Goal: Information Seeking & Learning: Check status

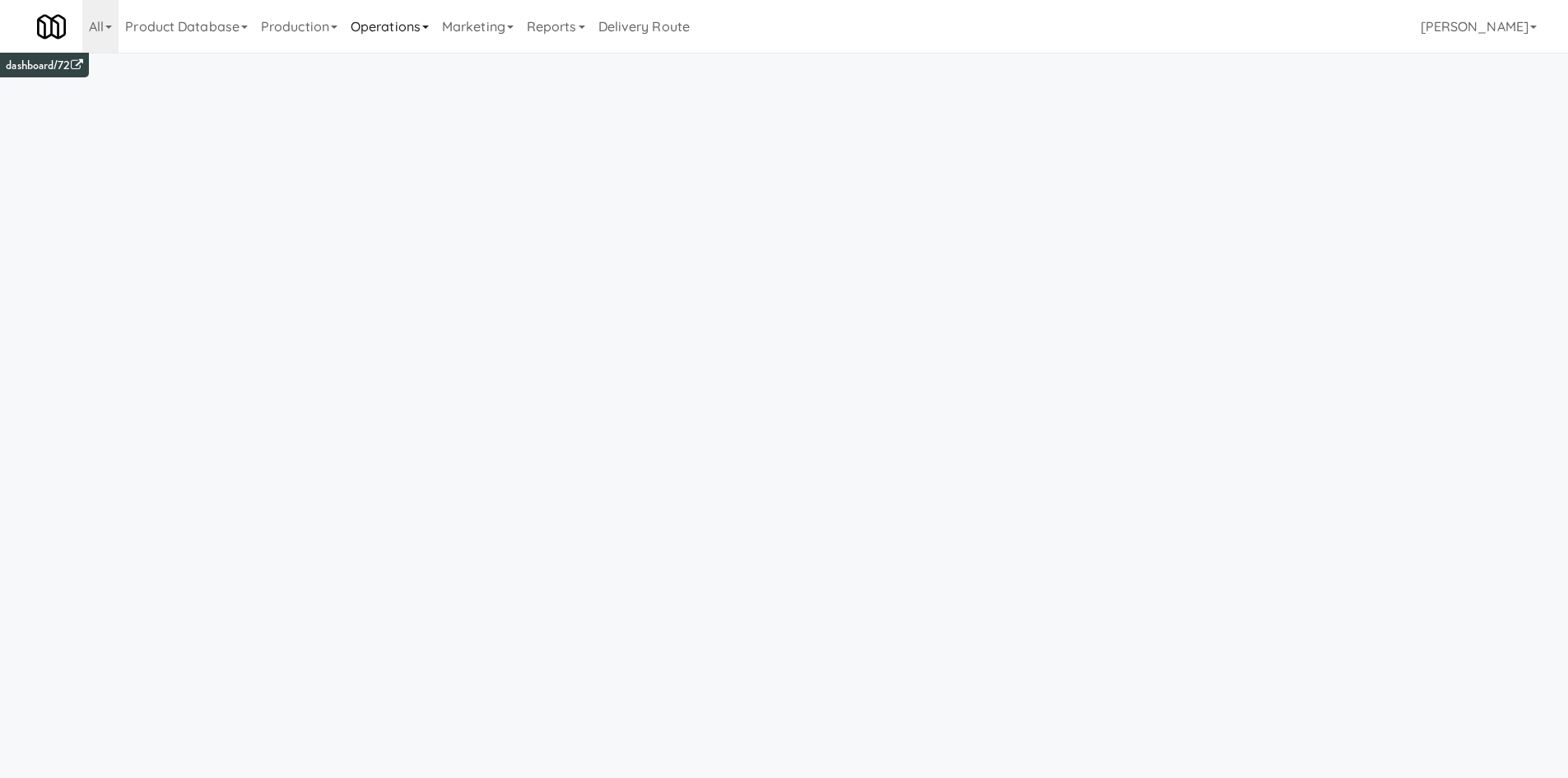
click at [399, 32] on link "Operations" at bounding box center [389, 26] width 91 height 53
click at [428, 72] on link "Sites" at bounding box center [410, 72] width 132 height 30
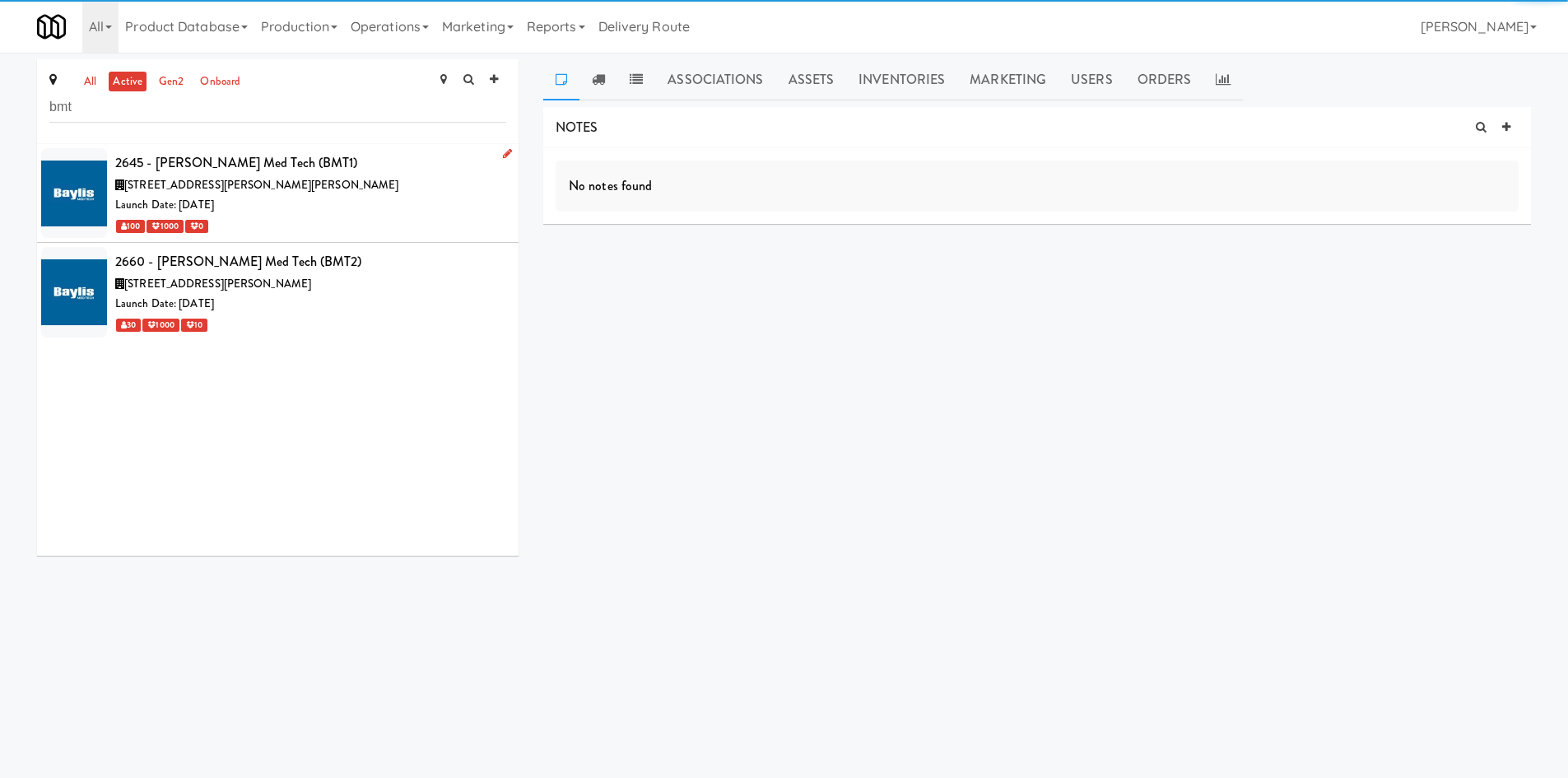
click at [375, 198] on div "Launch Date: Dec 06, 2021" at bounding box center [310, 205] width 391 height 21
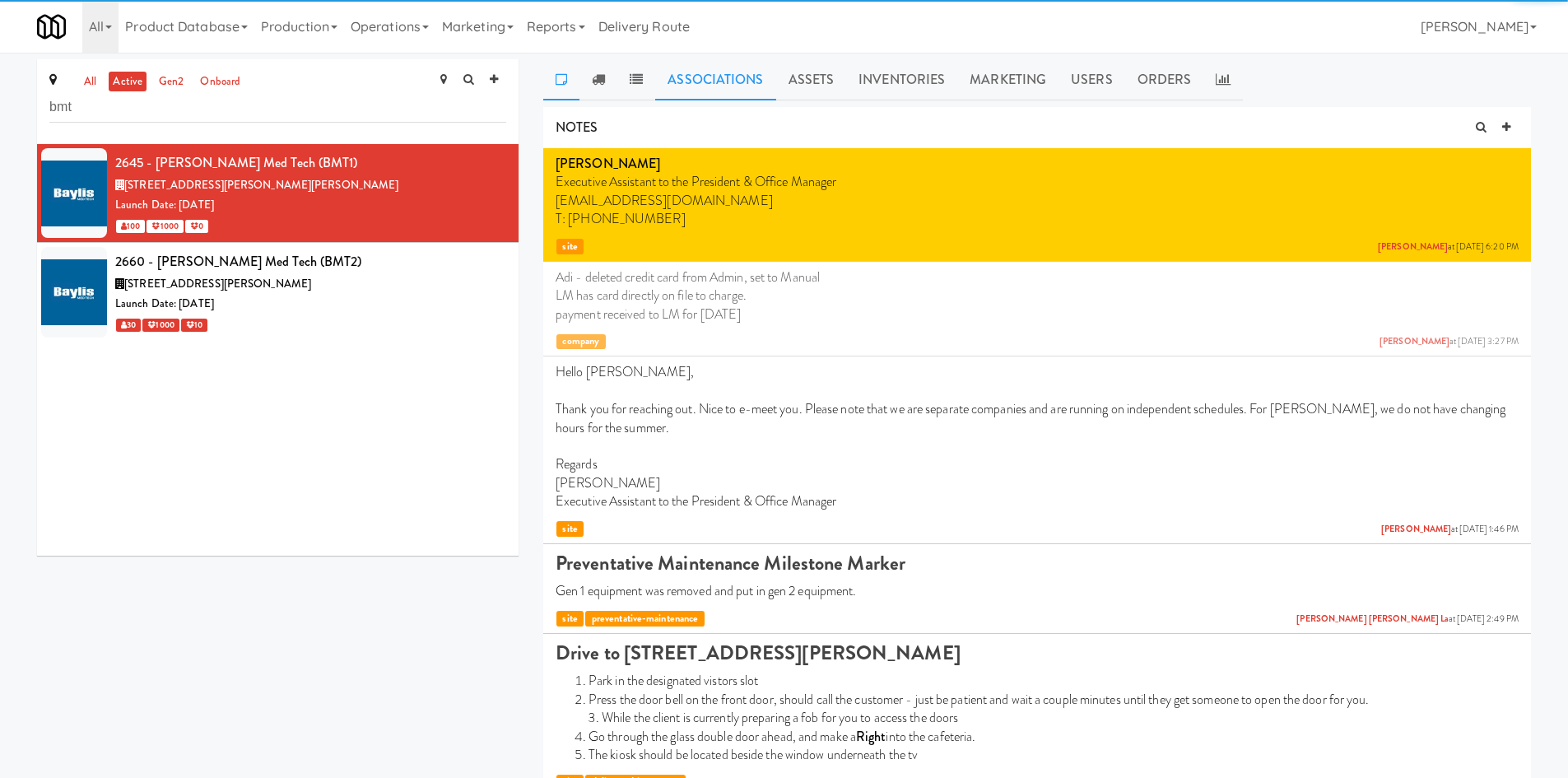
click at [739, 87] on link "Associations" at bounding box center [715, 79] width 120 height 41
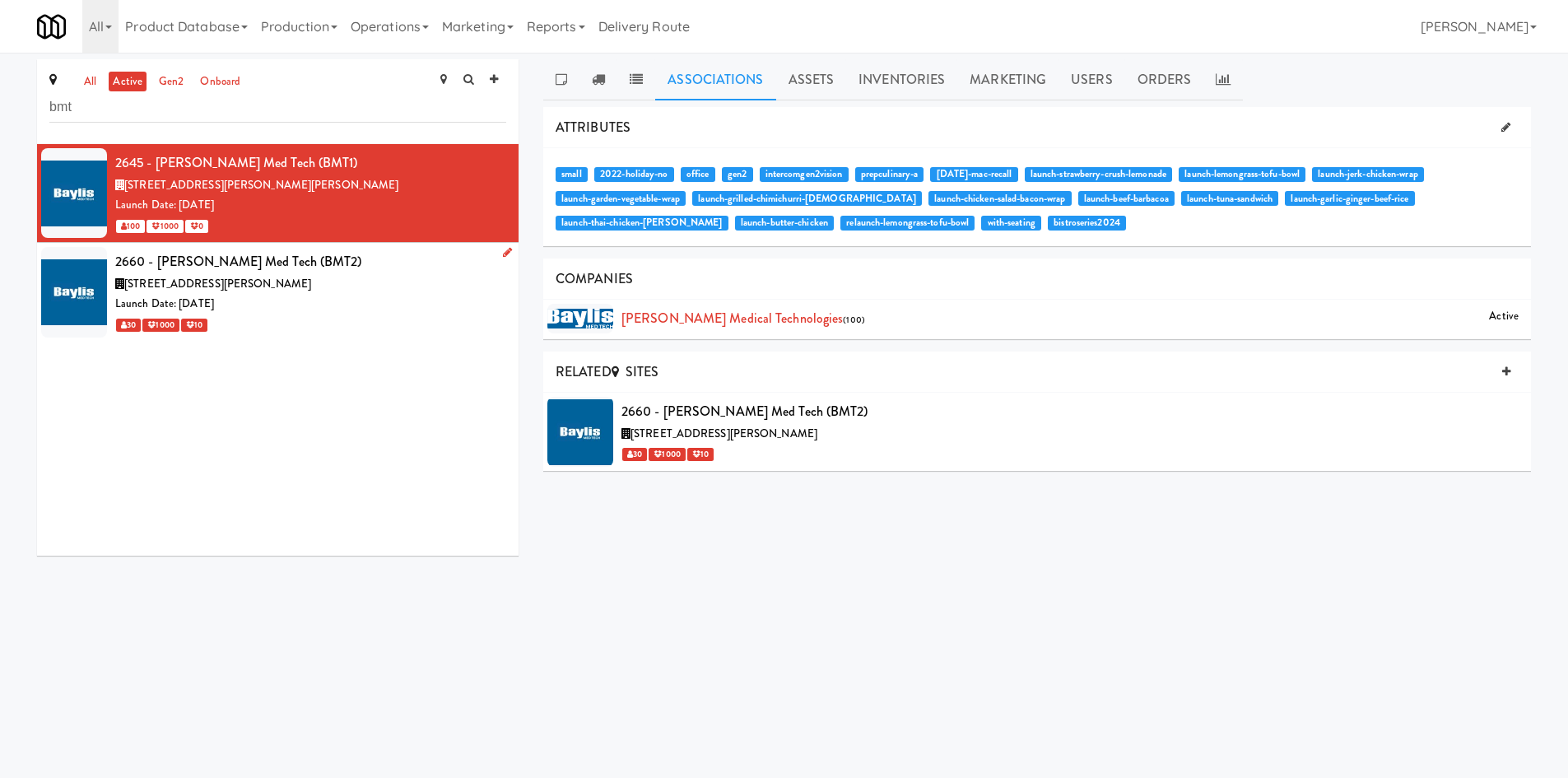
click at [295, 309] on div "Launch Date: Jan 23, 2023" at bounding box center [310, 304] width 391 height 21
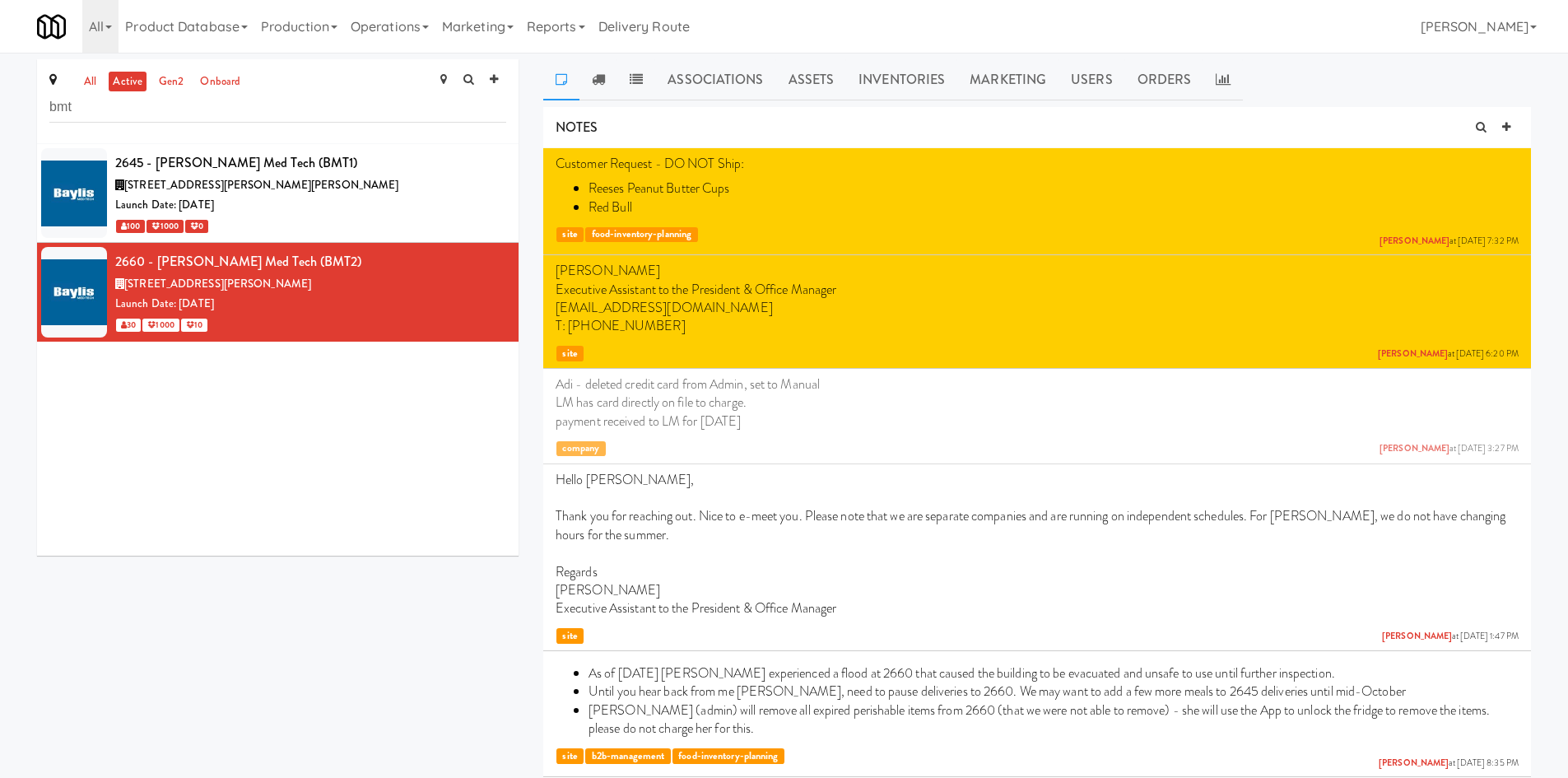
click at [812, 84] on link "Assets" at bounding box center [811, 79] width 71 height 41
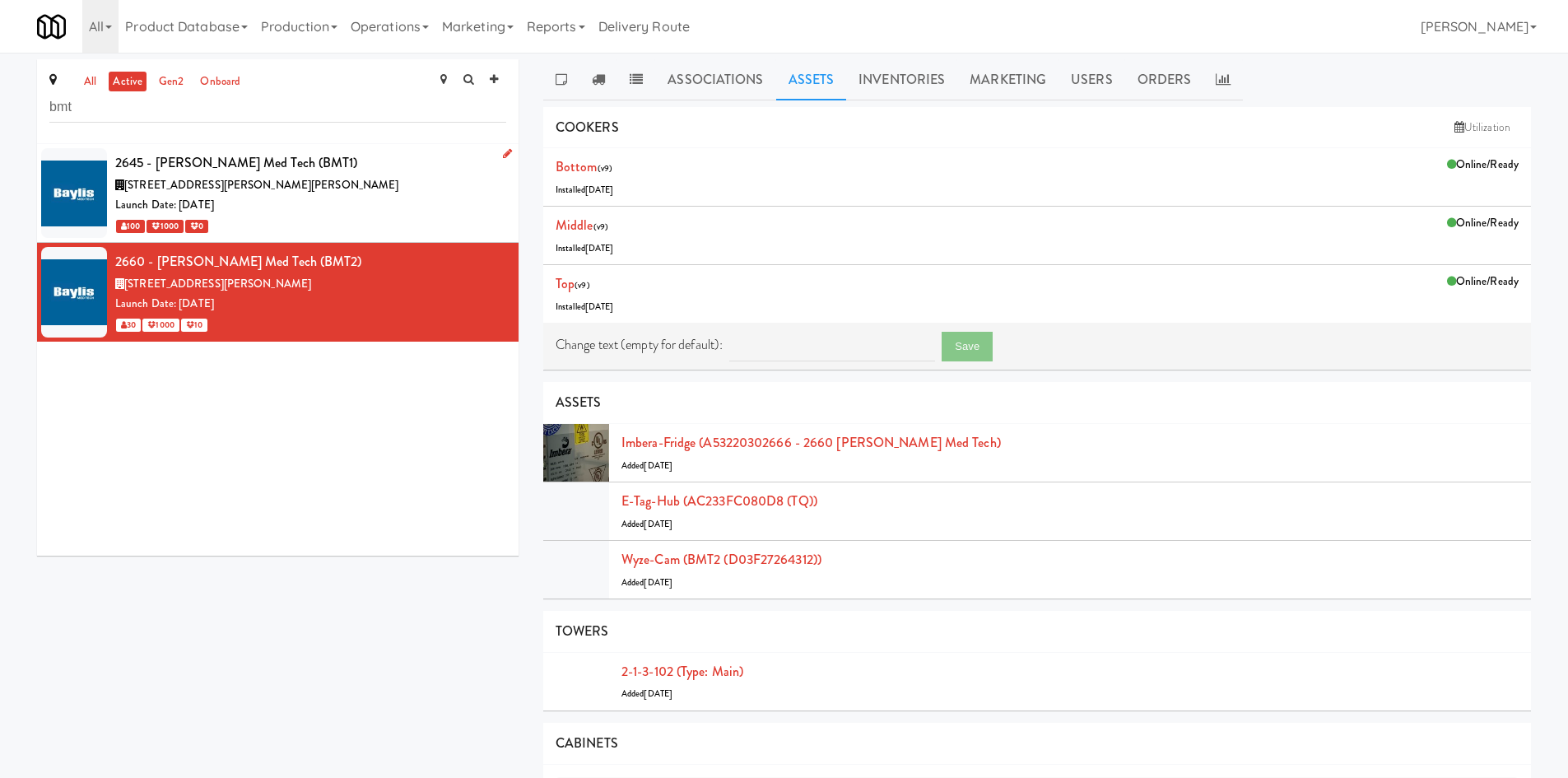
click at [411, 190] on div "2645 Matheson Blvd E, Mississauga ON" at bounding box center [310, 185] width 391 height 21
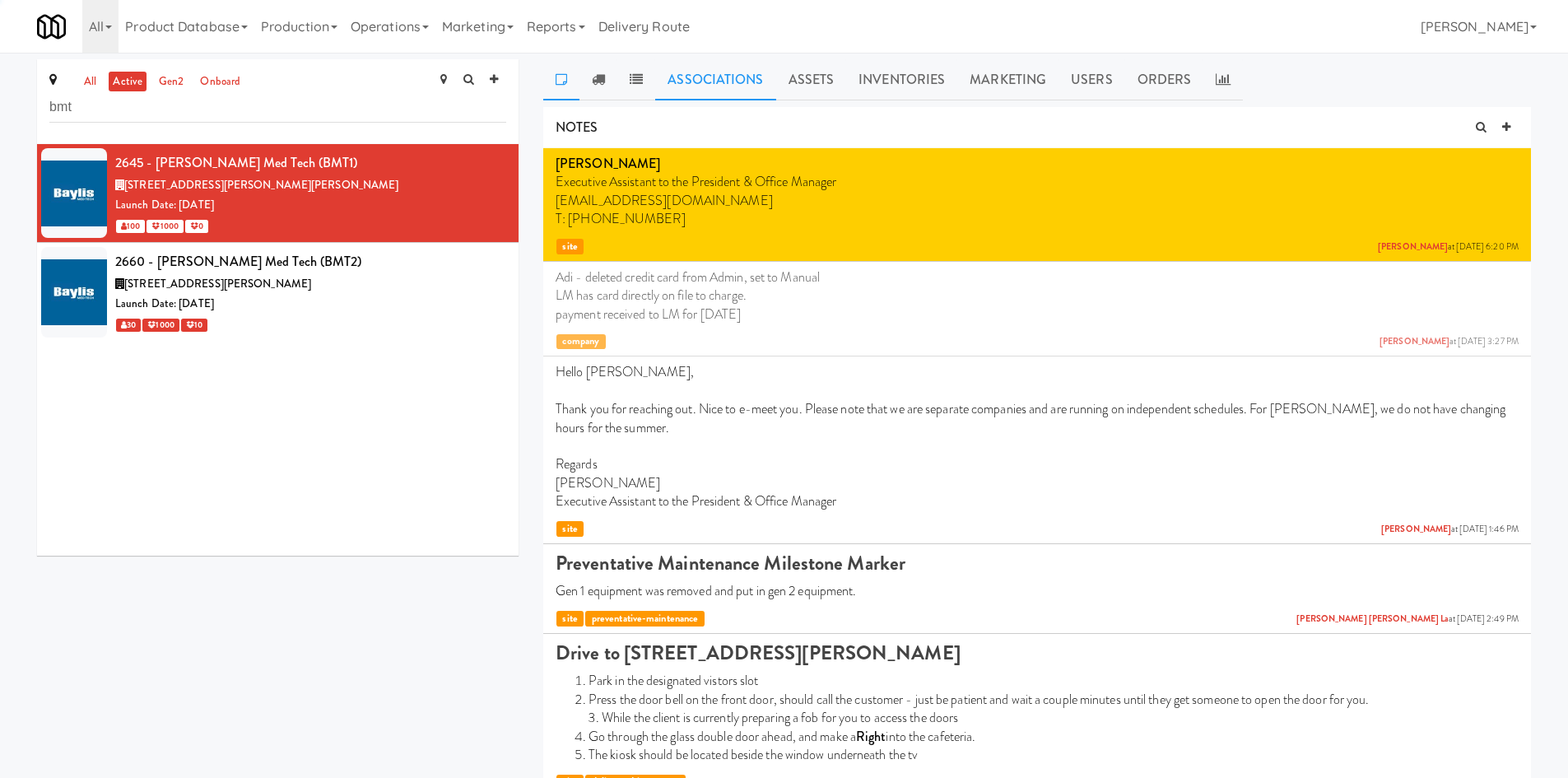
click at [724, 100] on link "Associations" at bounding box center [715, 79] width 120 height 41
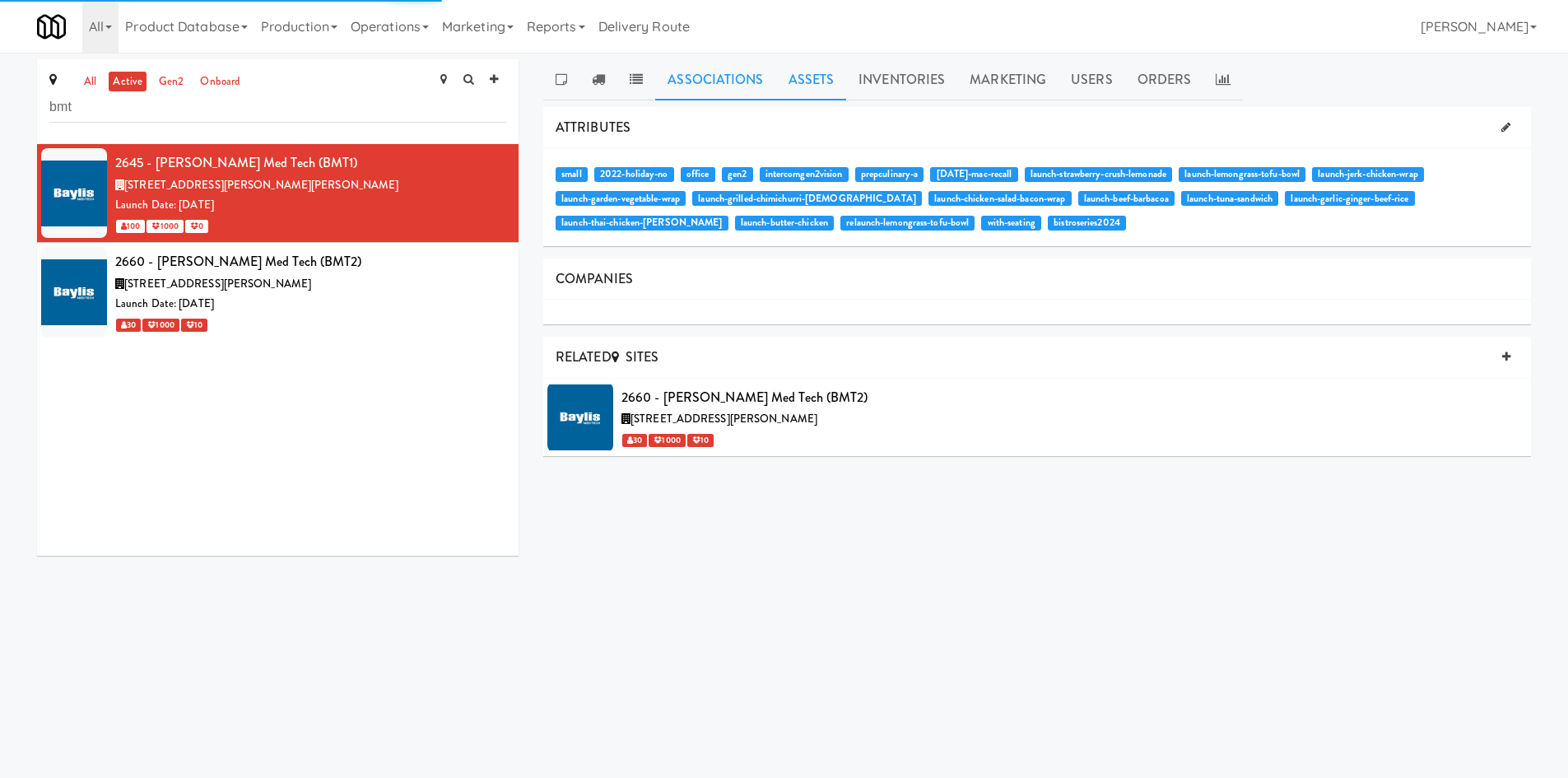
click at [795, 82] on link "Assets" at bounding box center [811, 79] width 71 height 41
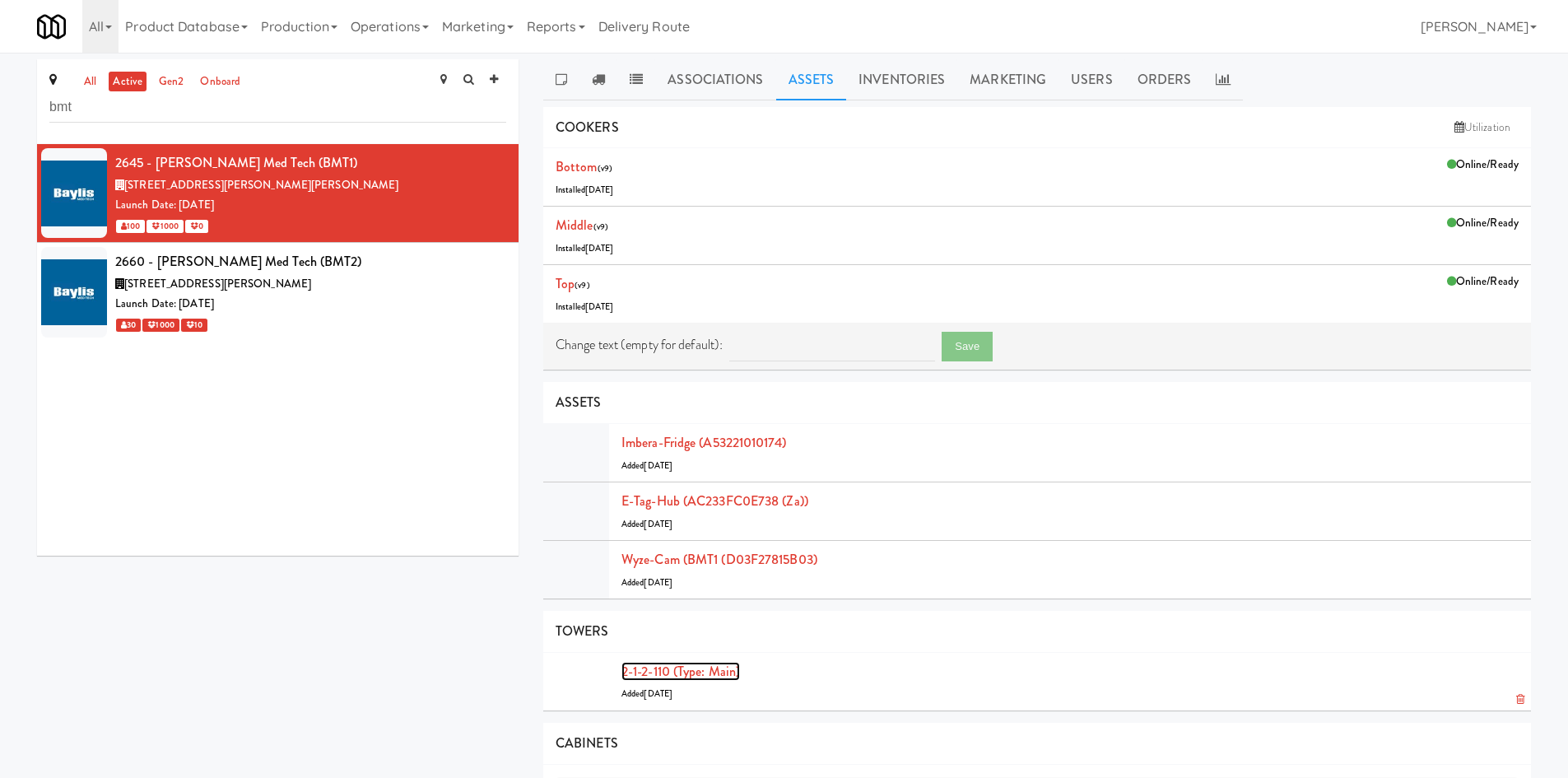
click at [702, 668] on link "2-1-2-110 (type: main)" at bounding box center [680, 671] width 119 height 19
click at [393, 318] on div "30 1000 10" at bounding box center [310, 324] width 391 height 21
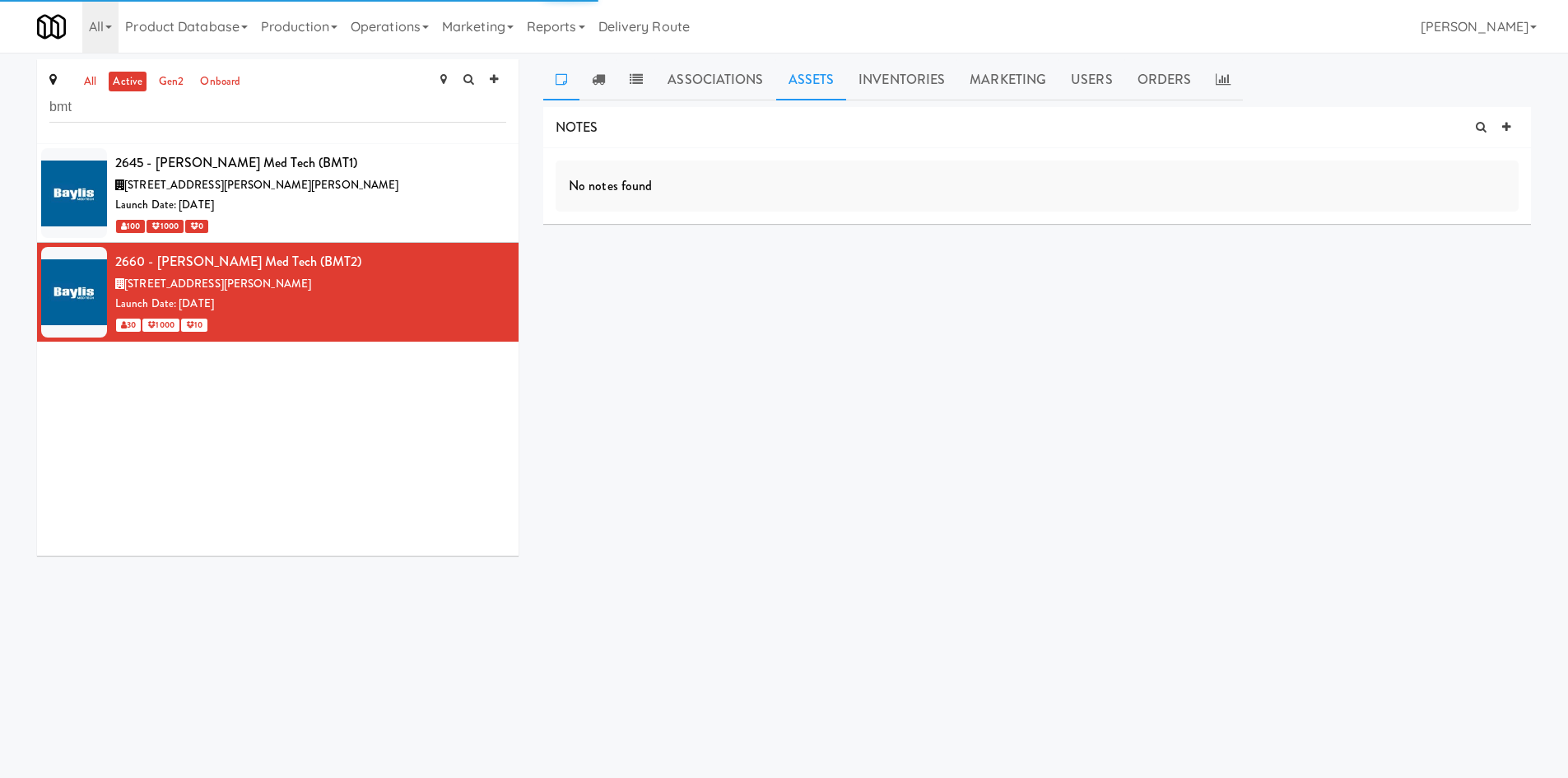
click at [804, 67] on link "Assets" at bounding box center [811, 79] width 71 height 41
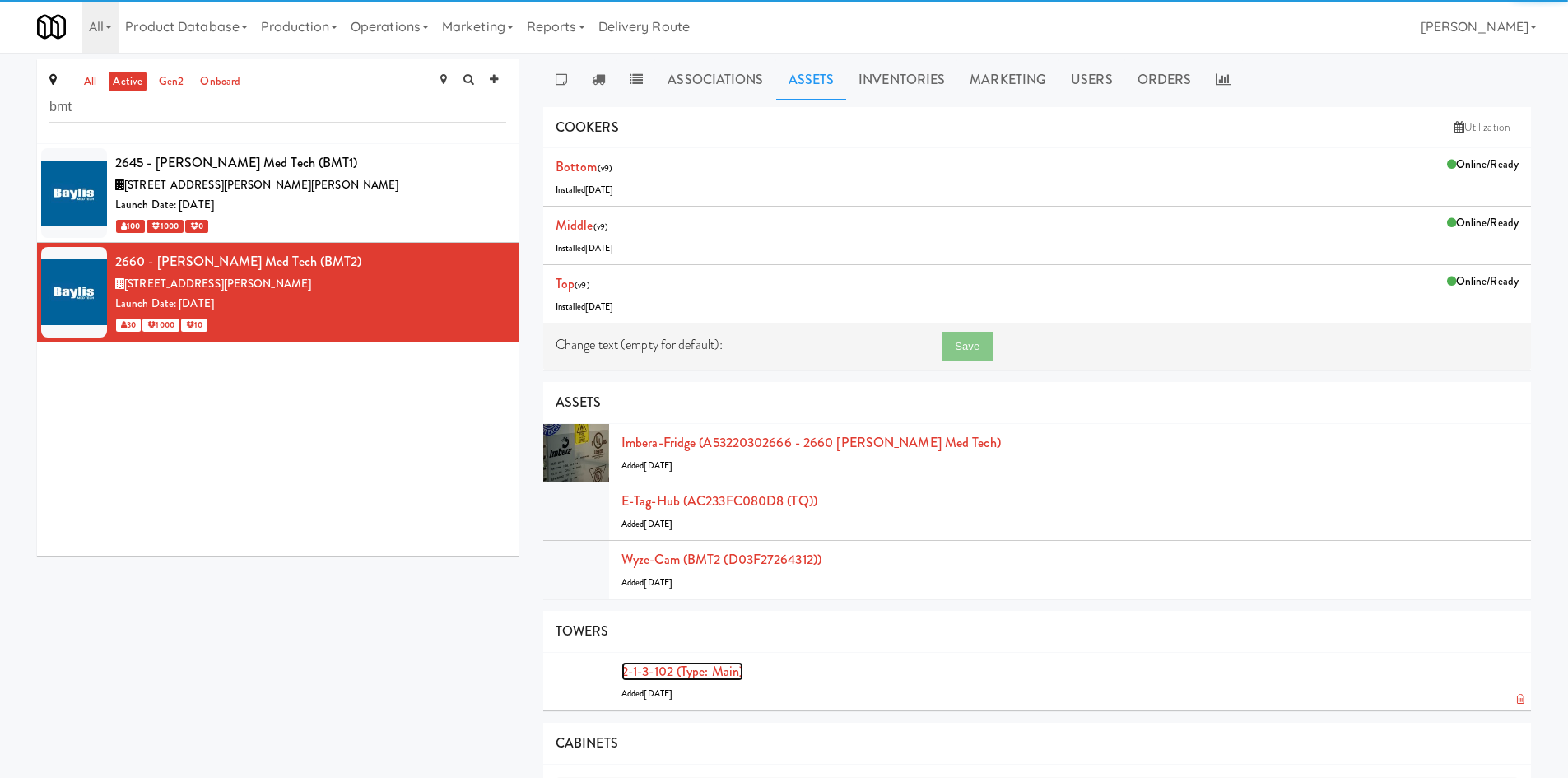
click at [680, 672] on link "2-1-3-102 (type: main)" at bounding box center [682, 671] width 122 height 19
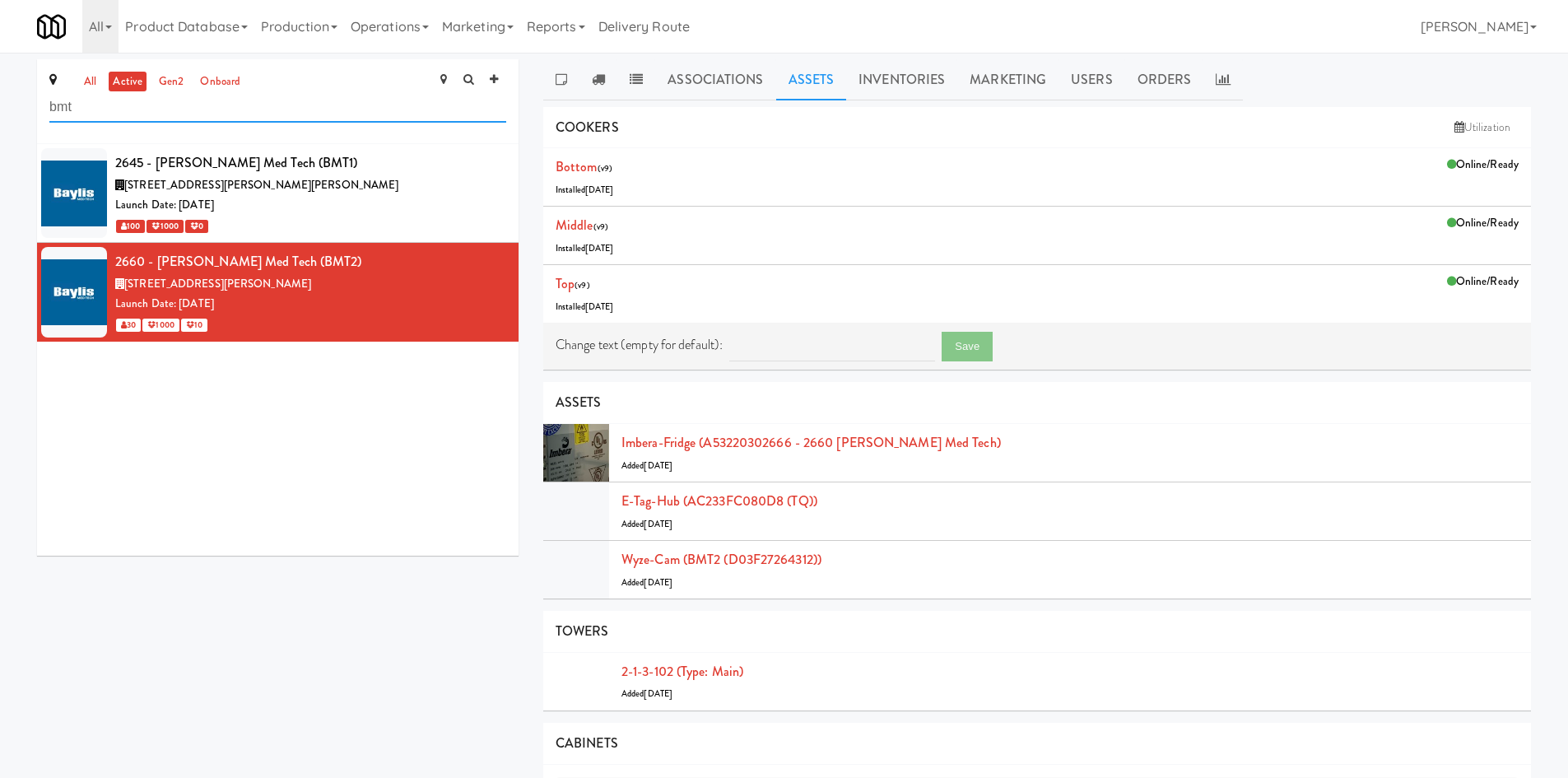
click at [187, 111] on input "bmt" at bounding box center [277, 107] width 457 height 30
type input "bay"
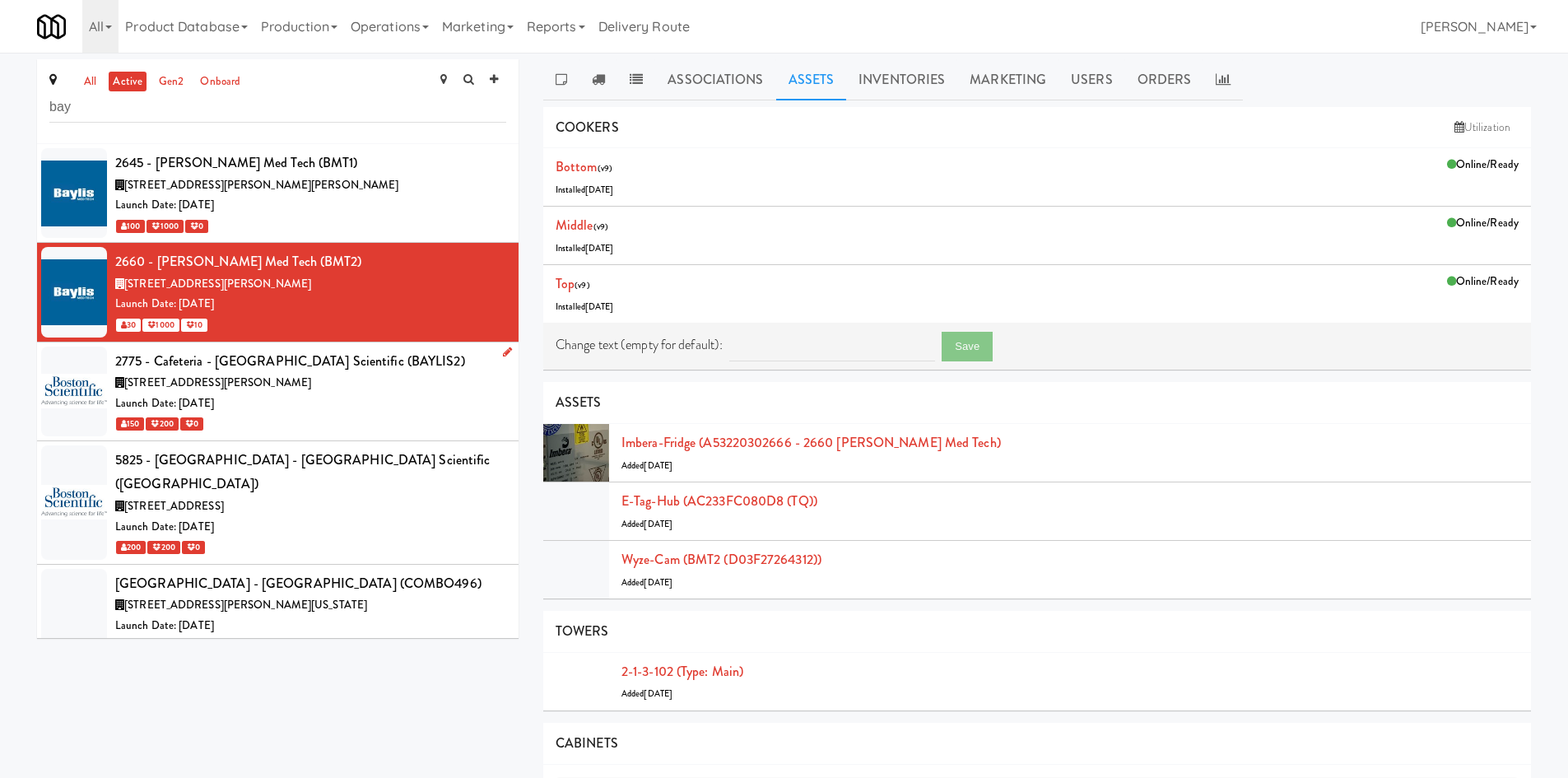
click at [352, 411] on div "Launch Date: Aug 26, 2019" at bounding box center [310, 403] width 391 height 21
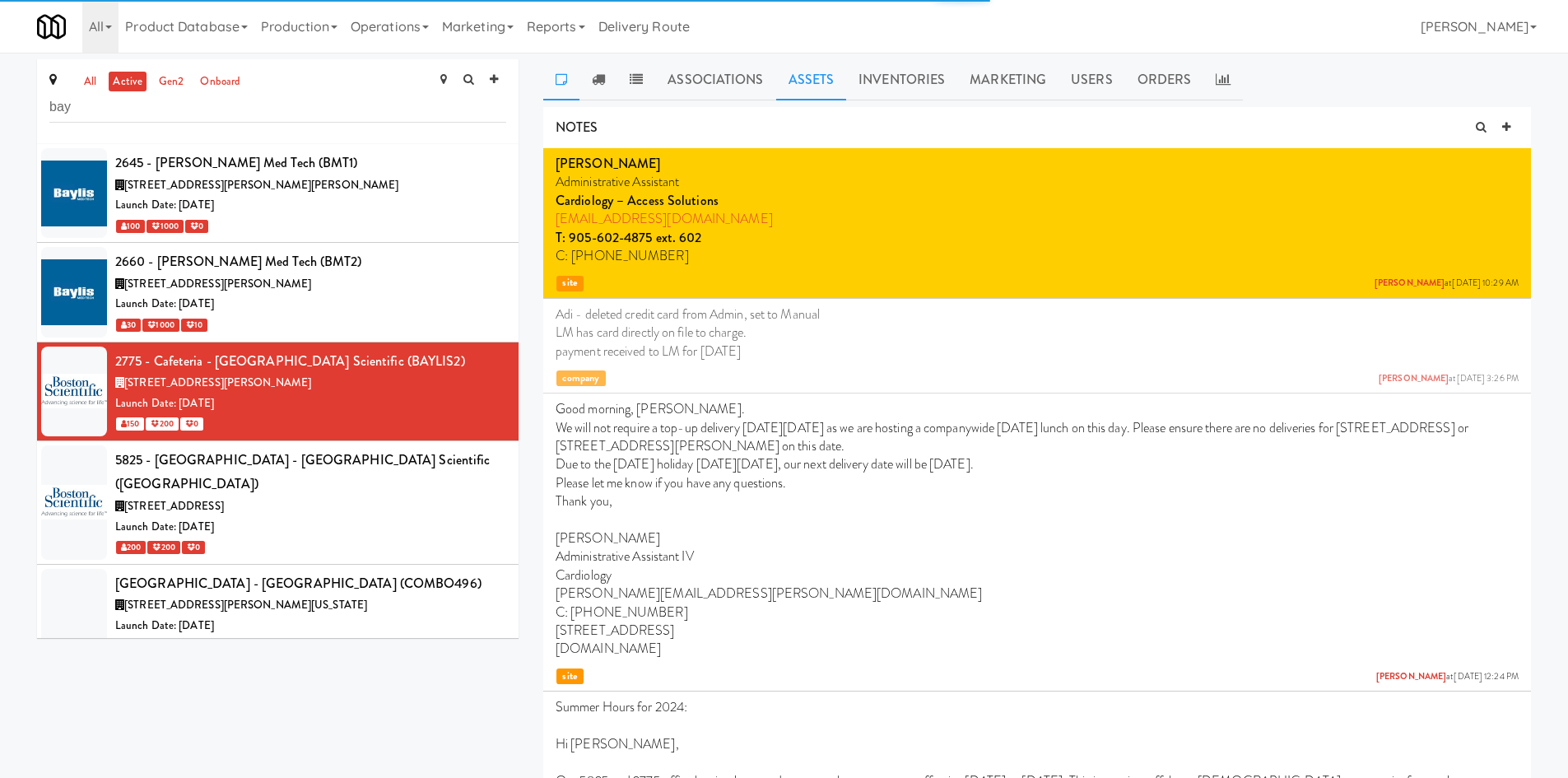
click at [797, 85] on link "Assets" at bounding box center [811, 79] width 71 height 41
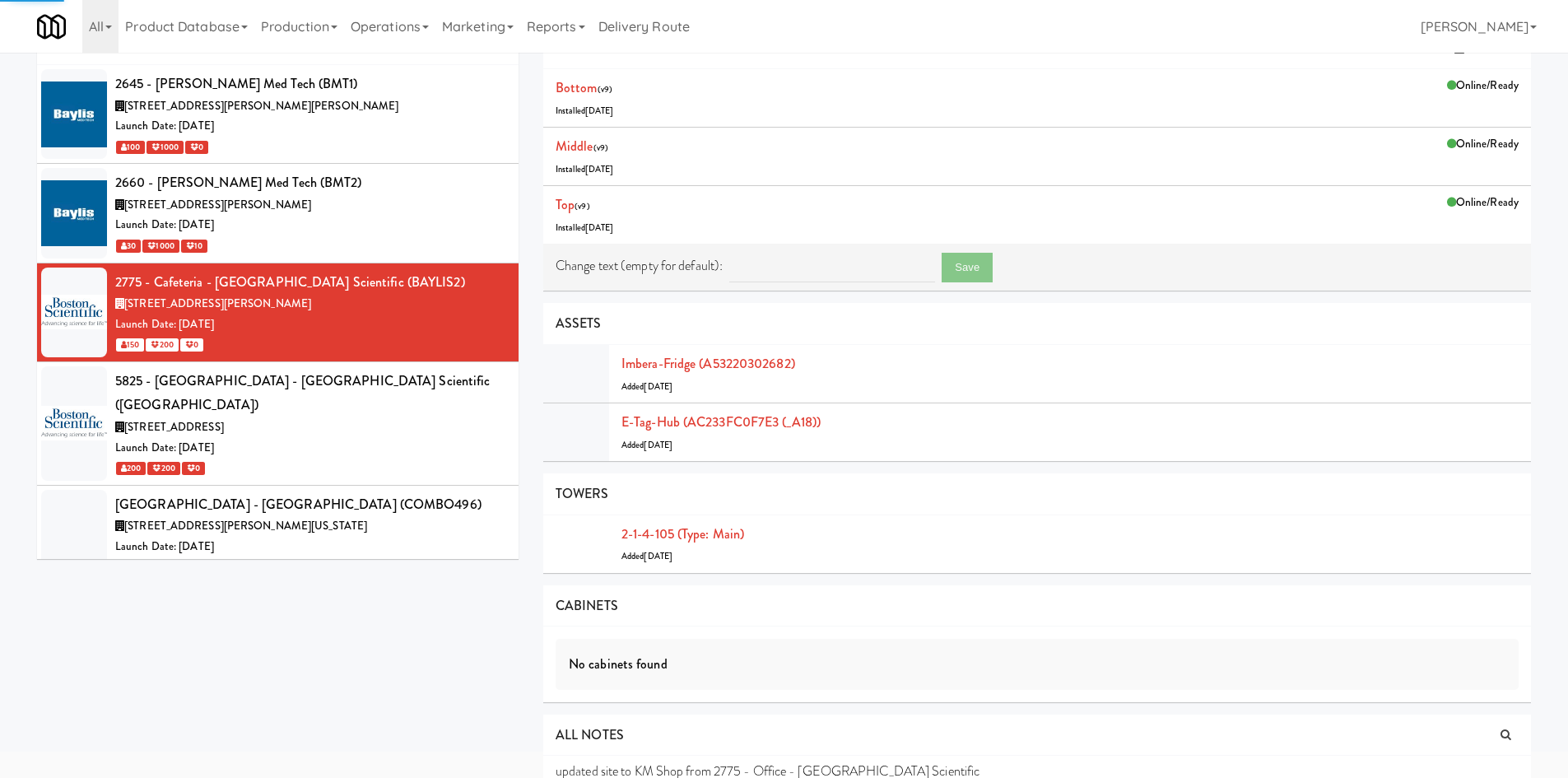
scroll to position [95, 0]
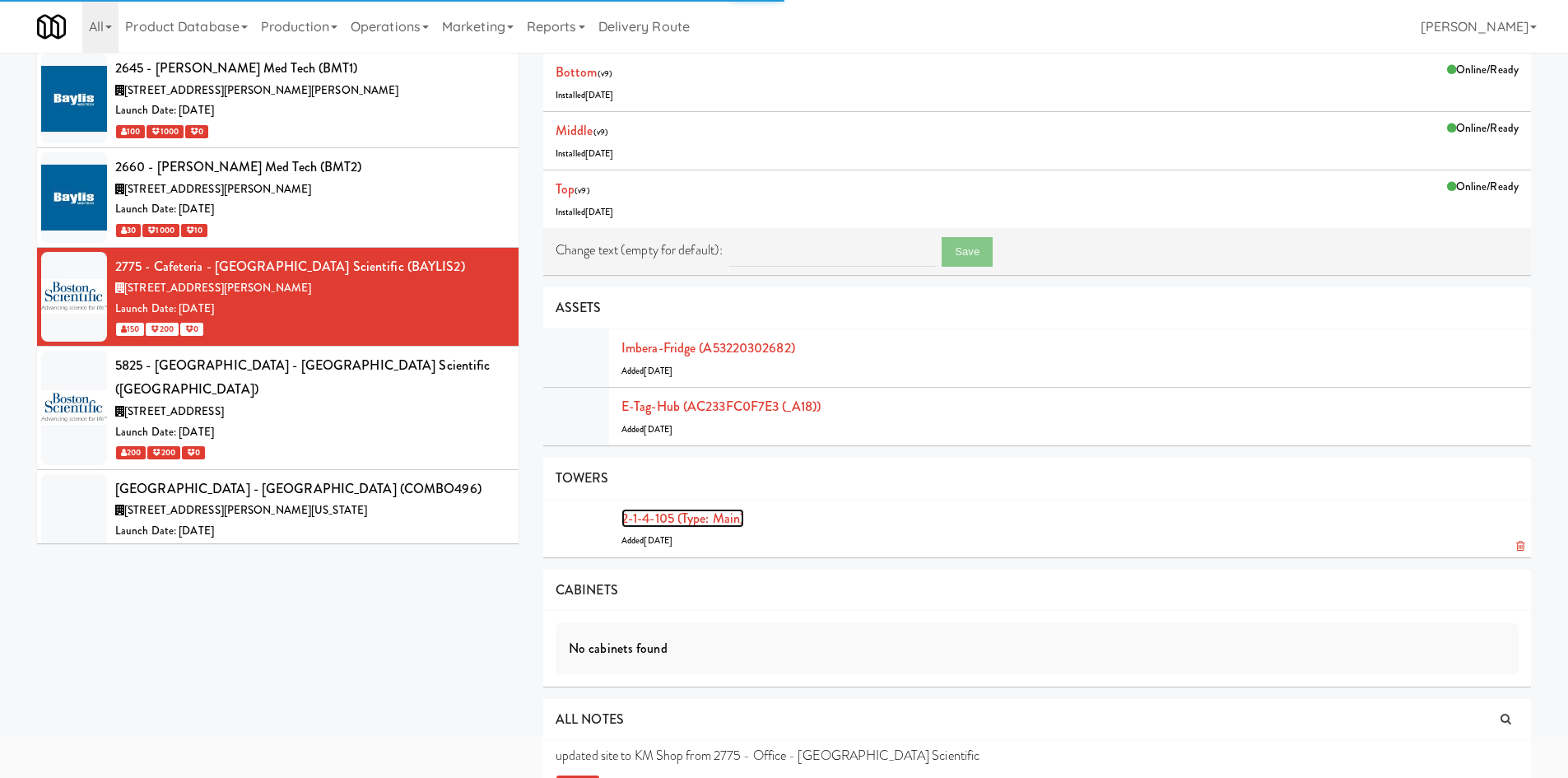
click at [709, 512] on link "2-1-4-105 (type: main)" at bounding box center [682, 518] width 123 height 19
click at [374, 422] on div "Launch Date: Aug 16, 2021" at bounding box center [310, 432] width 391 height 21
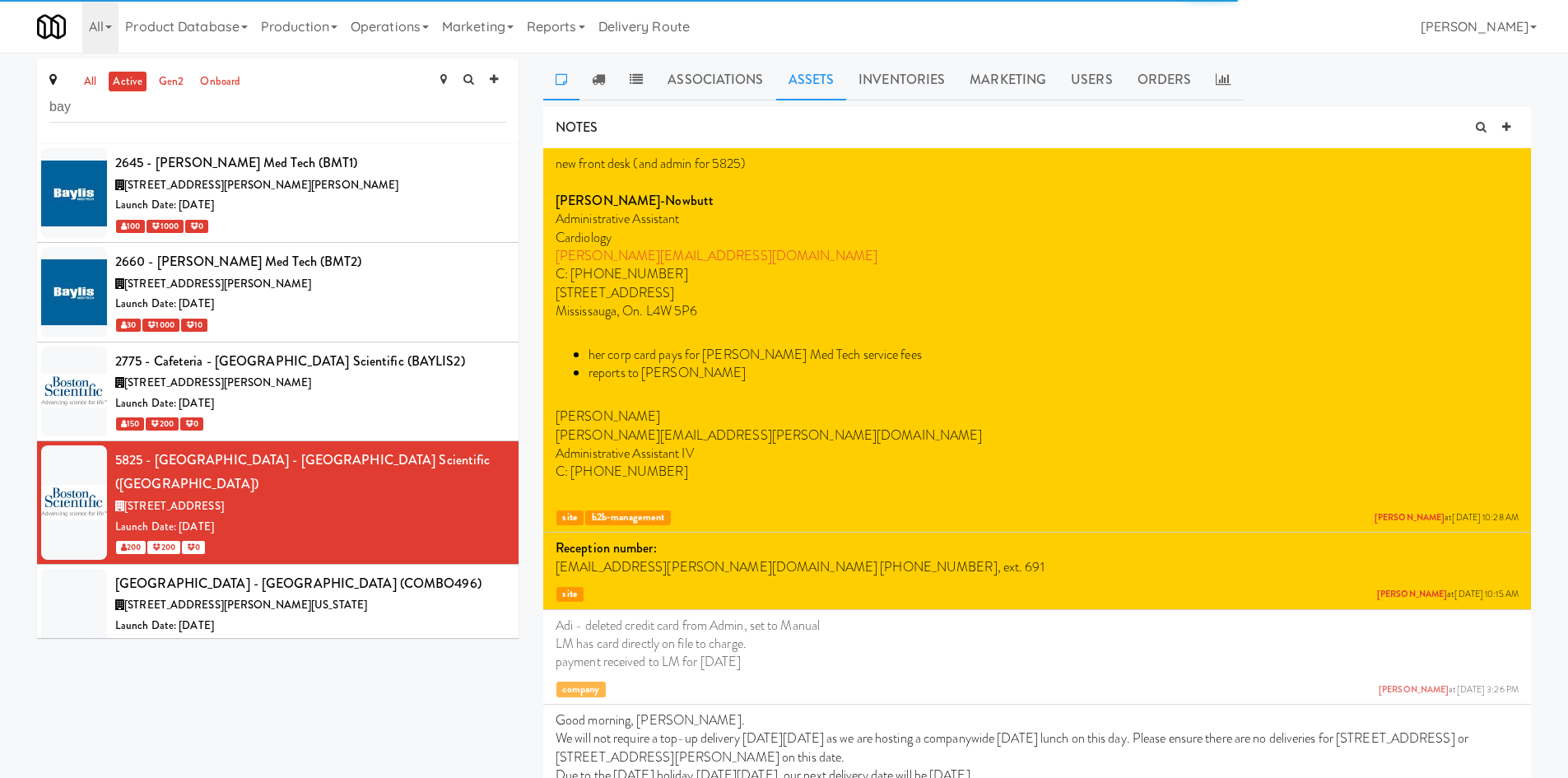
click at [808, 89] on link "Assets" at bounding box center [811, 79] width 71 height 41
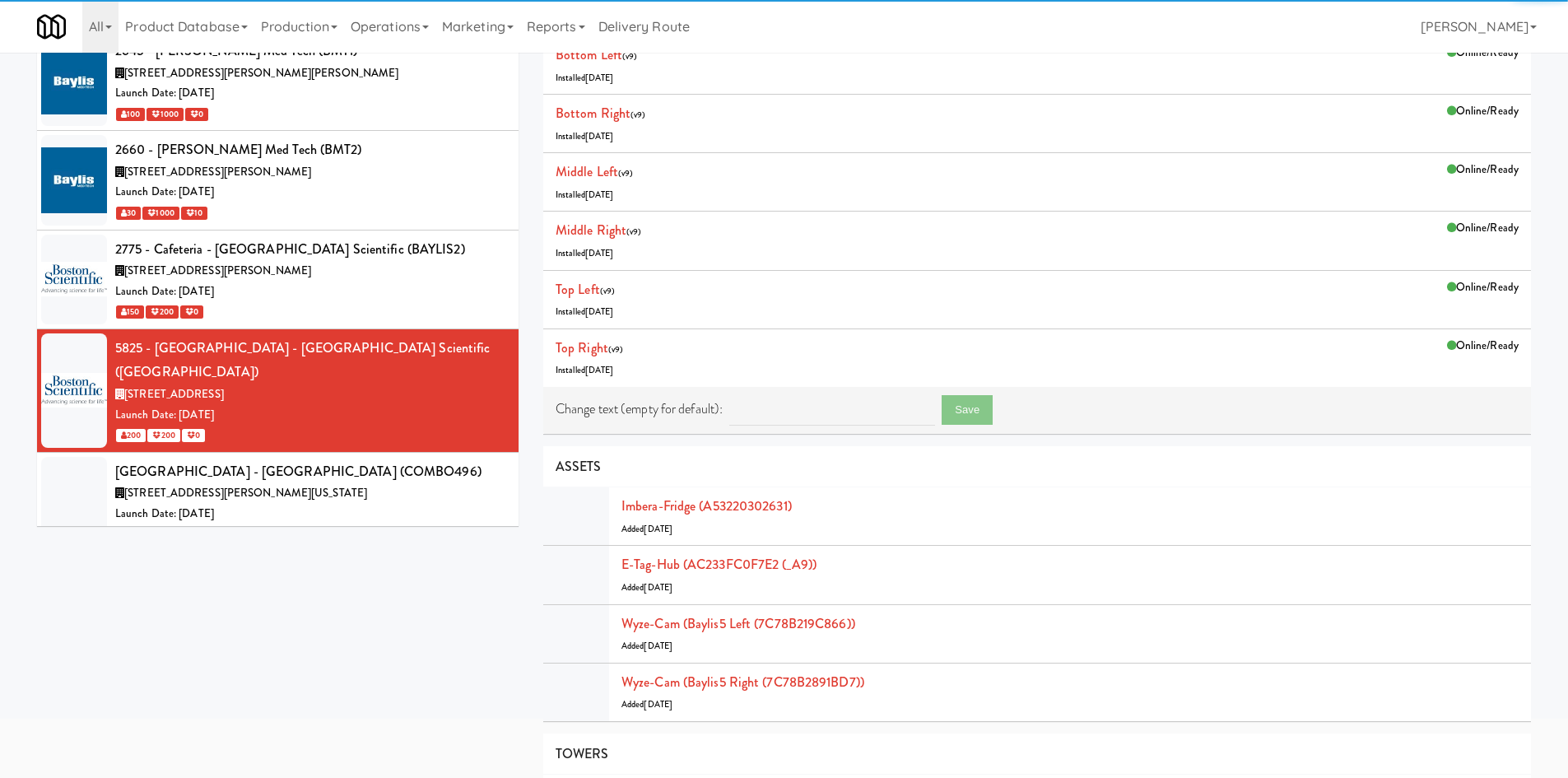
scroll to position [356, 0]
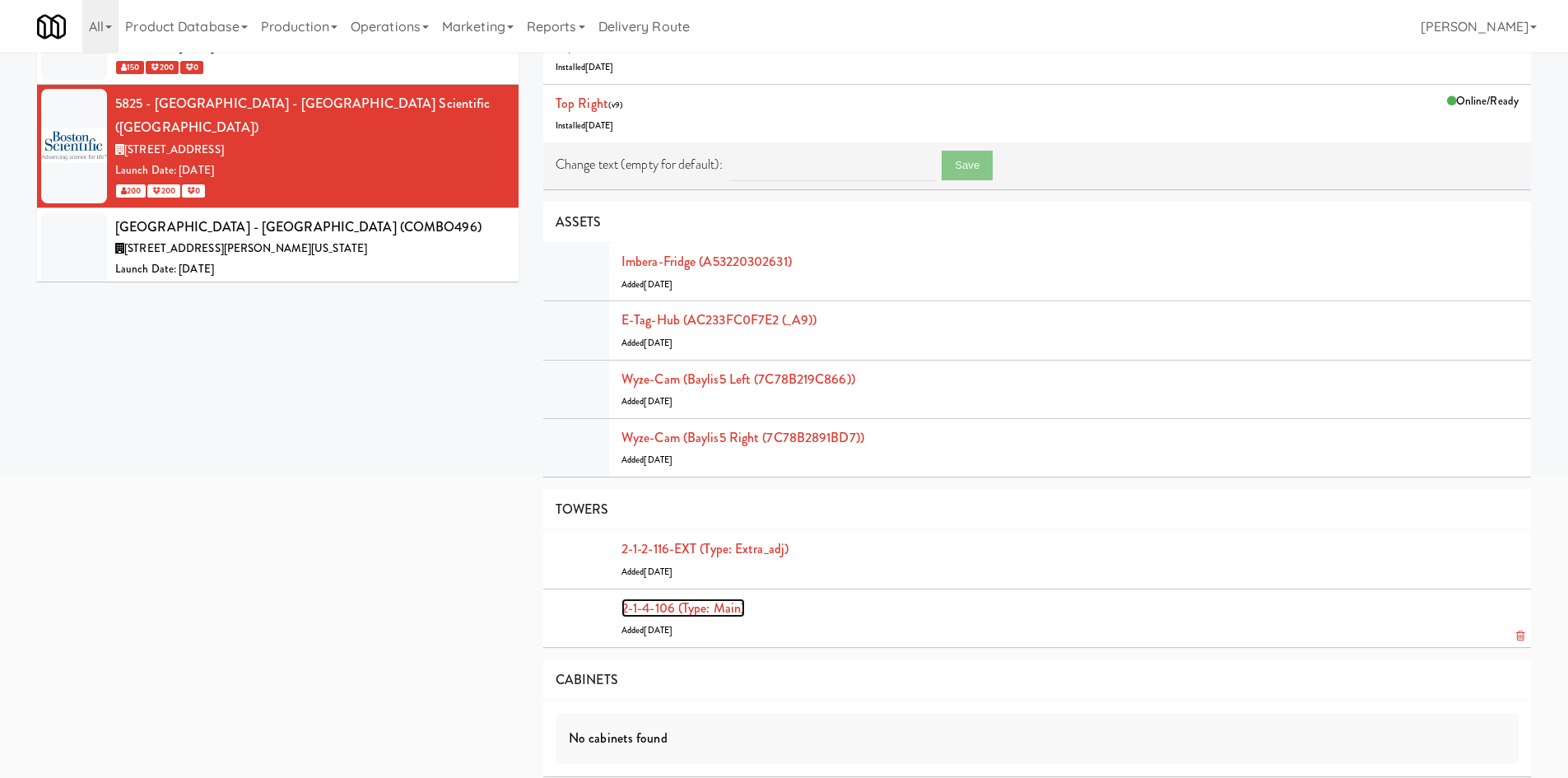
click at [714, 605] on link "2-1-4-106 (type: main)" at bounding box center [682, 607] width 123 height 19
click at [737, 551] on link "2-1-2-116-EXT (type: extra_adj)" at bounding box center [704, 548] width 167 height 19
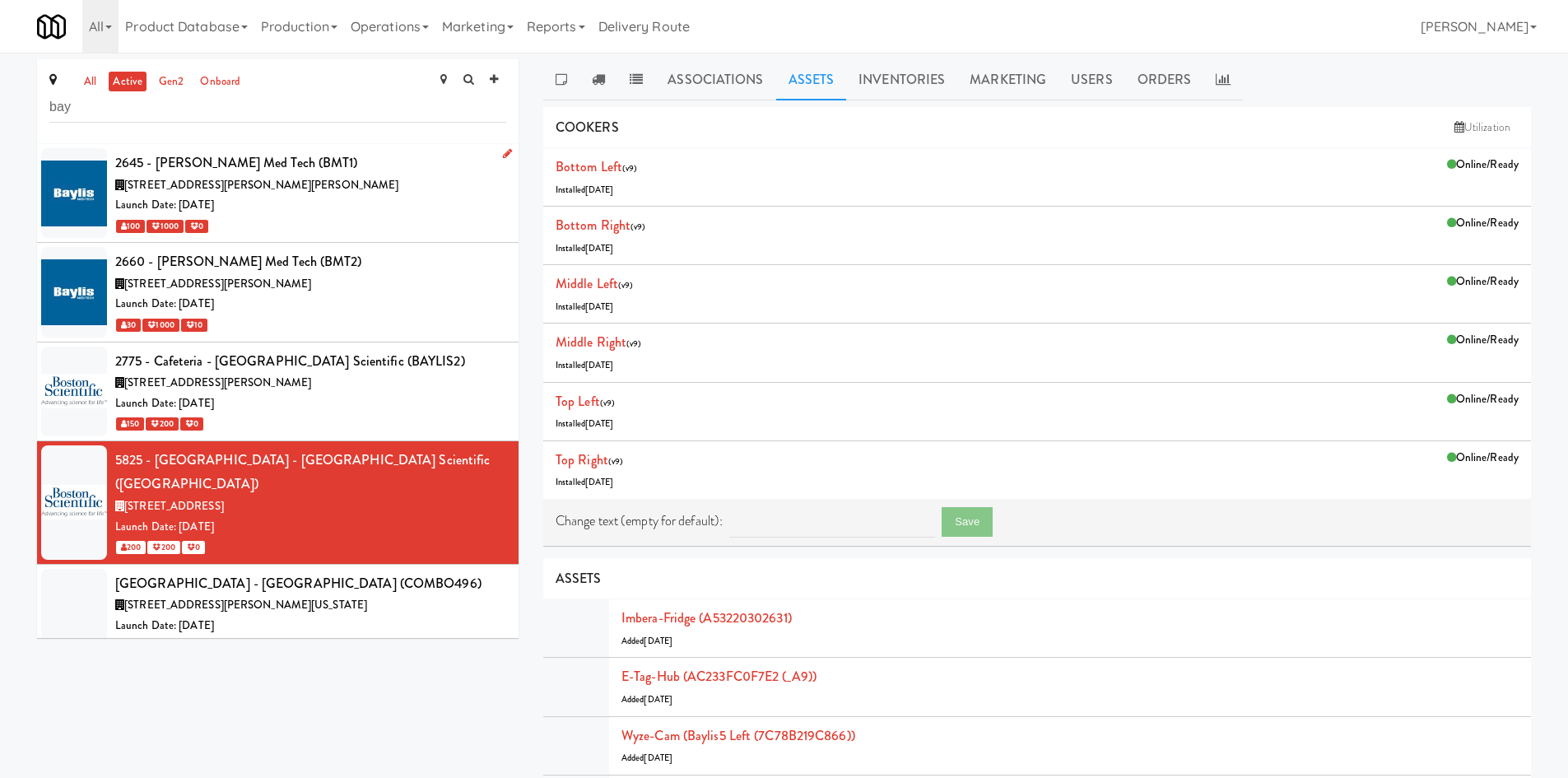
click at [339, 215] on div "Launch Date: Dec 06, 2021" at bounding box center [310, 205] width 391 height 21
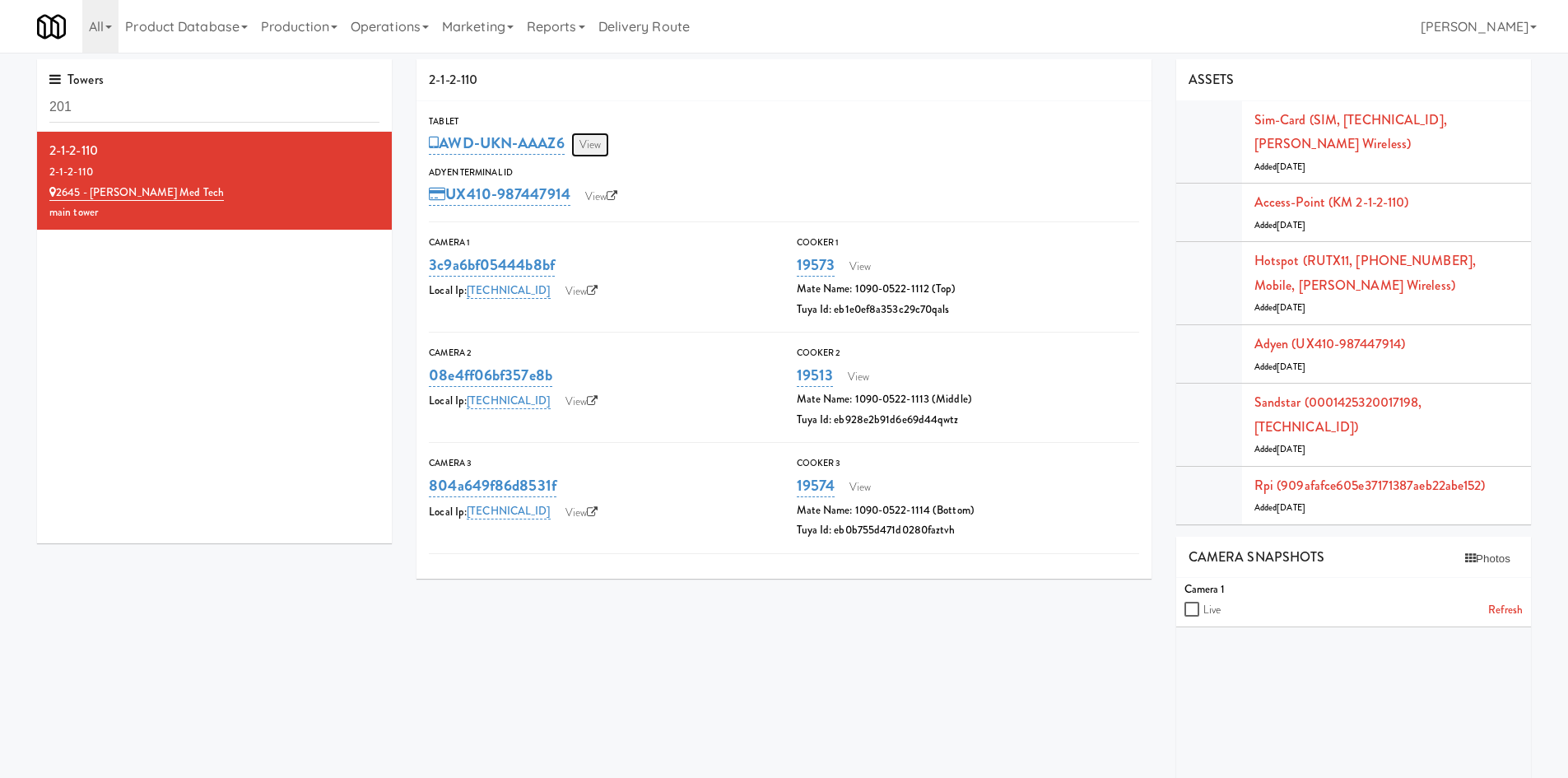
click at [598, 141] on link "View" at bounding box center [590, 144] width 38 height 25
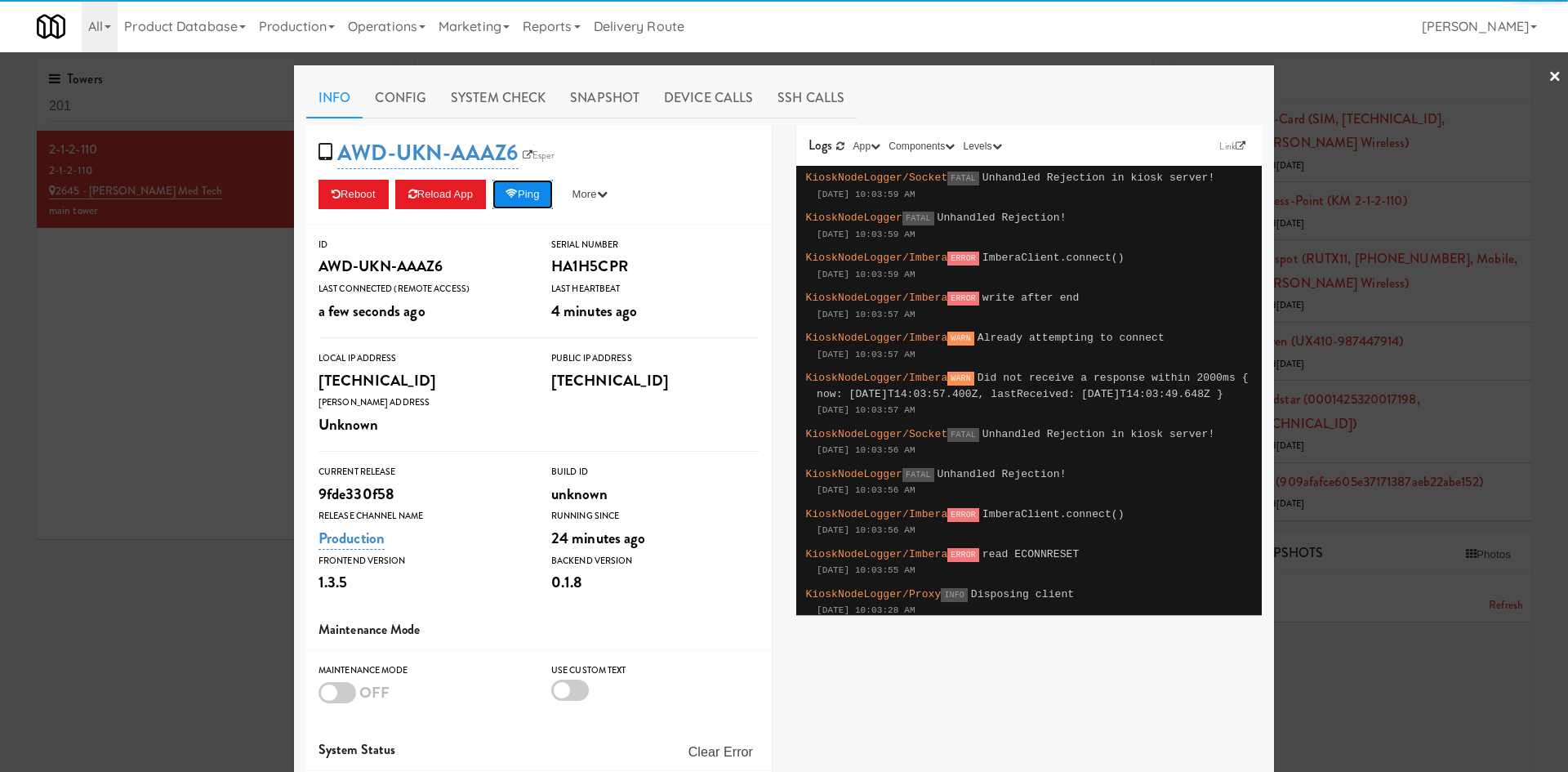
click at [510, 198] on icon at bounding box center [511, 193] width 12 height 11
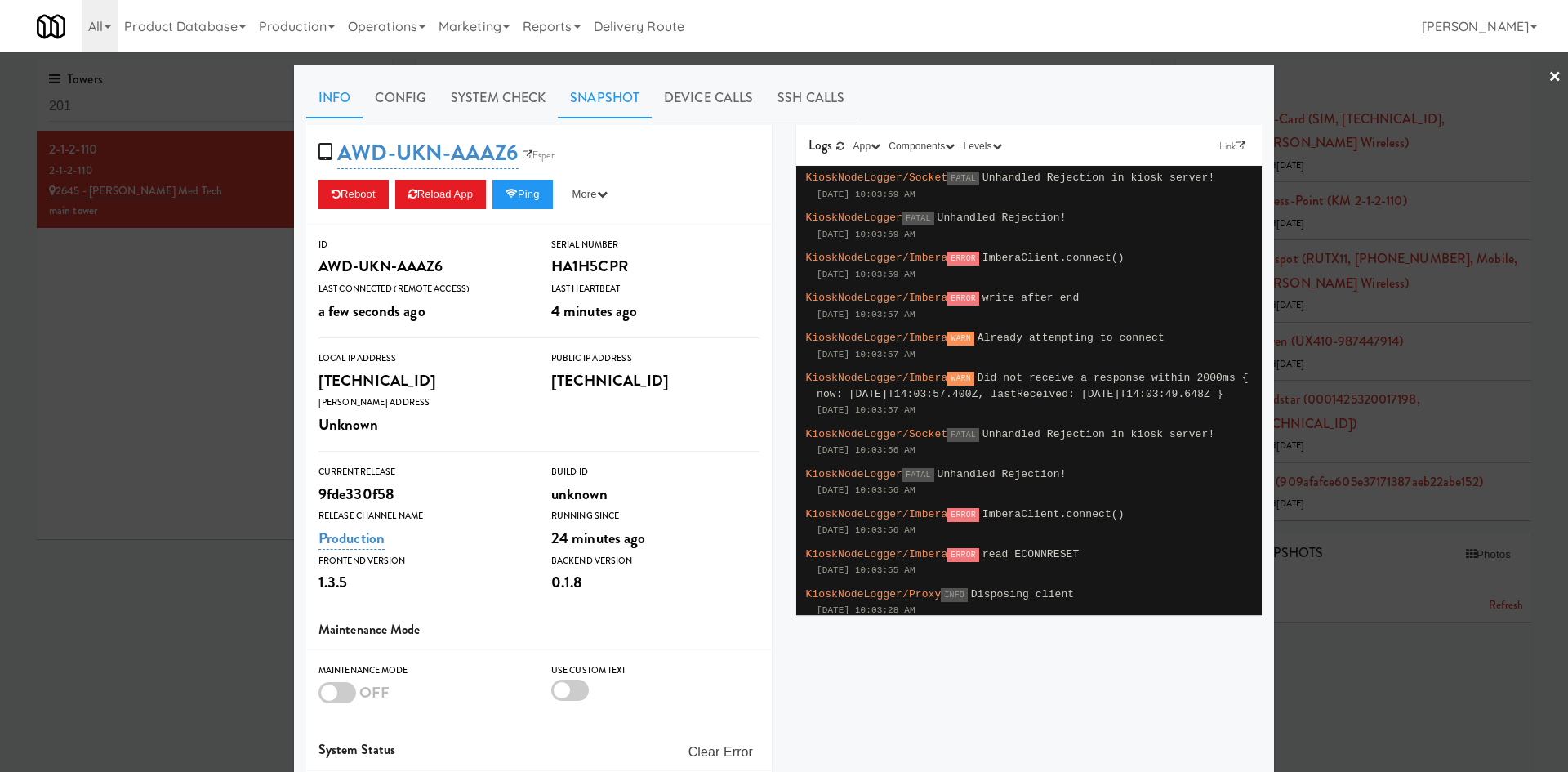
click at [578, 90] on link "Snapshot" at bounding box center [604, 97] width 94 height 41
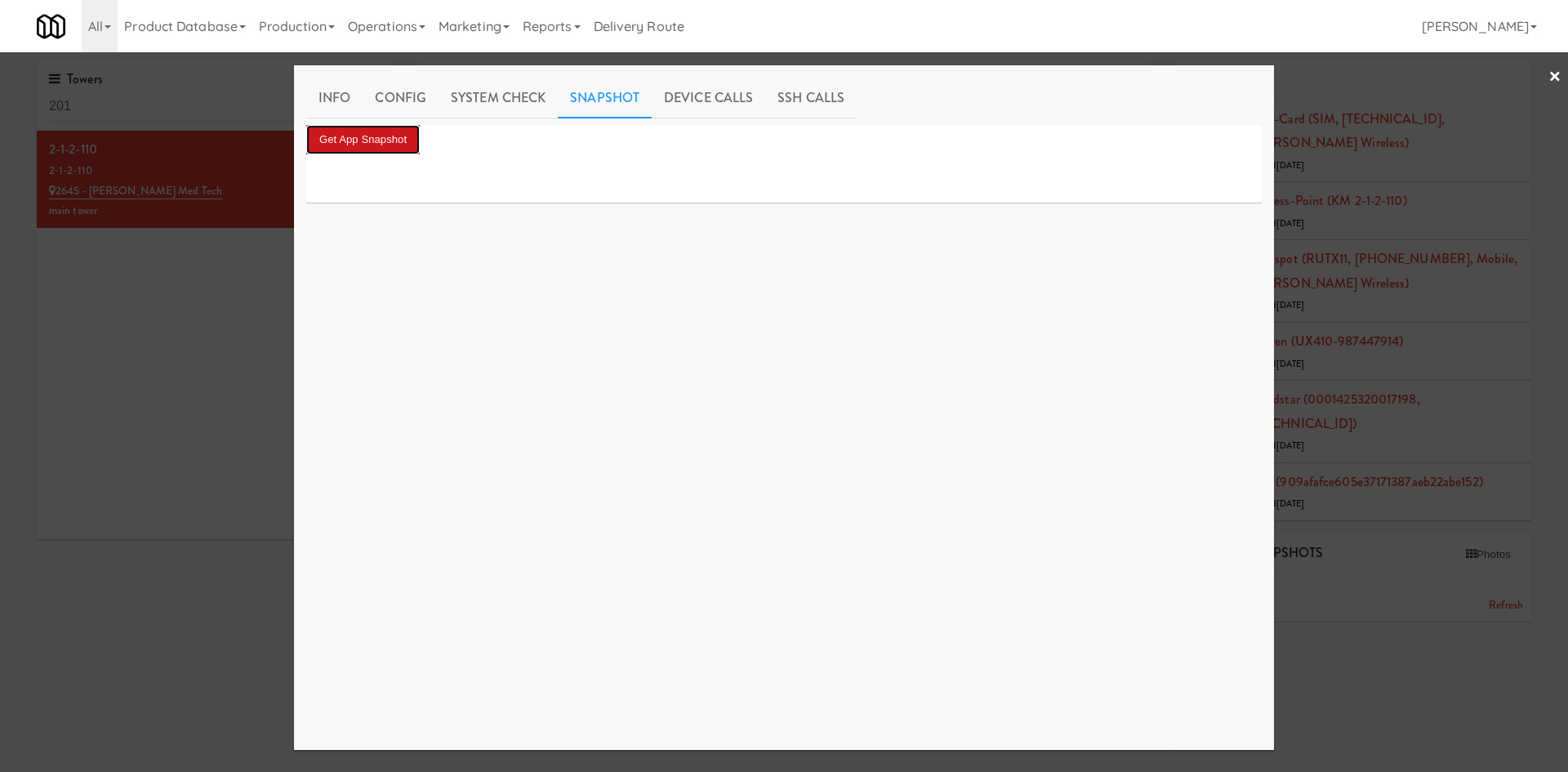
click at [342, 141] on button "Get App Snapshot" at bounding box center [363, 140] width 113 height 30
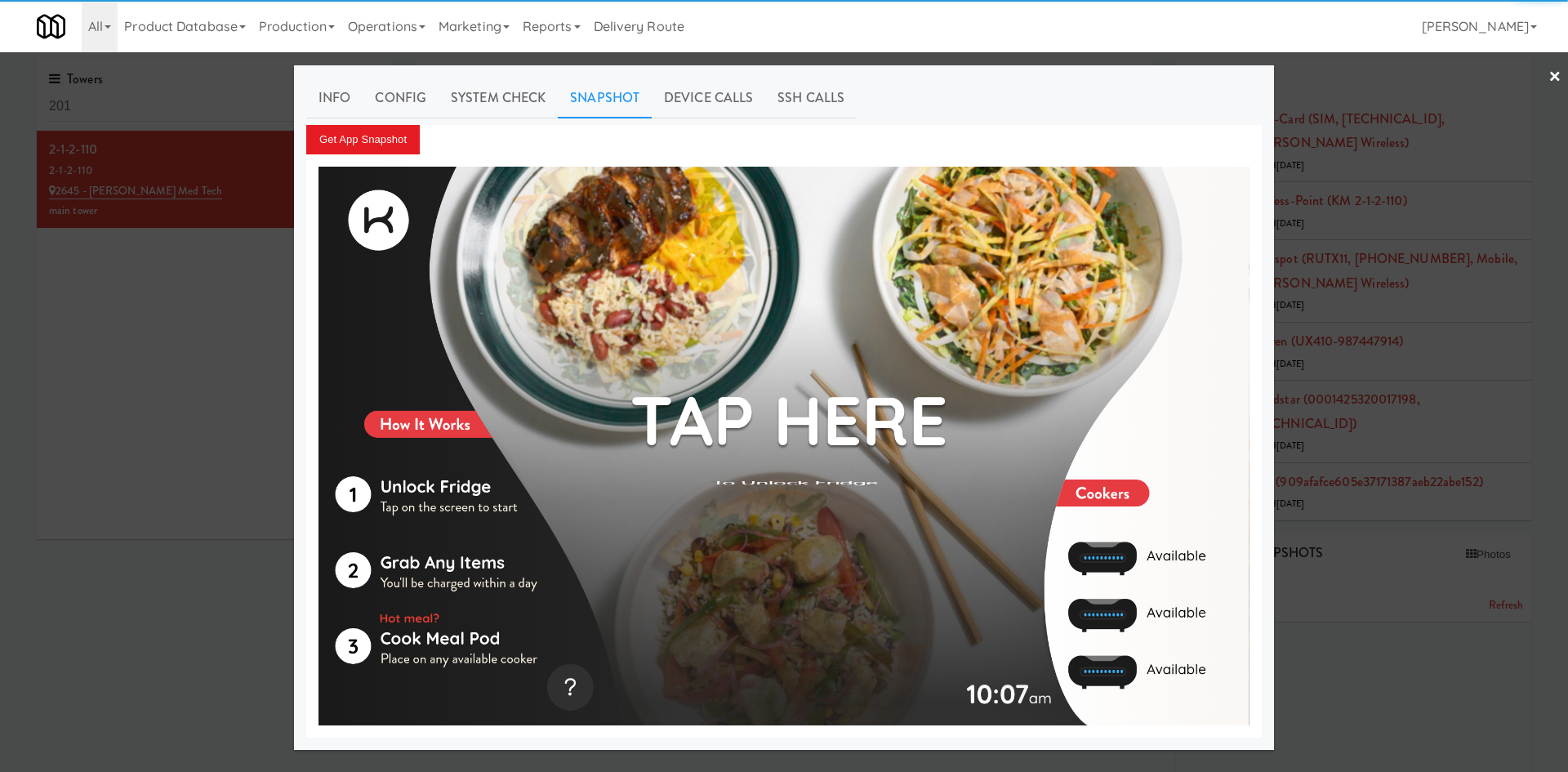
click at [216, 328] on div at bounding box center [784, 386] width 1568 height 772
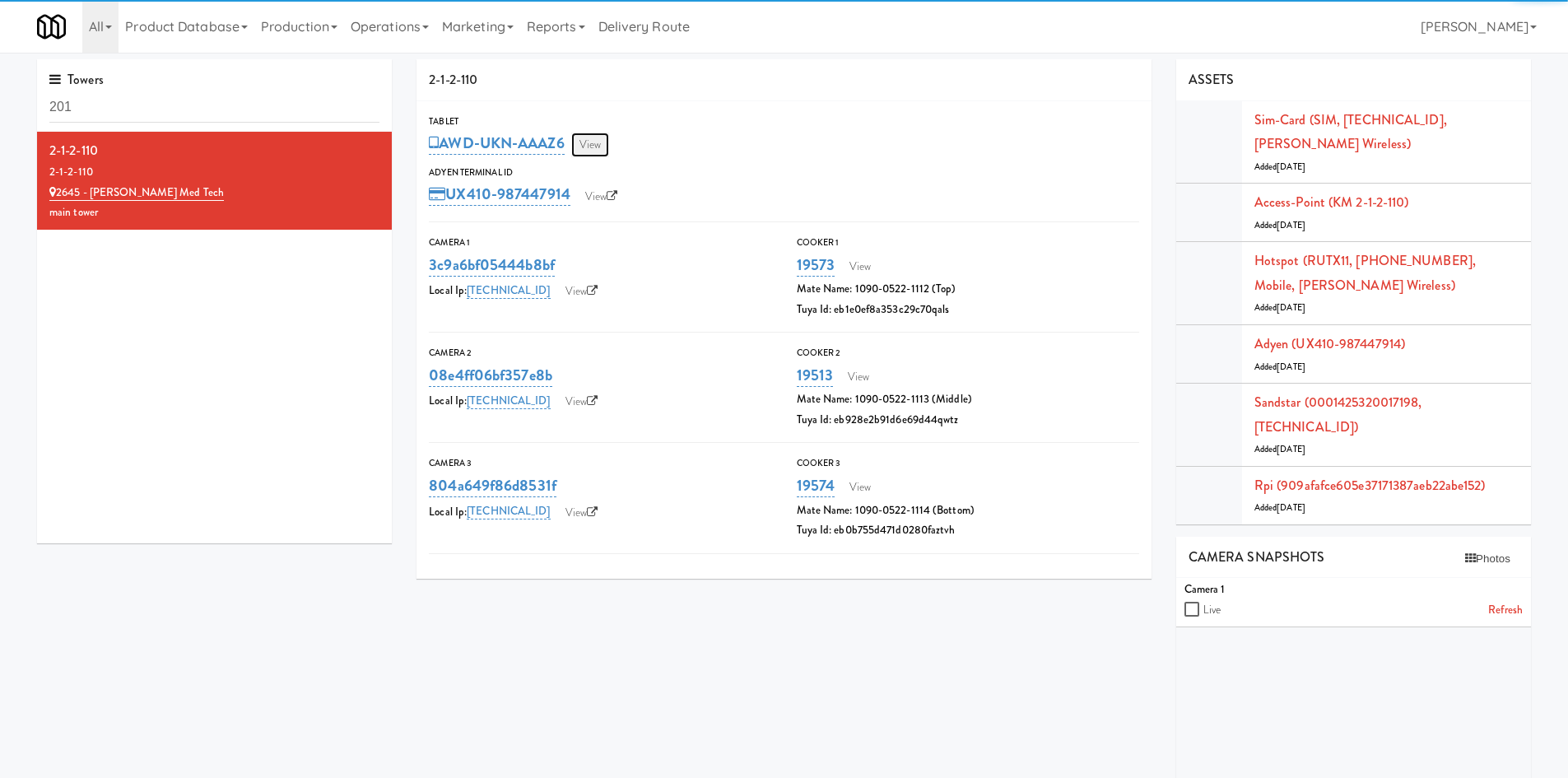
click at [605, 146] on link "View" at bounding box center [590, 144] width 38 height 25
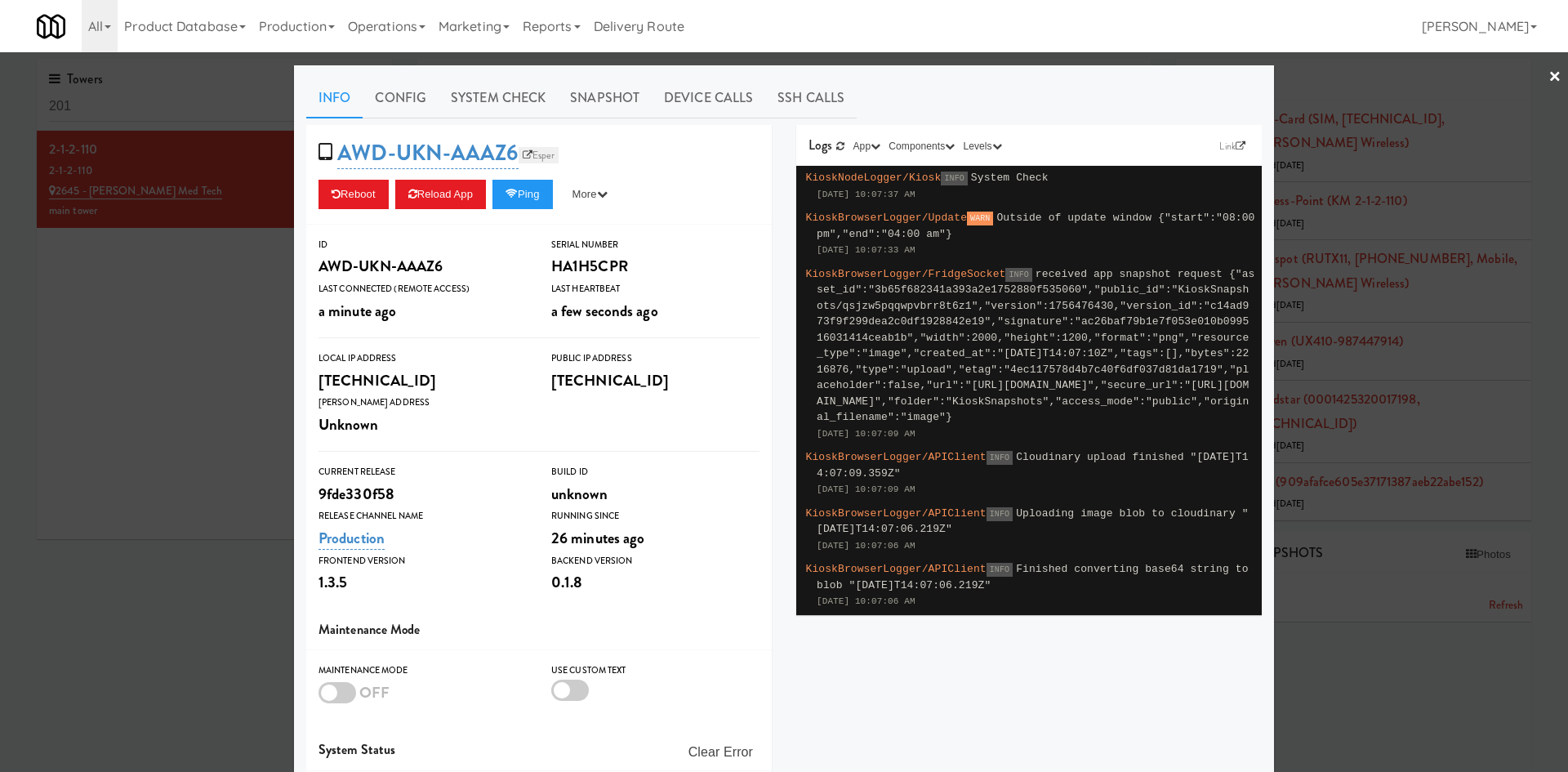
click at [528, 153] on link "Esper" at bounding box center [539, 155] width 41 height 16
click at [193, 351] on div at bounding box center [784, 386] width 1568 height 772
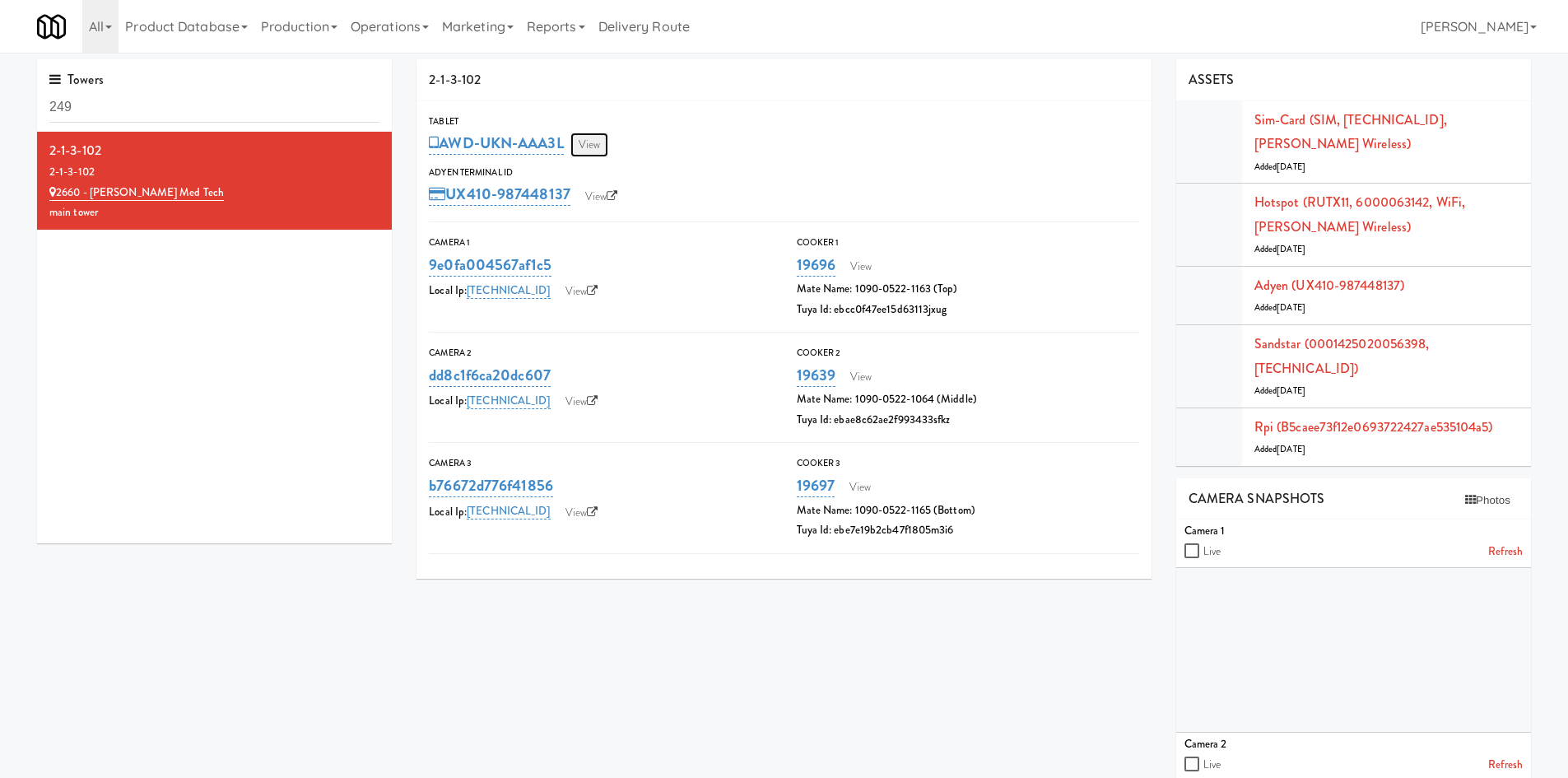
click at [596, 149] on link "View" at bounding box center [589, 144] width 38 height 25
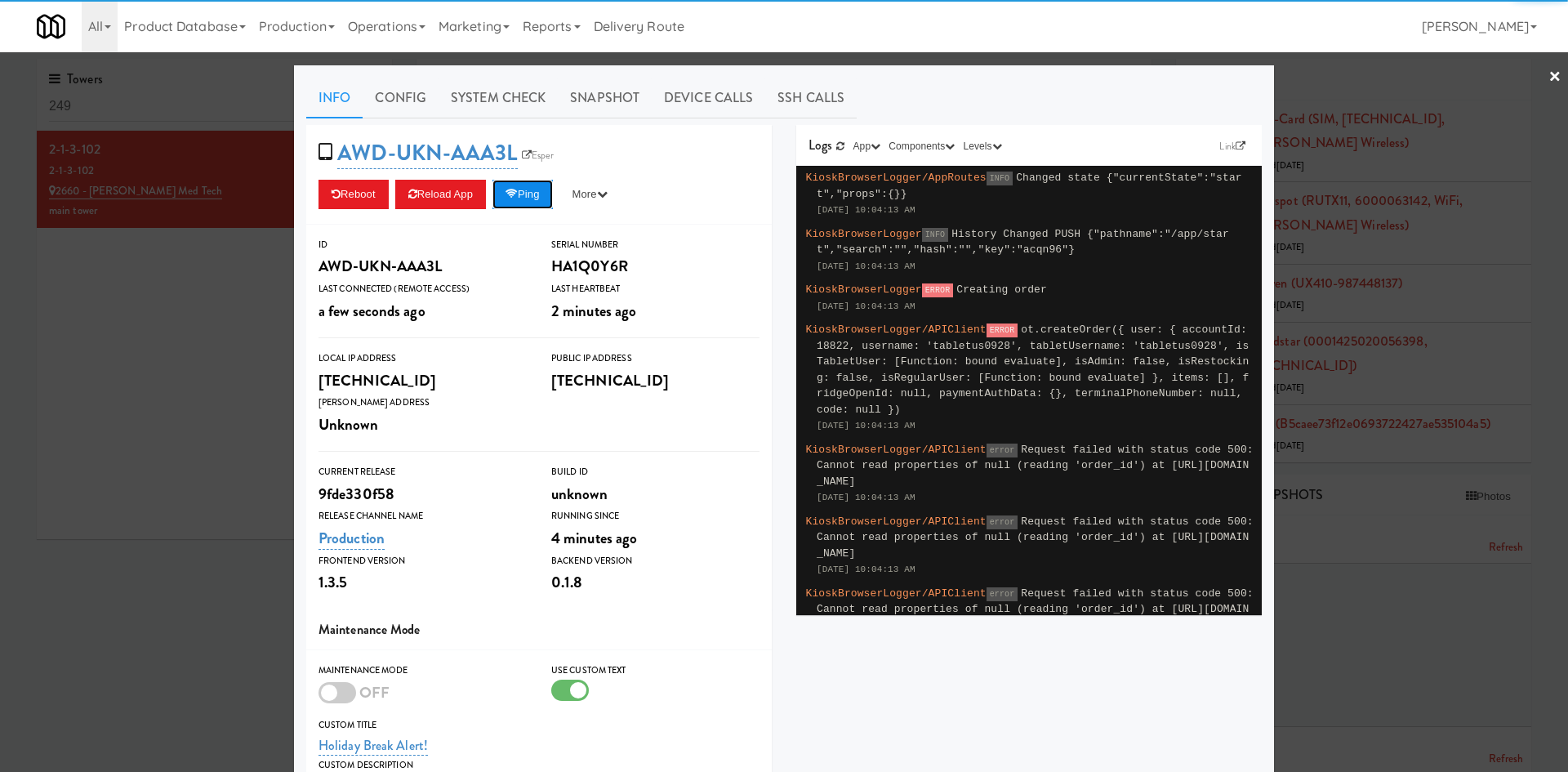
click at [523, 201] on button "Ping" at bounding box center [522, 194] width 61 height 30
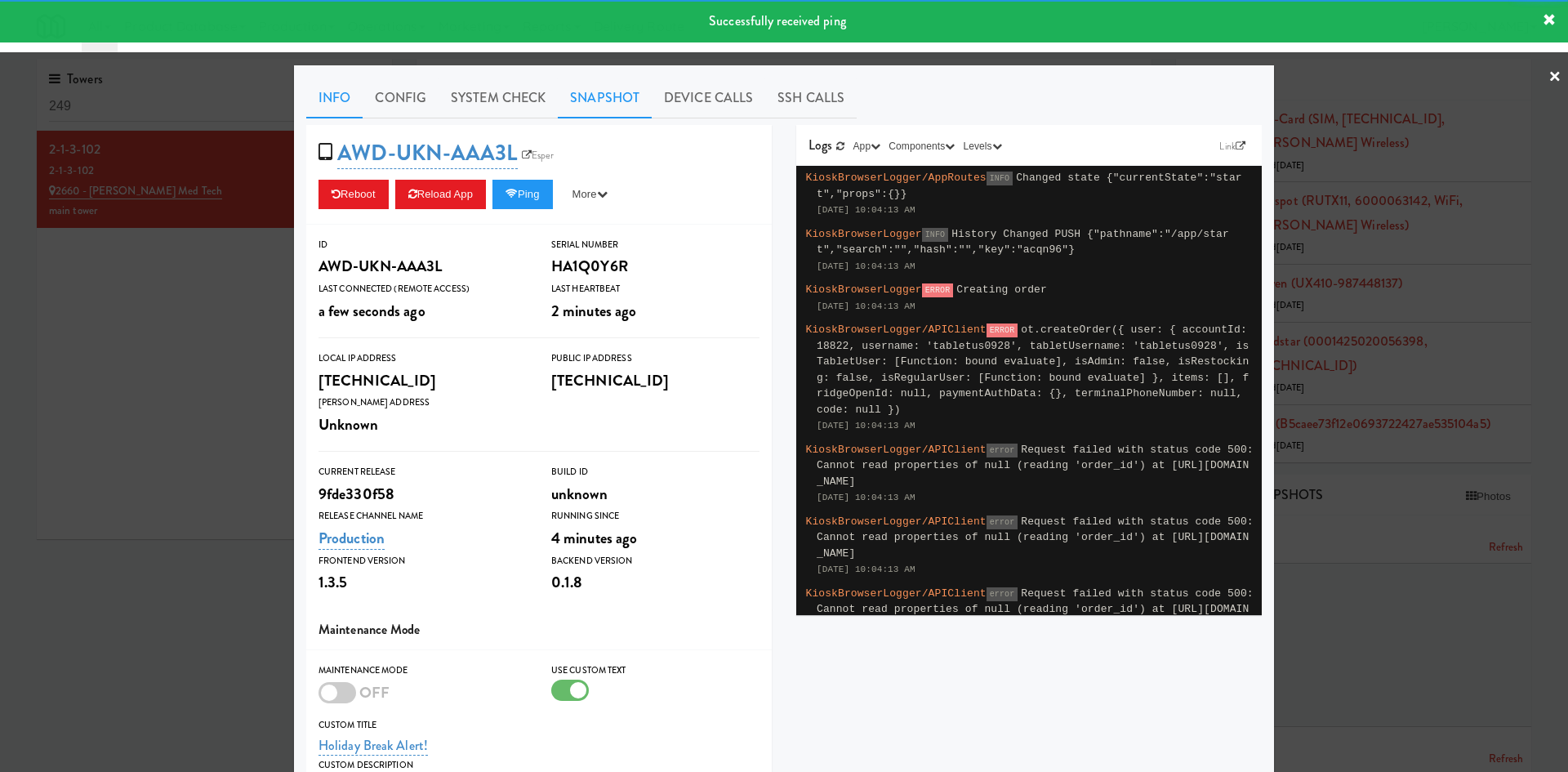
click at [594, 99] on link "Snapshot" at bounding box center [604, 97] width 94 height 41
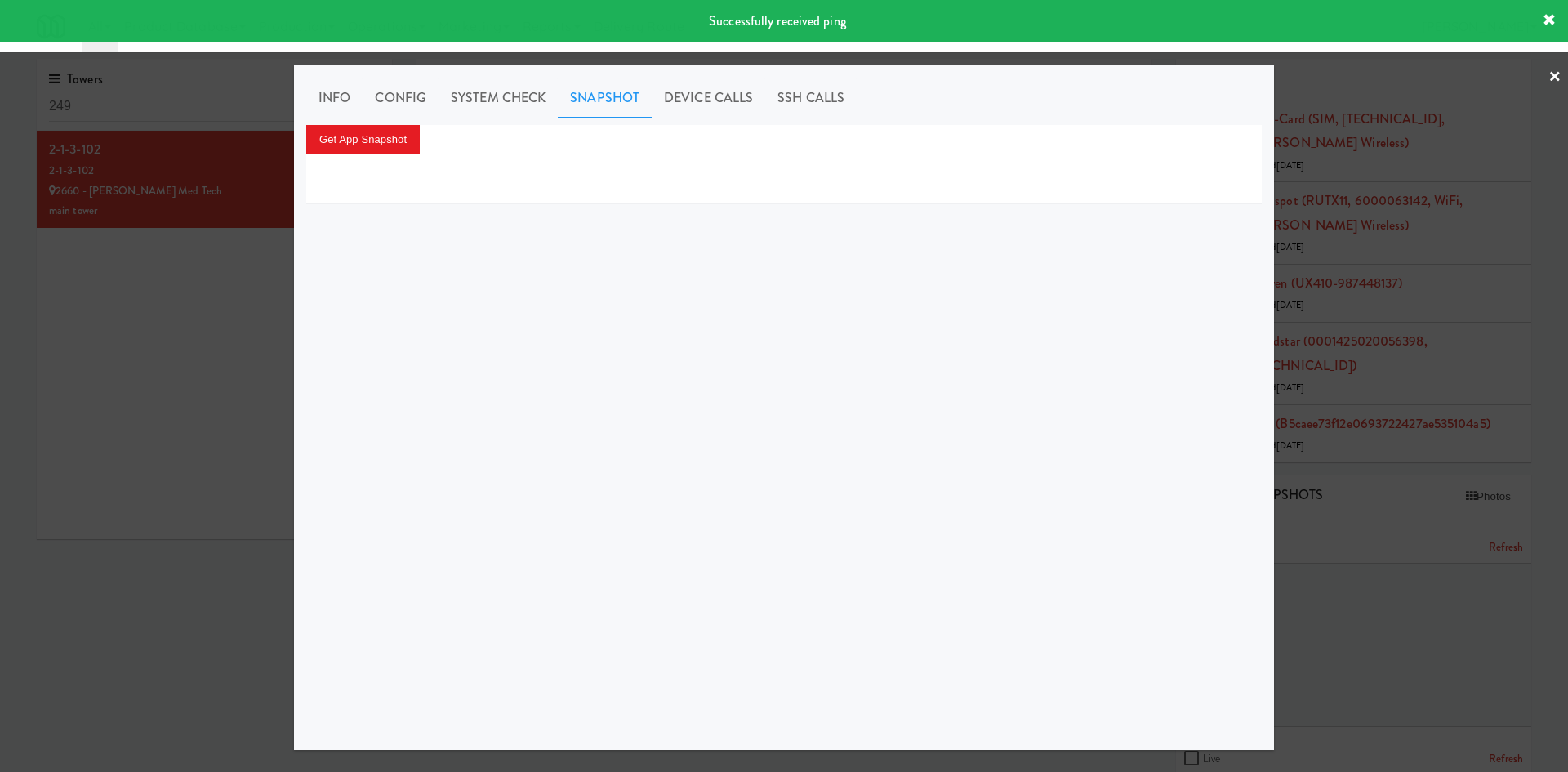
click at [424, 125] on div "Get App Snapshot" at bounding box center [784, 140] width 956 height 30
click at [387, 134] on button "Get App Snapshot" at bounding box center [363, 140] width 113 height 30
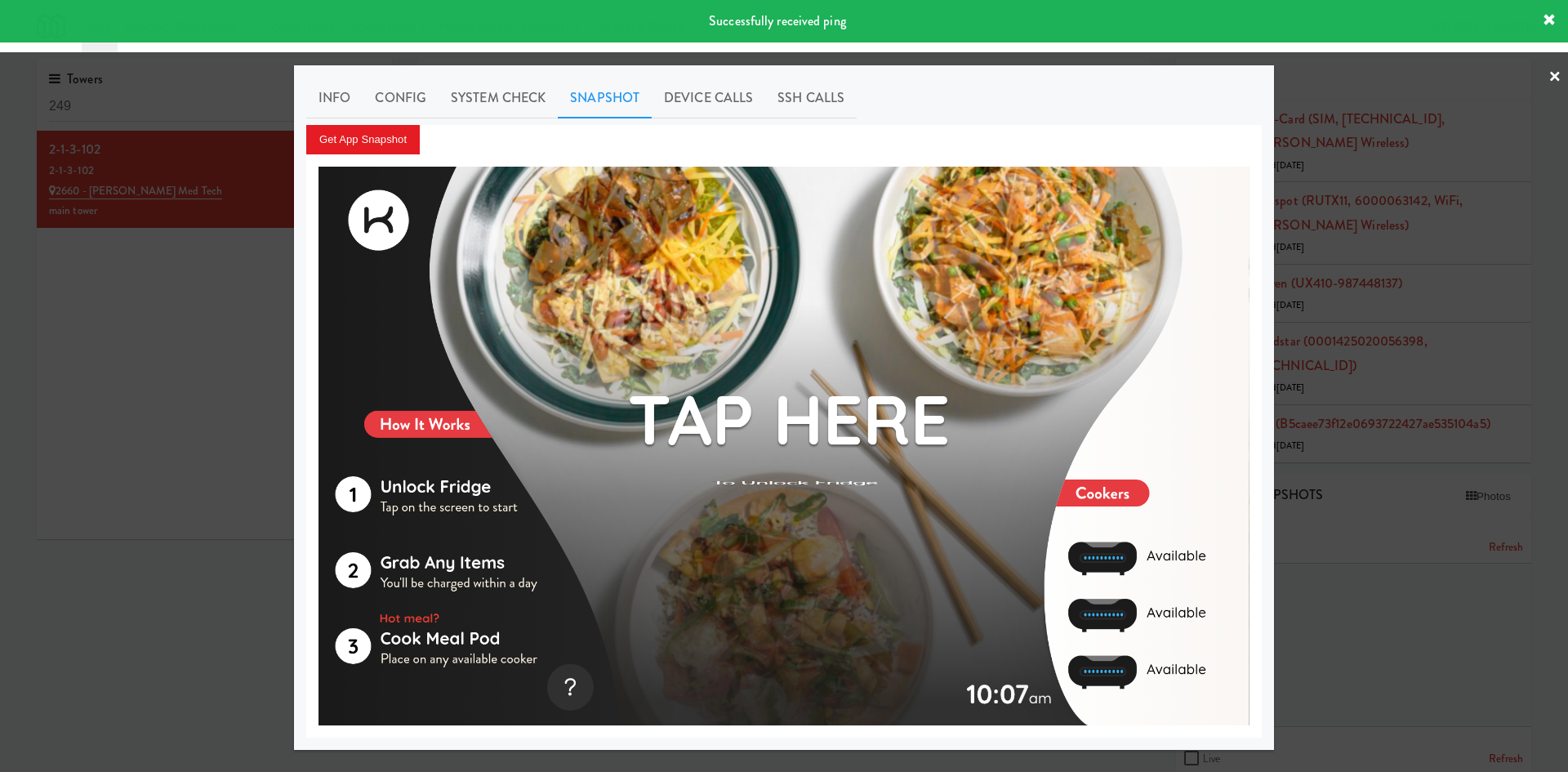
click at [115, 307] on div at bounding box center [784, 386] width 1568 height 772
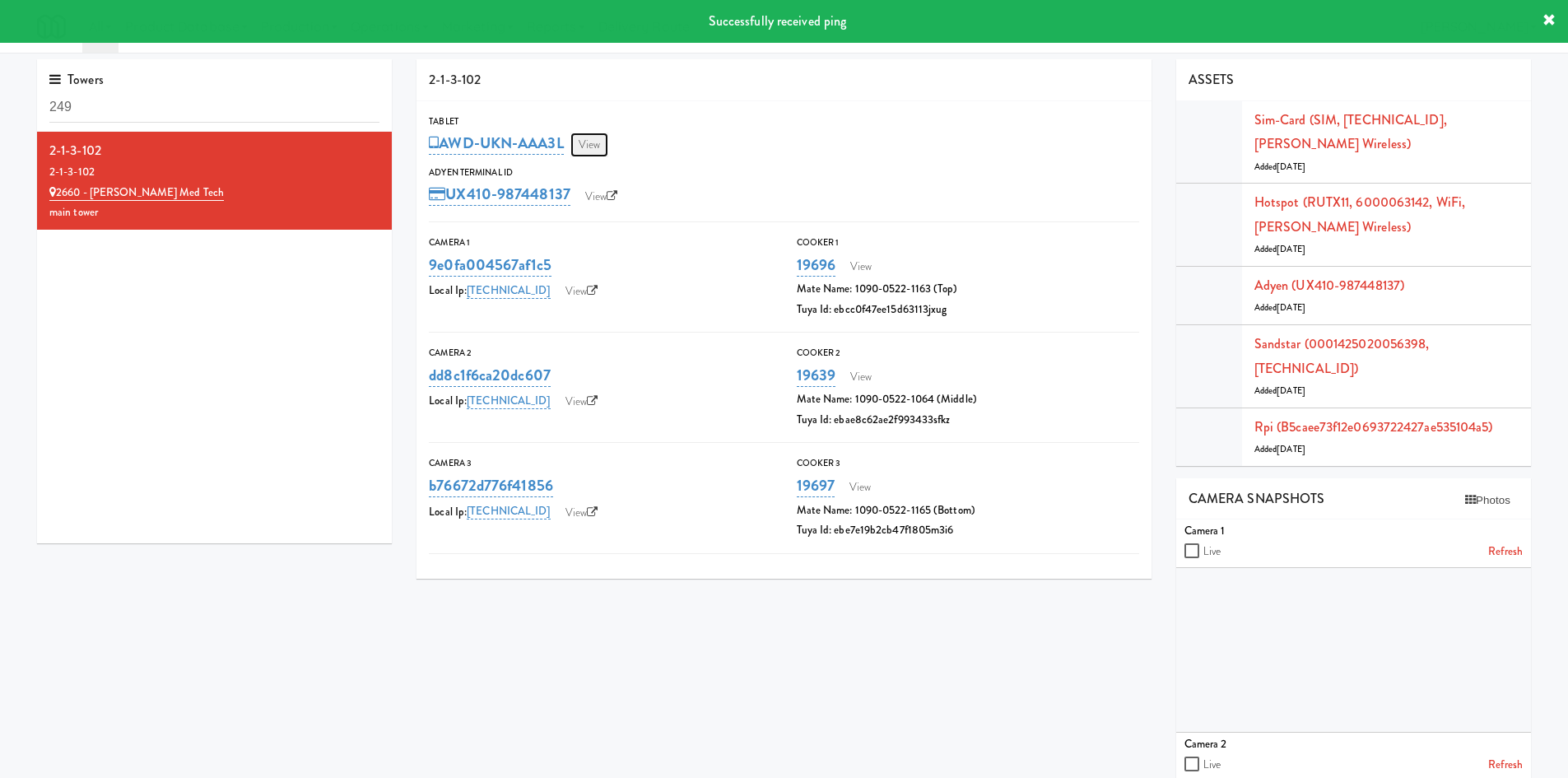
click at [584, 151] on link "View" at bounding box center [589, 144] width 38 height 25
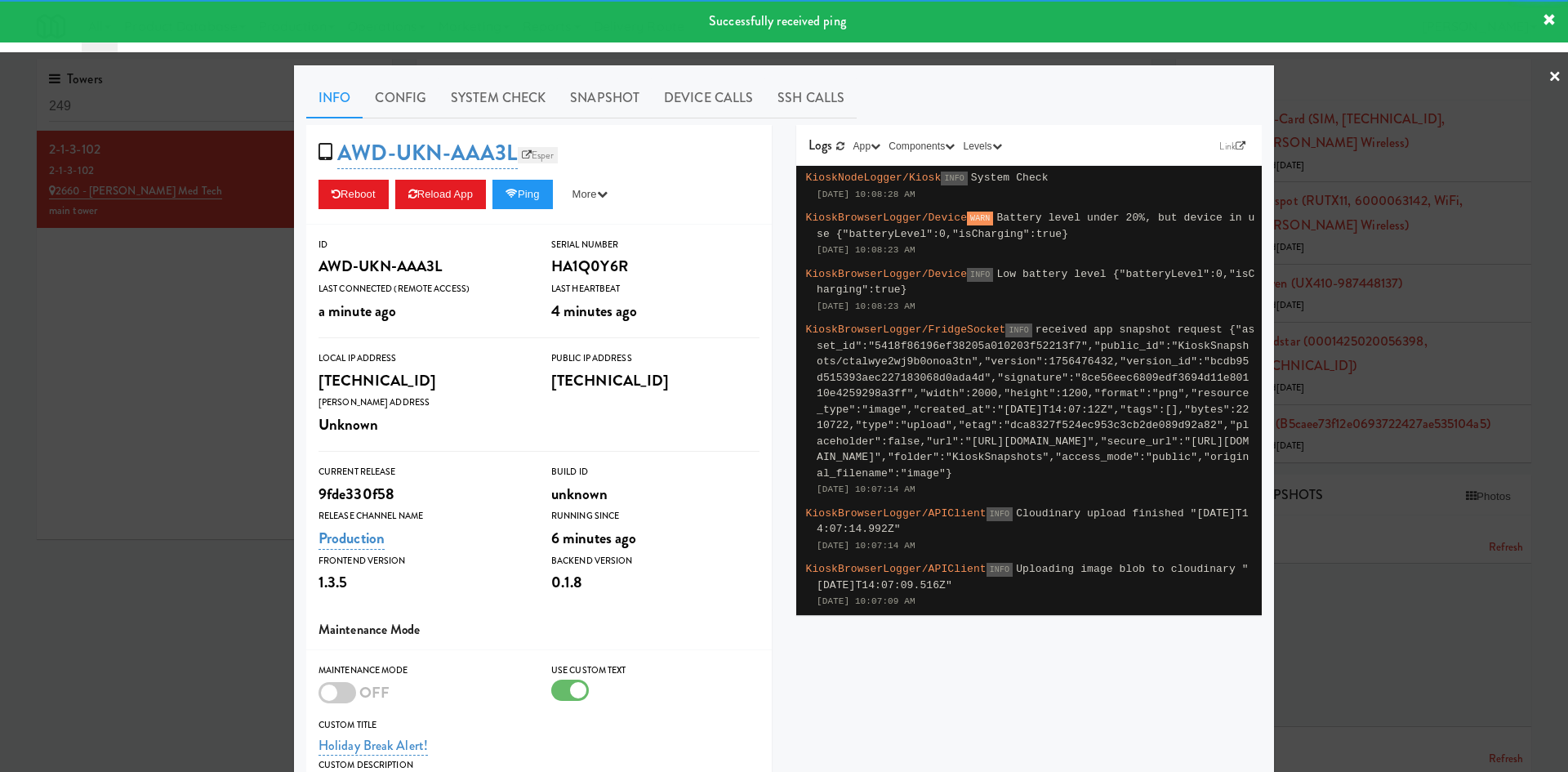
click at [522, 151] on icon at bounding box center [527, 155] width 10 height 10
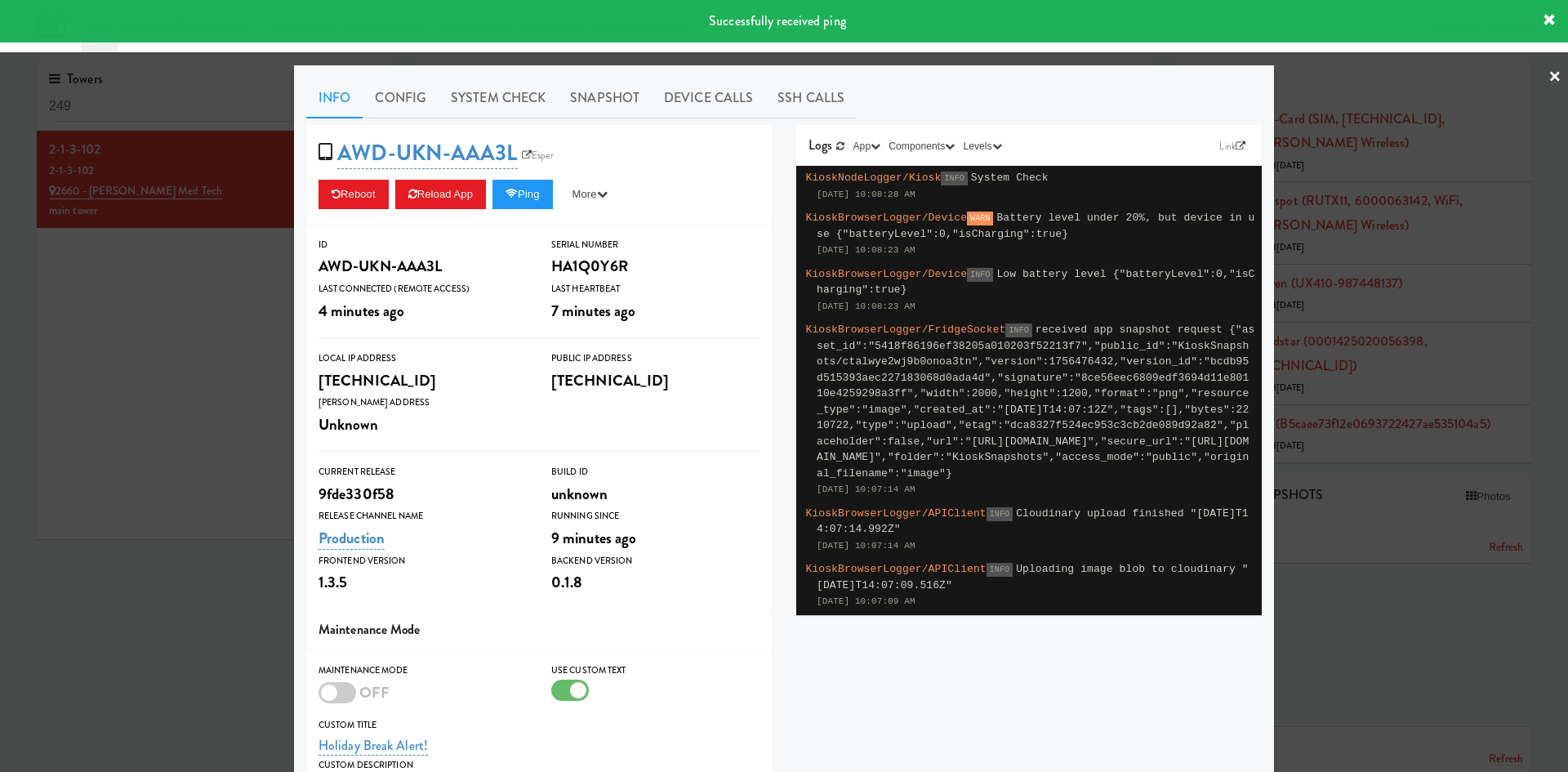
click at [258, 297] on div at bounding box center [784, 386] width 1568 height 772
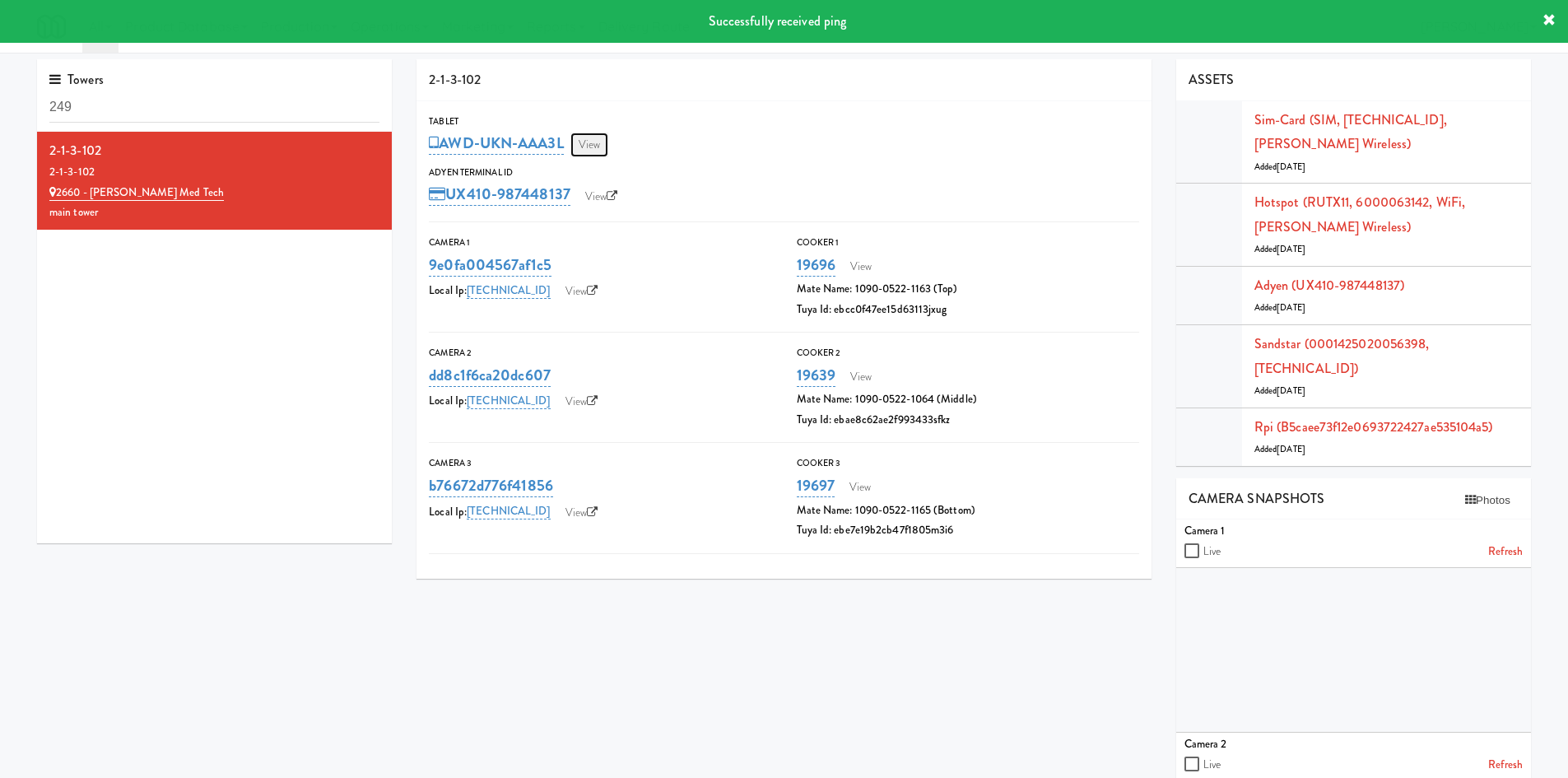
click at [598, 145] on link "View" at bounding box center [589, 144] width 38 height 25
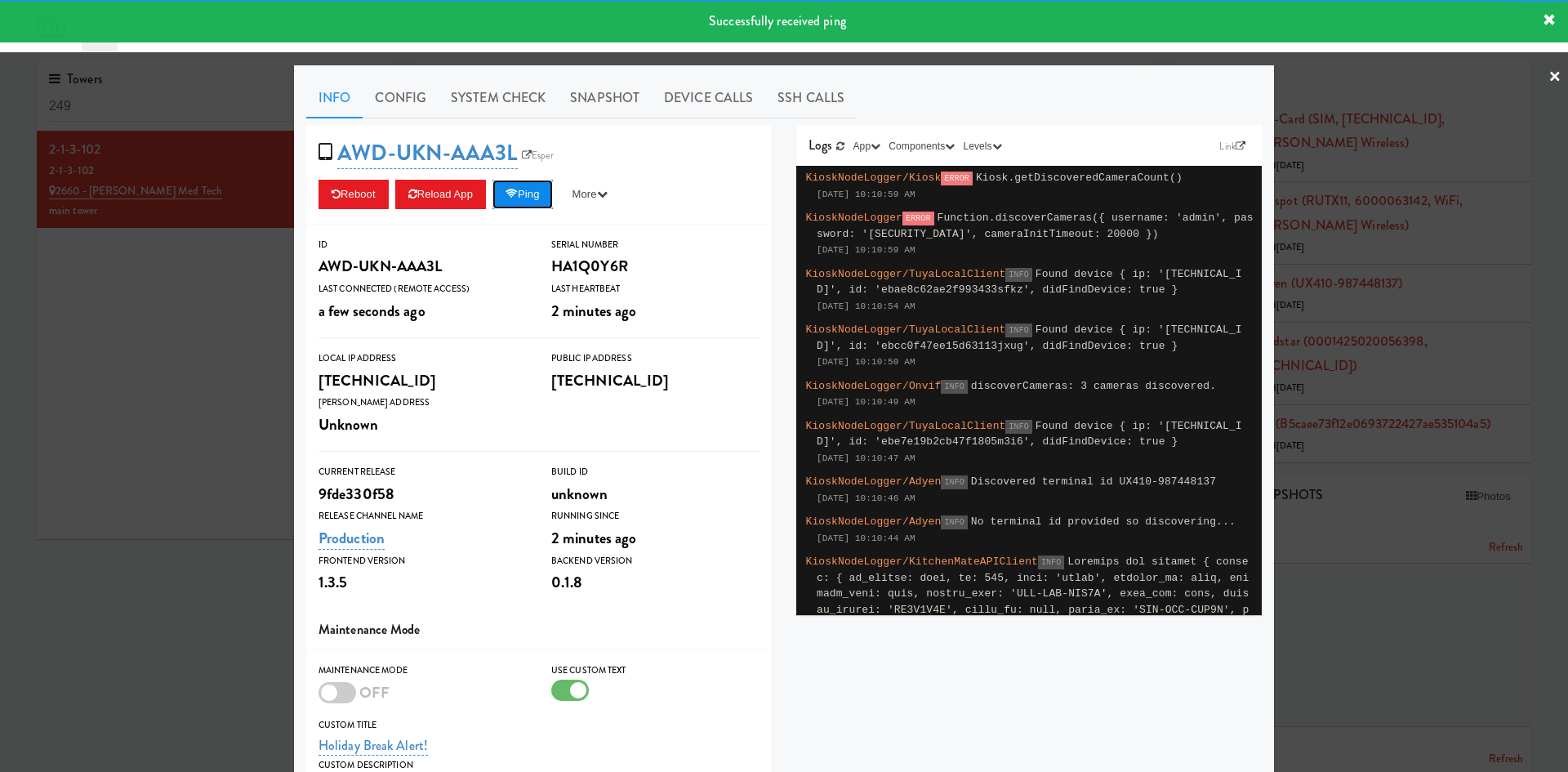
click at [524, 192] on button "Ping" at bounding box center [522, 194] width 61 height 30
click at [514, 209] on div "AWD-UKN-AAA3L Esper Reboot Reload App Ping More Ping Server Restart Server Forc…" at bounding box center [539, 175] width 465 height 99
click at [514, 206] on button "Ping" at bounding box center [522, 194] width 61 height 30
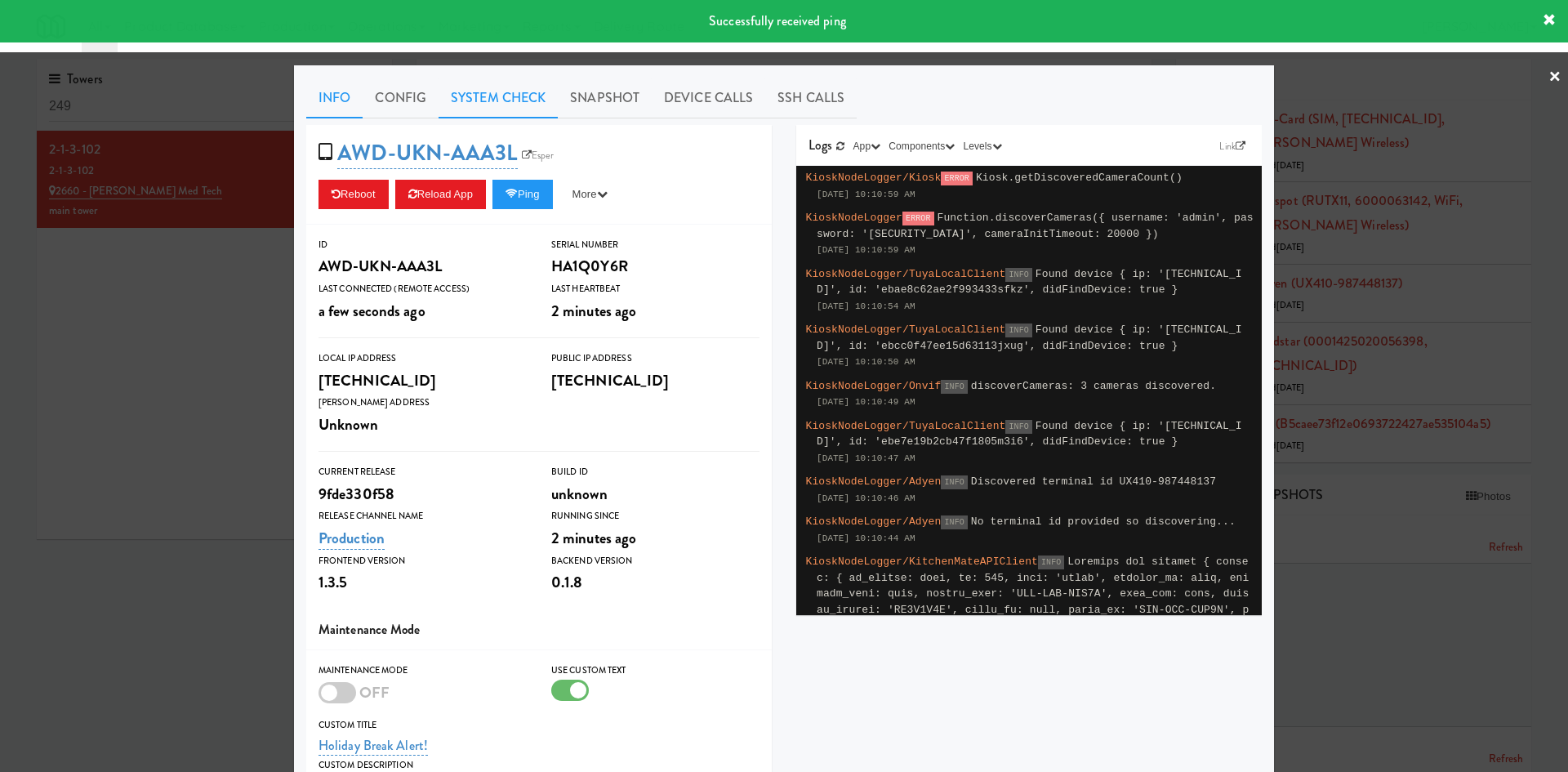
click at [497, 115] on link "System Check" at bounding box center [498, 97] width 119 height 41
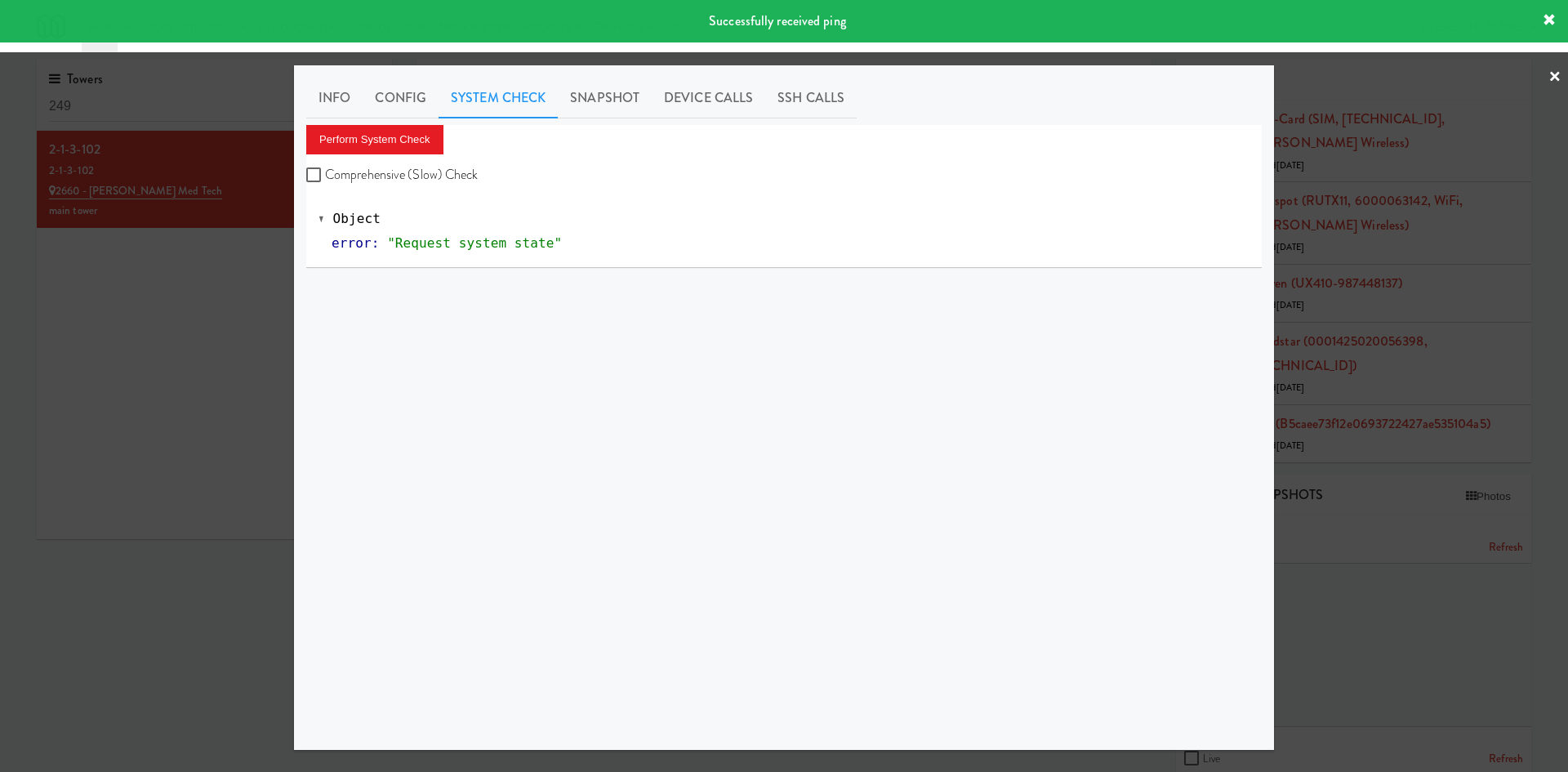
click at [396, 156] on div "Perform System Check Comprehensive (Slow) Check" at bounding box center [784, 156] width 956 height 63
click at [398, 144] on button "Perform System Check" at bounding box center [375, 140] width 137 height 30
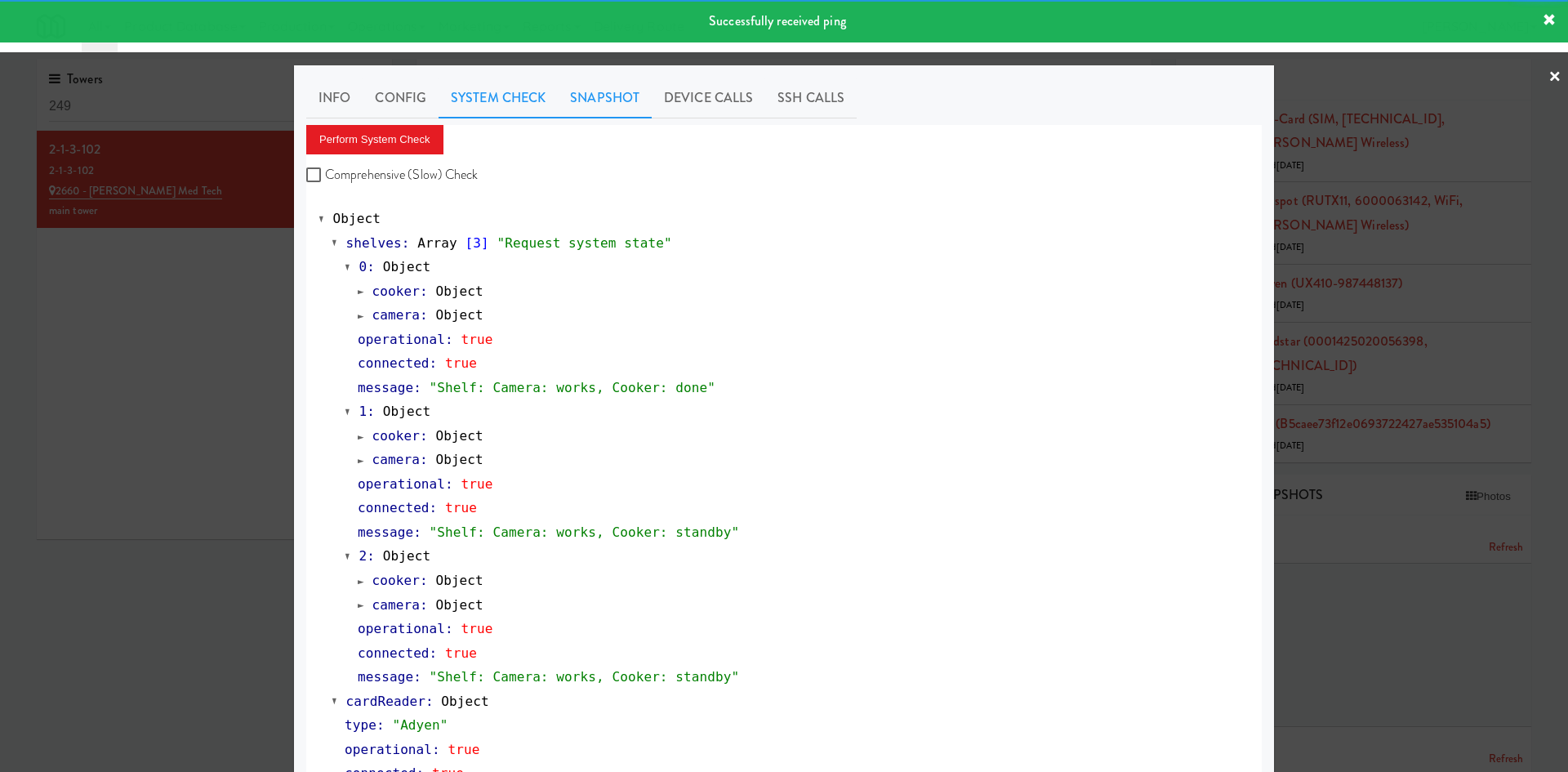
click at [602, 113] on link "Snapshot" at bounding box center [604, 97] width 94 height 41
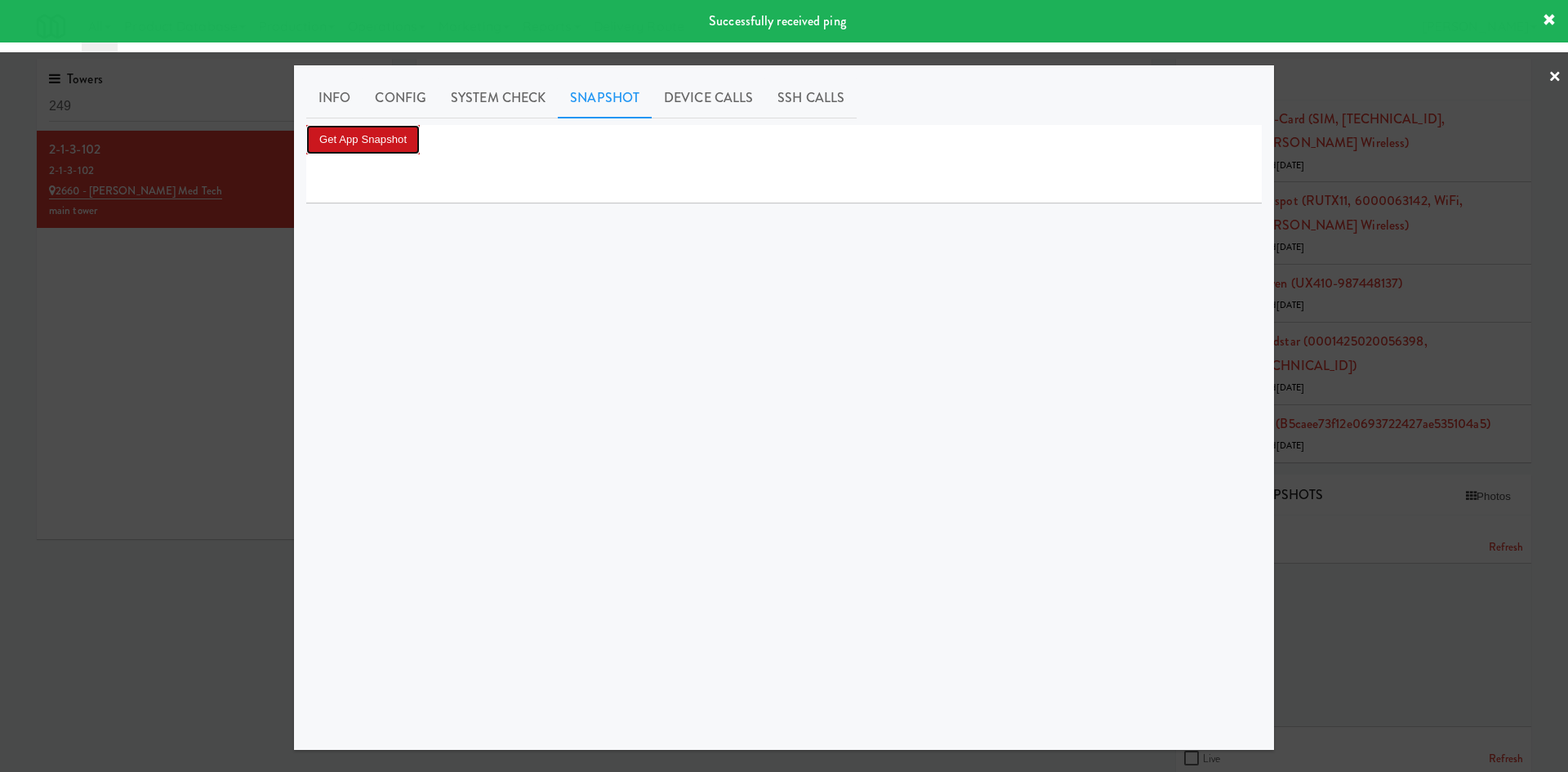
click at [388, 138] on button "Get App Snapshot" at bounding box center [363, 140] width 113 height 30
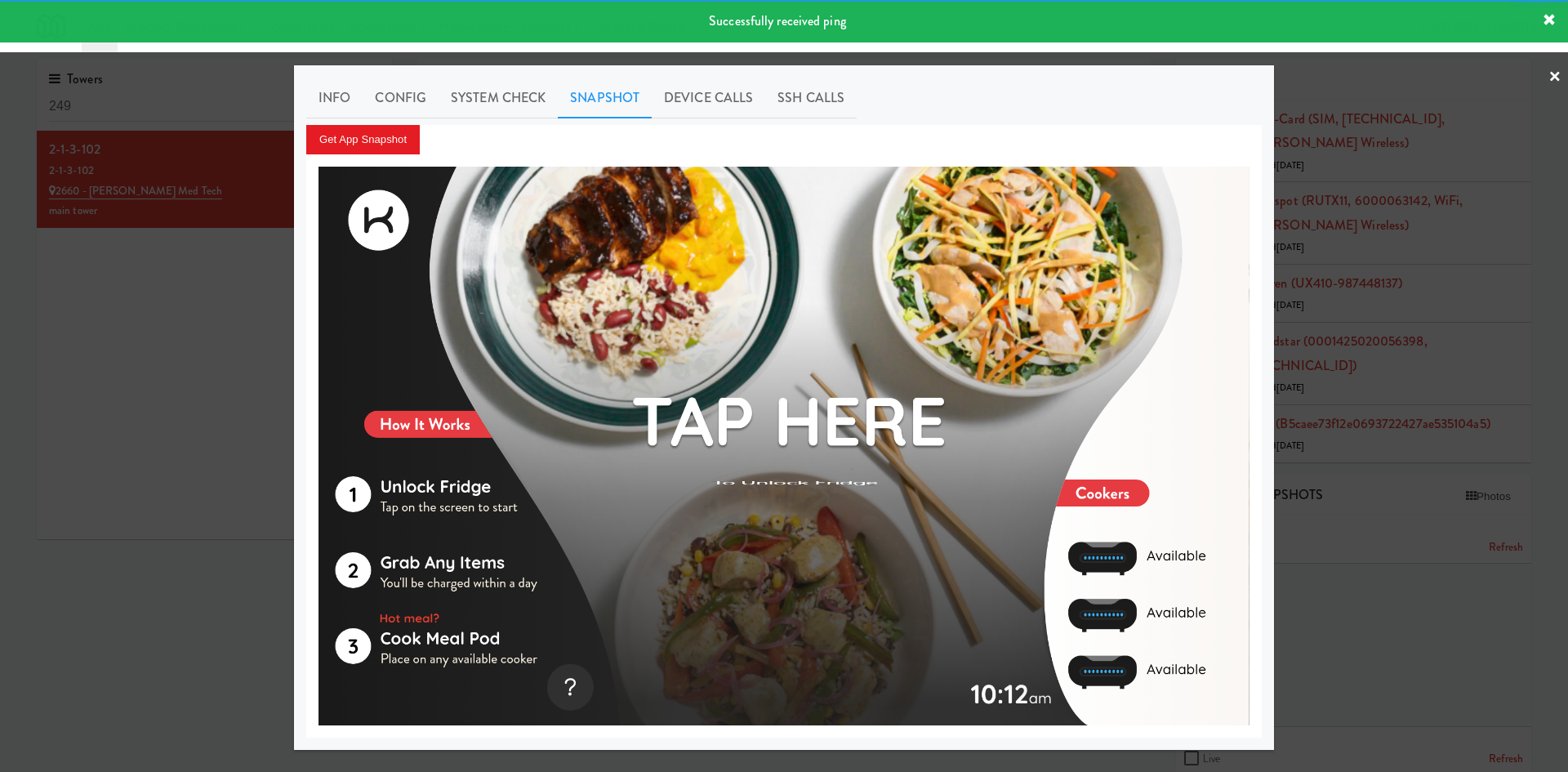
click at [125, 705] on div at bounding box center [784, 386] width 1568 height 772
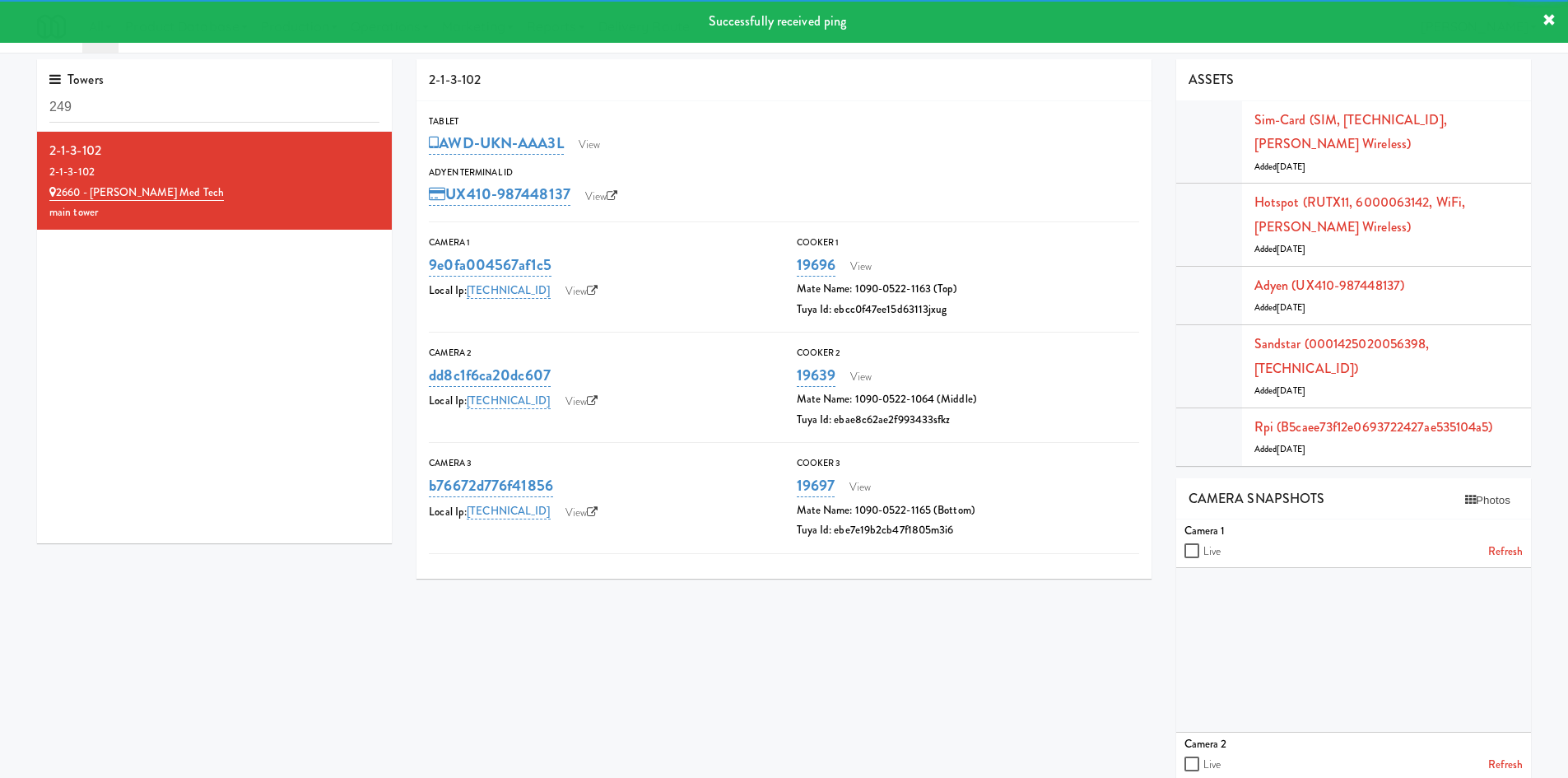
click at [214, 649] on div "Towers 249 2-1-3-102 2-1-3-102 2660 - Baylis Med Tech main tower 2-1-3-102 Tabl…" at bounding box center [784, 615] width 1518 height 1113
click at [605, 149] on link "View" at bounding box center [589, 144] width 38 height 25
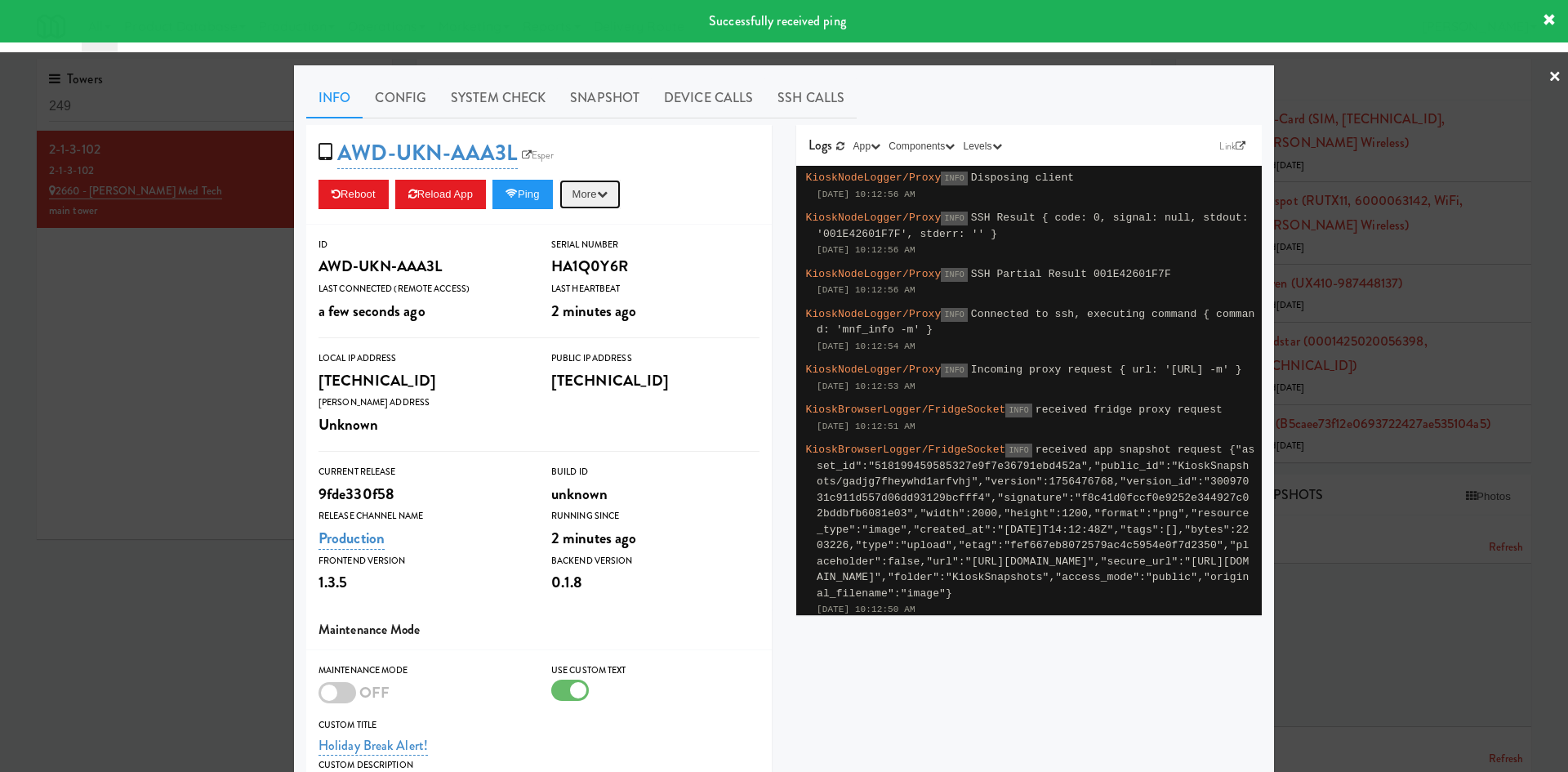
click at [606, 195] on icon "button" at bounding box center [602, 193] width 11 height 11
click at [597, 329] on link "Unlock Fridge" at bounding box center [553, 332] width 149 height 30
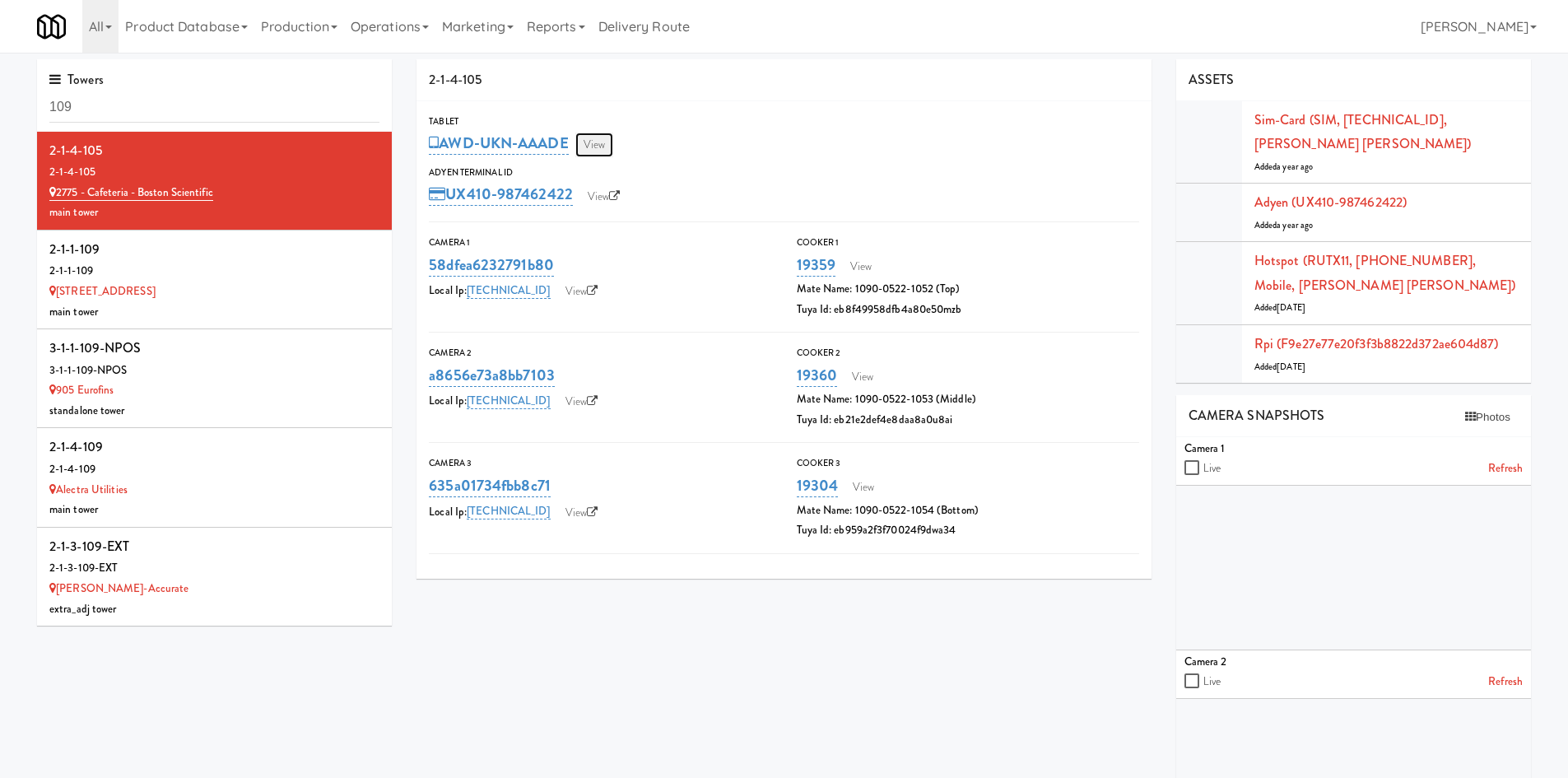
click at [588, 150] on link "View" at bounding box center [594, 144] width 38 height 25
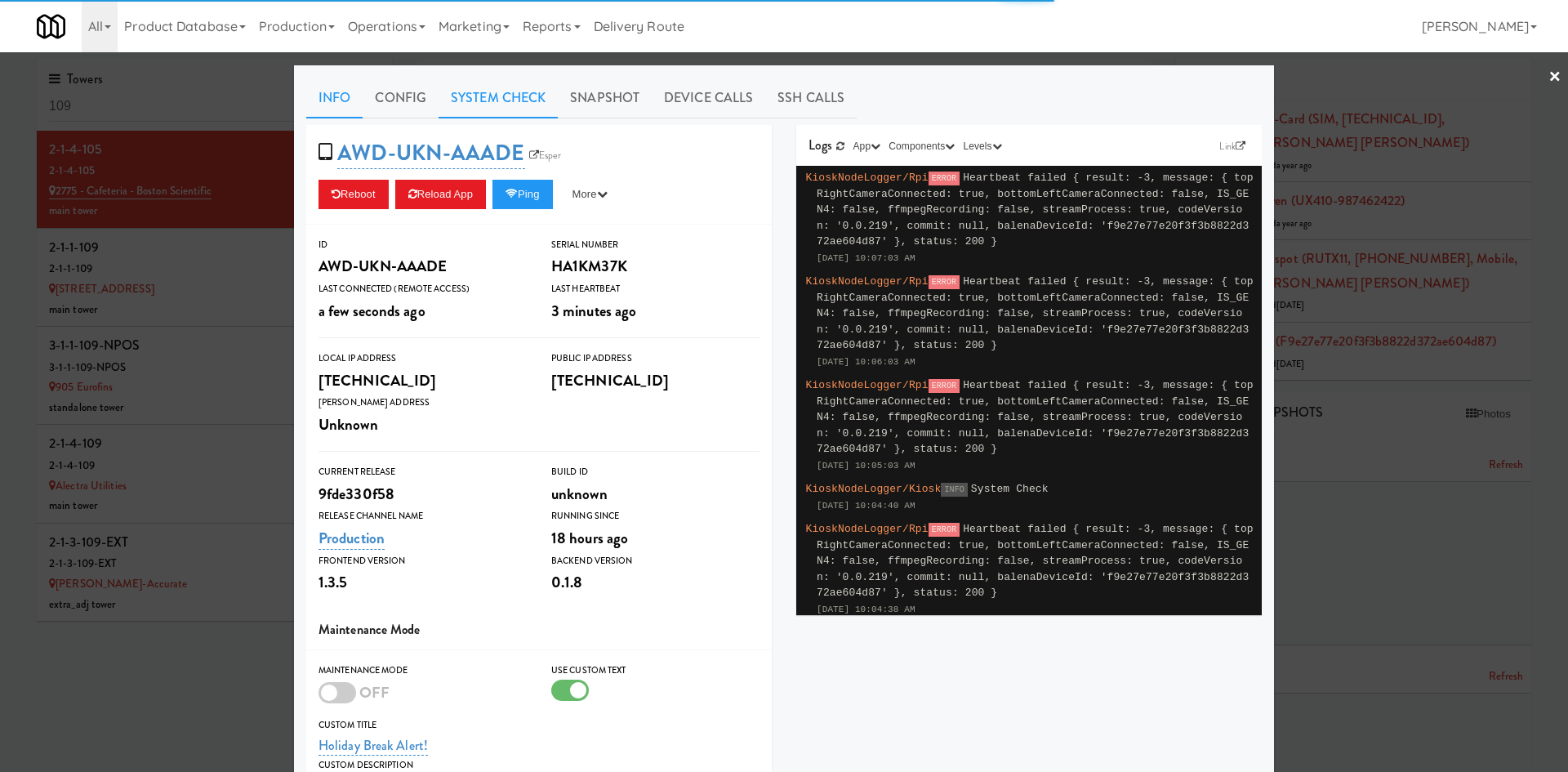
click at [493, 96] on link "System Check" at bounding box center [498, 97] width 119 height 41
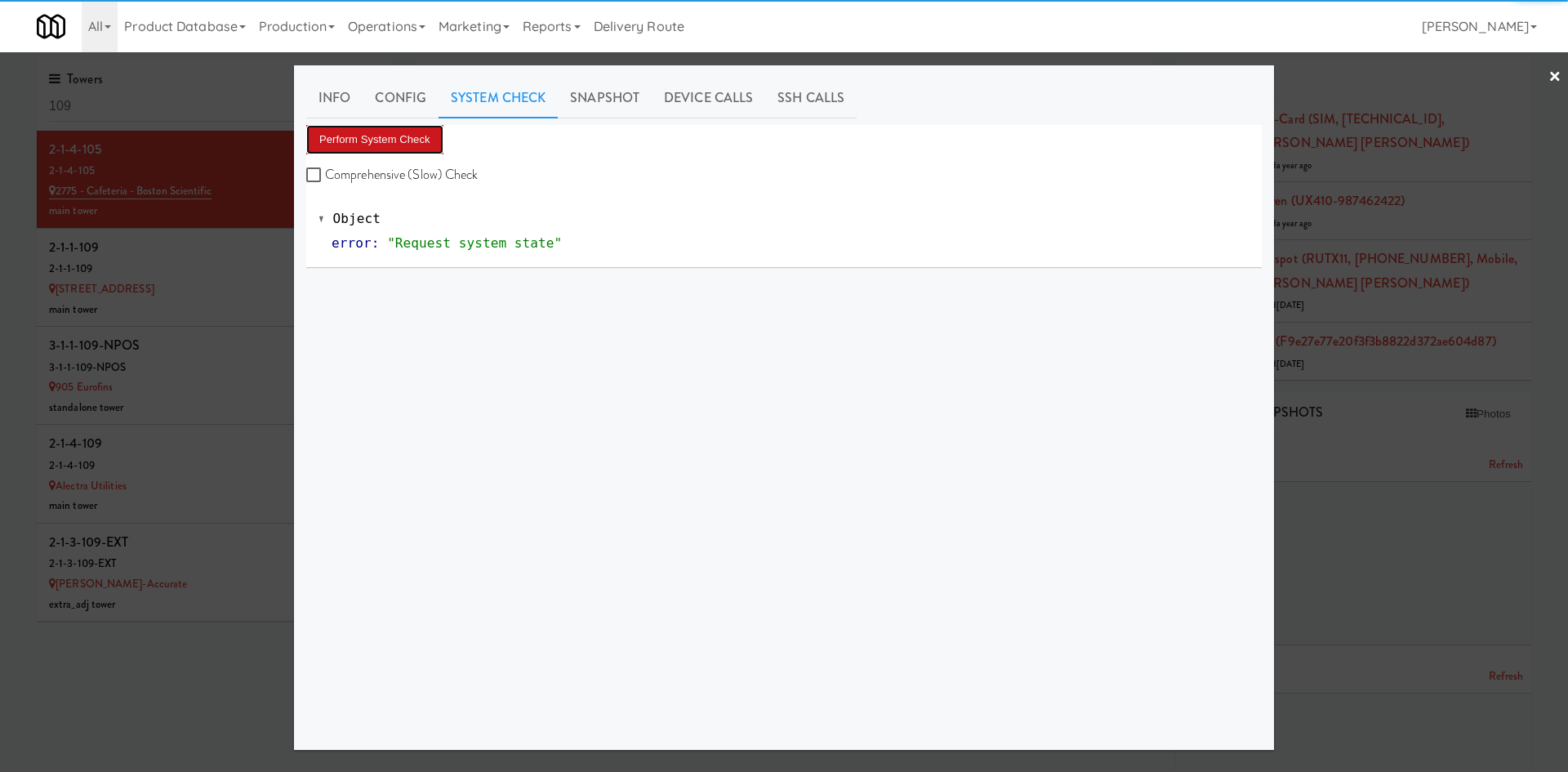
click at [409, 145] on button "Perform System Check" at bounding box center [375, 140] width 137 height 30
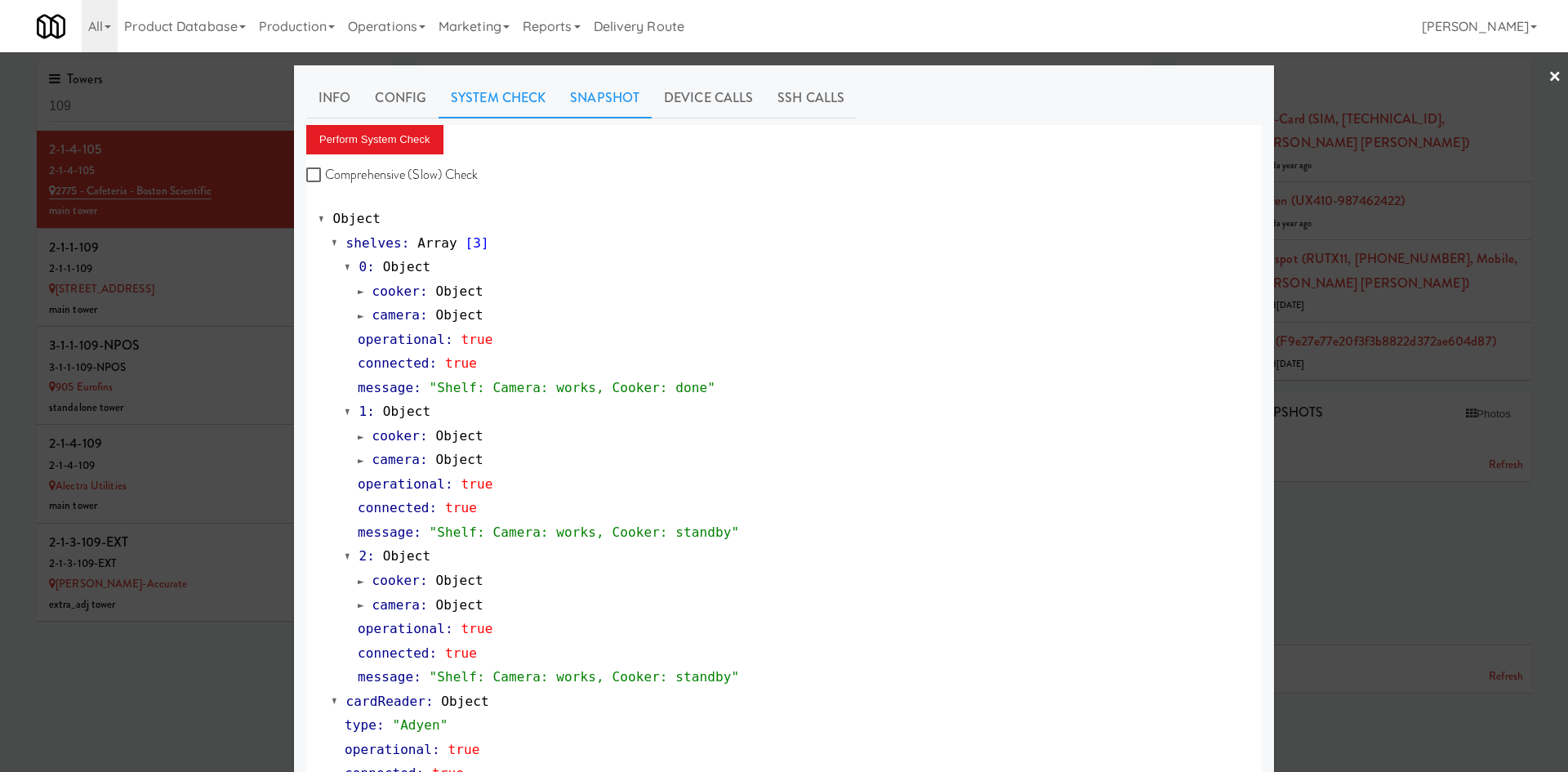
click at [615, 108] on link "Snapshot" at bounding box center [604, 97] width 94 height 41
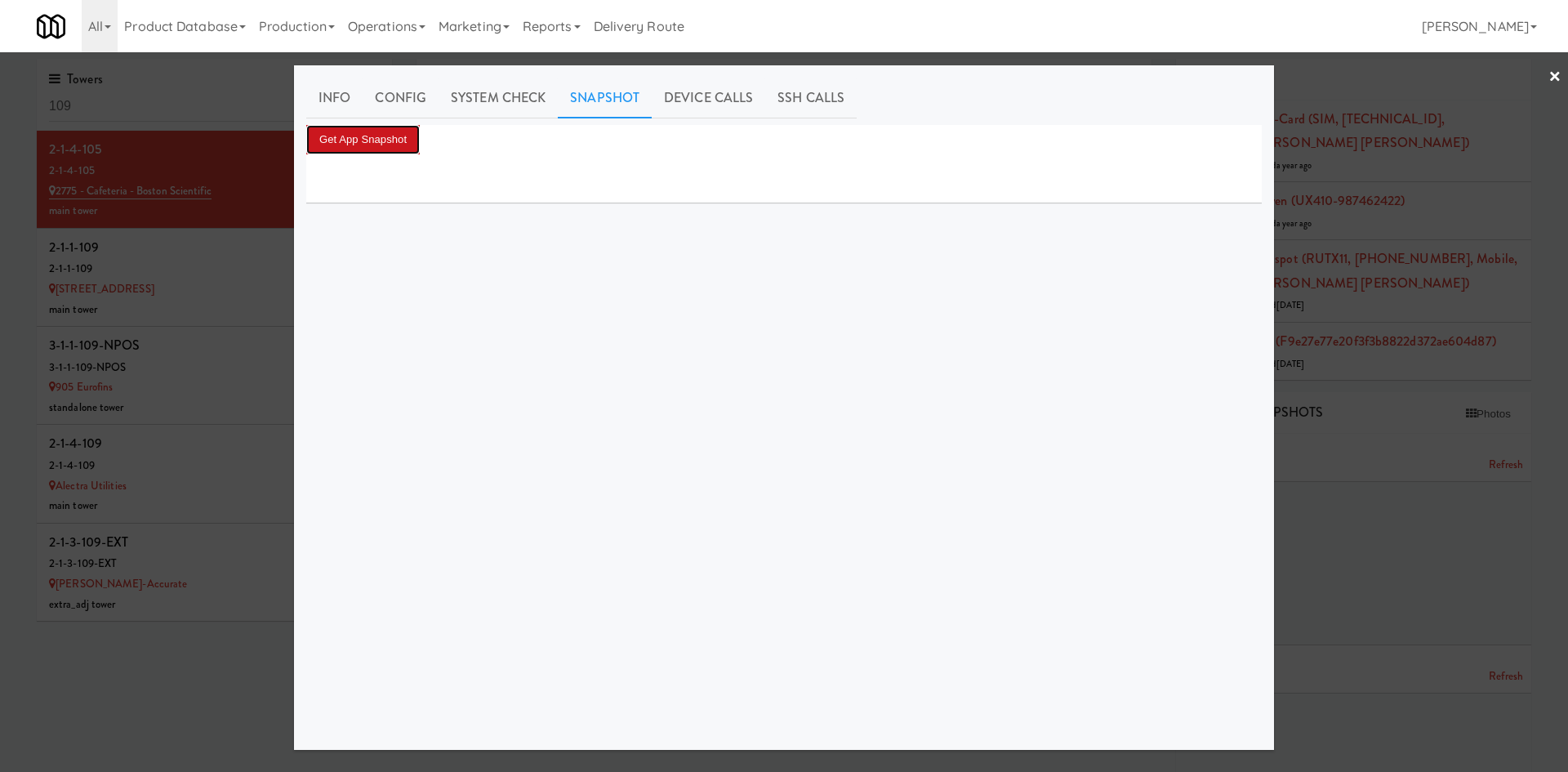
click at [385, 145] on button "Get App Snapshot" at bounding box center [363, 140] width 113 height 30
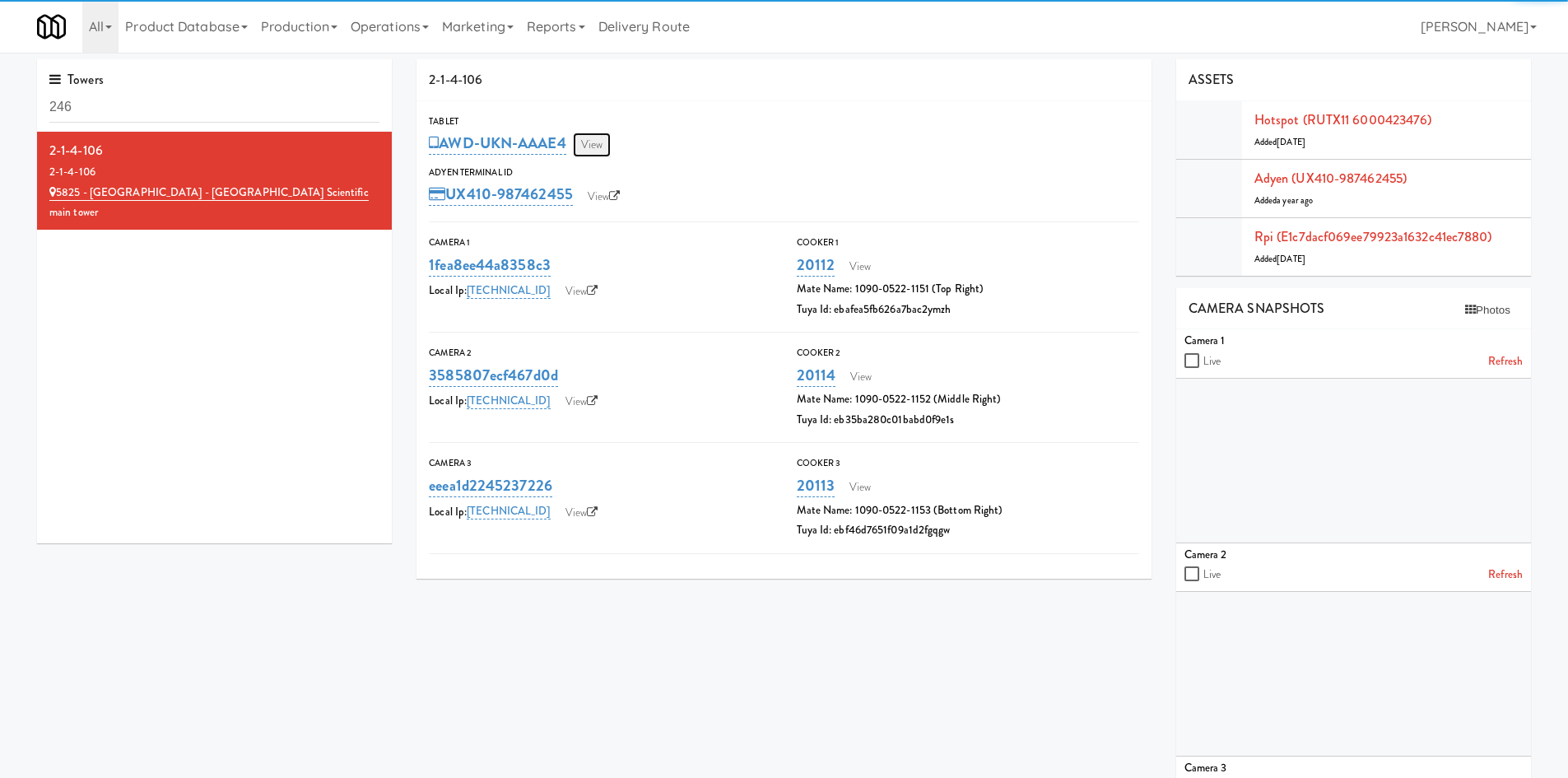
click at [593, 148] on link "View" at bounding box center [592, 144] width 38 height 25
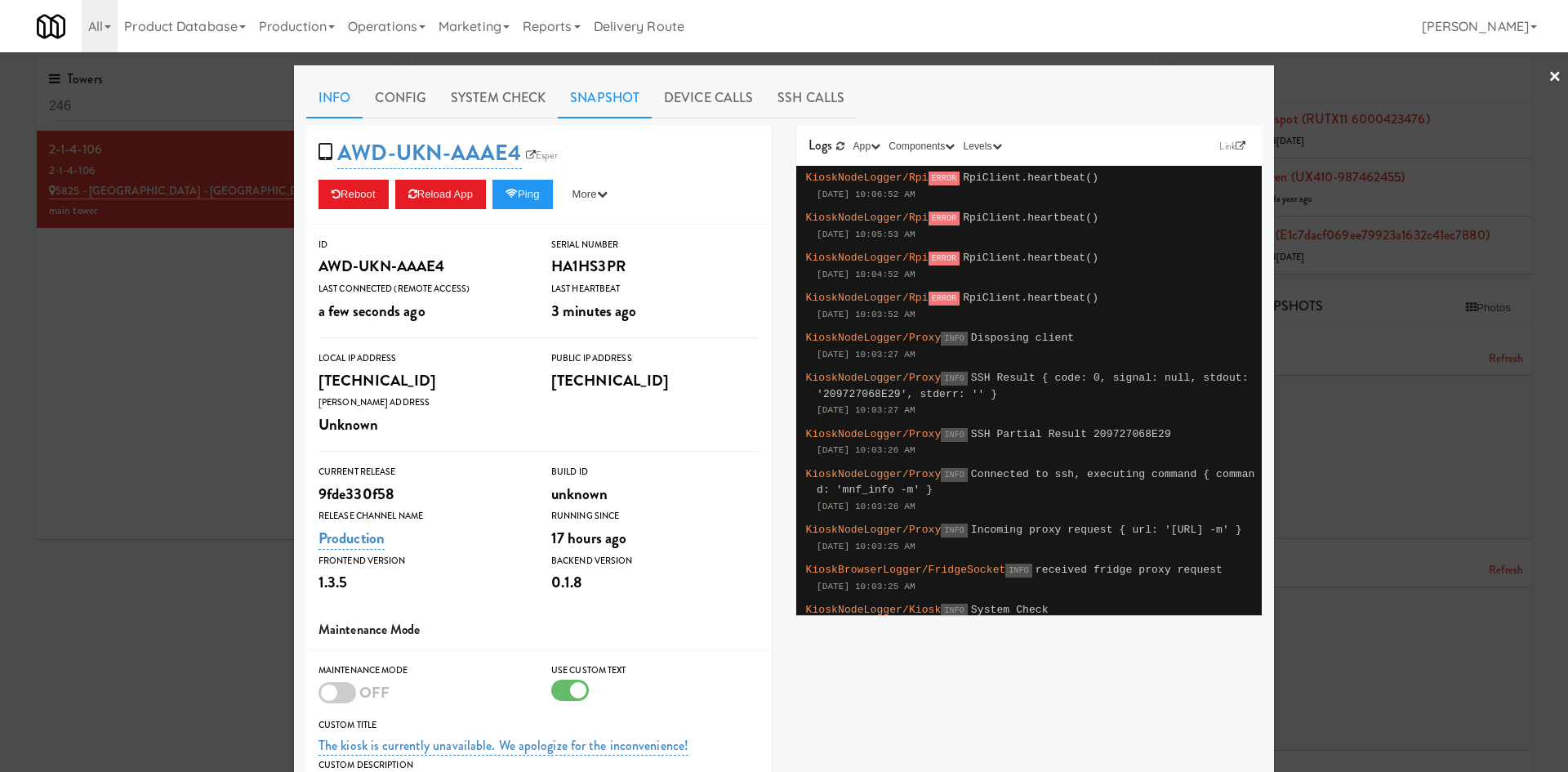
click at [592, 94] on link "Snapshot" at bounding box center [604, 97] width 94 height 41
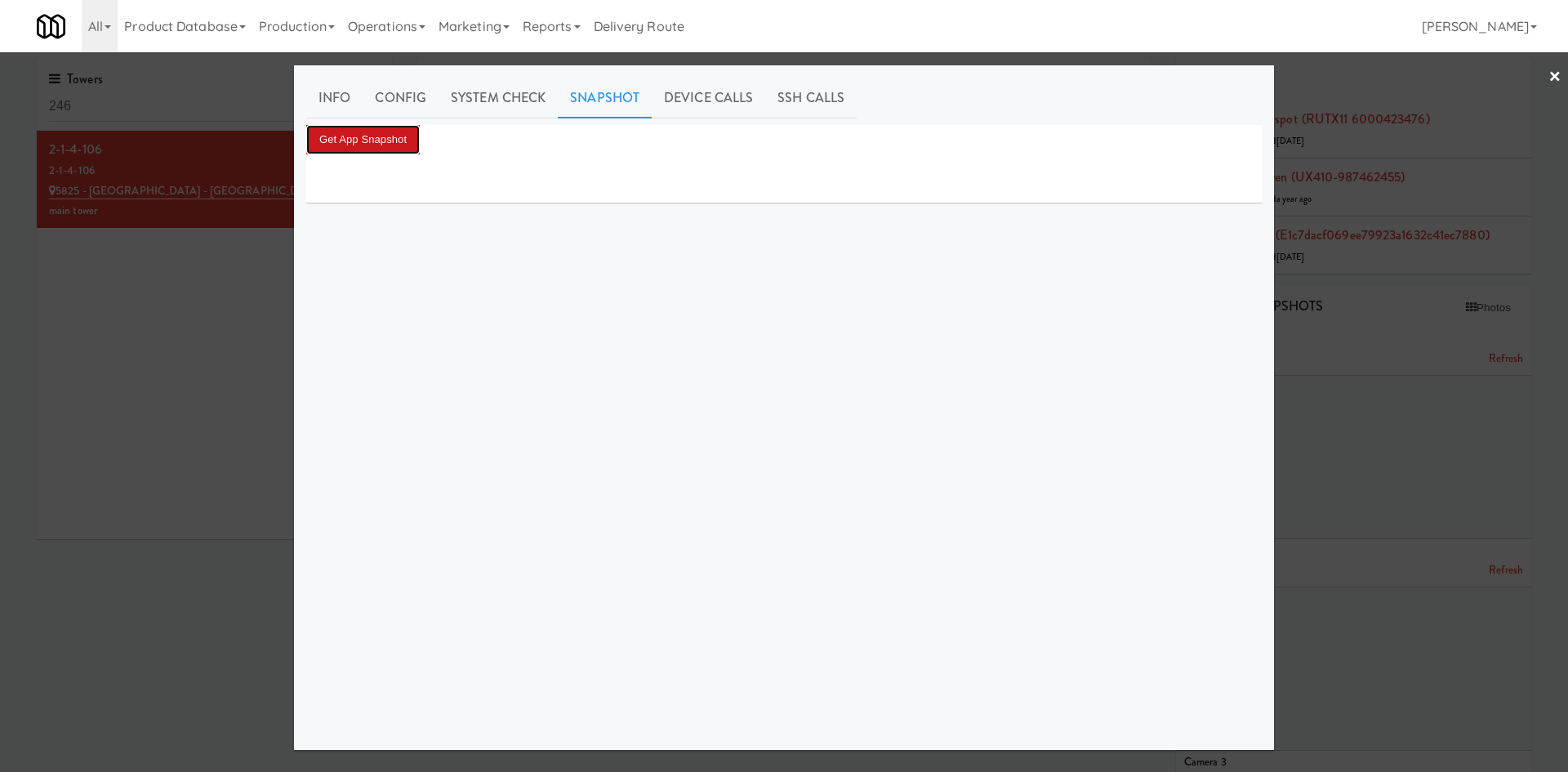
click at [352, 134] on button "Get App Snapshot" at bounding box center [363, 140] width 113 height 30
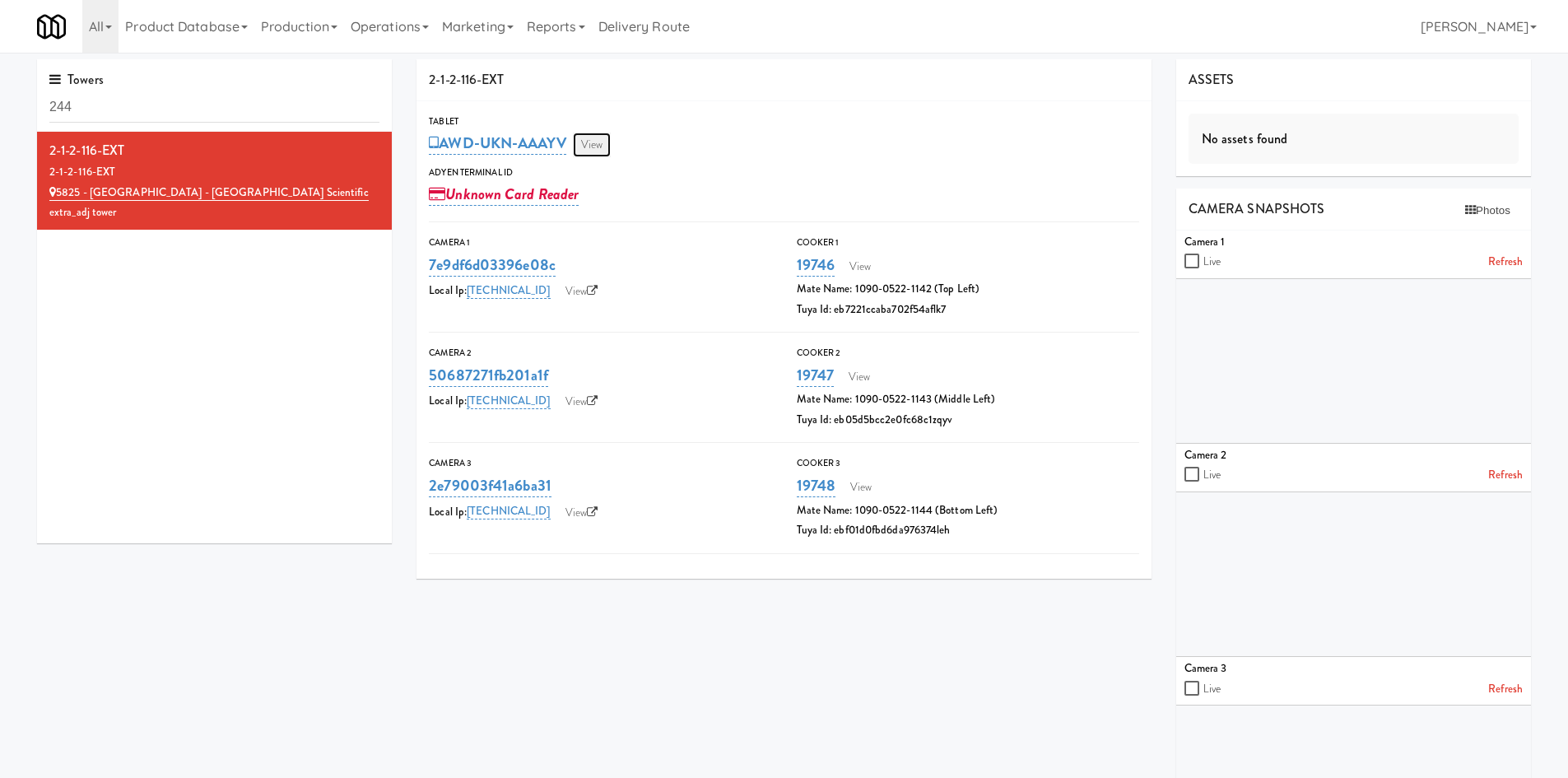
click at [603, 154] on link "View" at bounding box center [592, 144] width 38 height 25
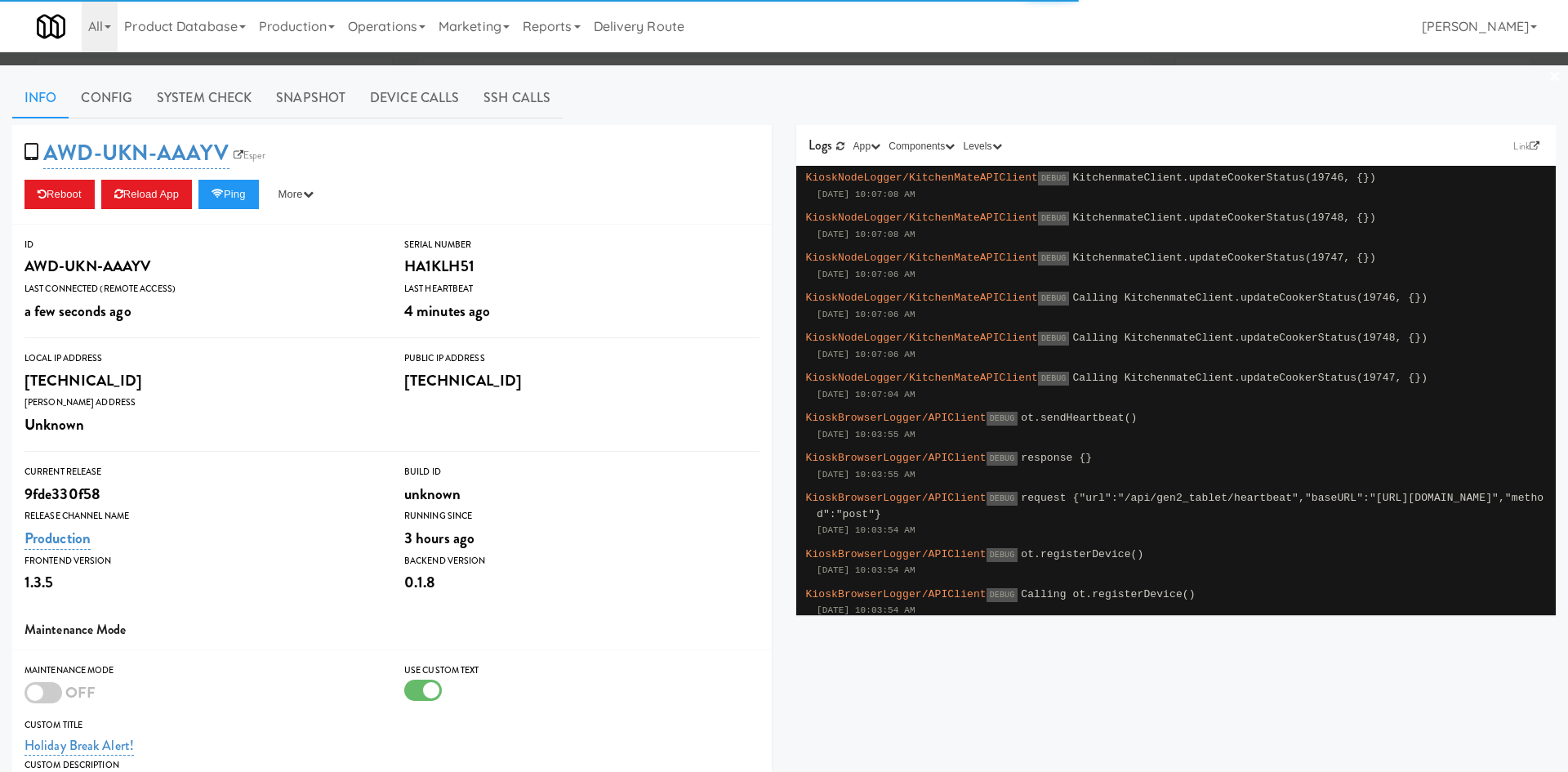
click at [242, 109] on div at bounding box center [784, 386] width 1568 height 772
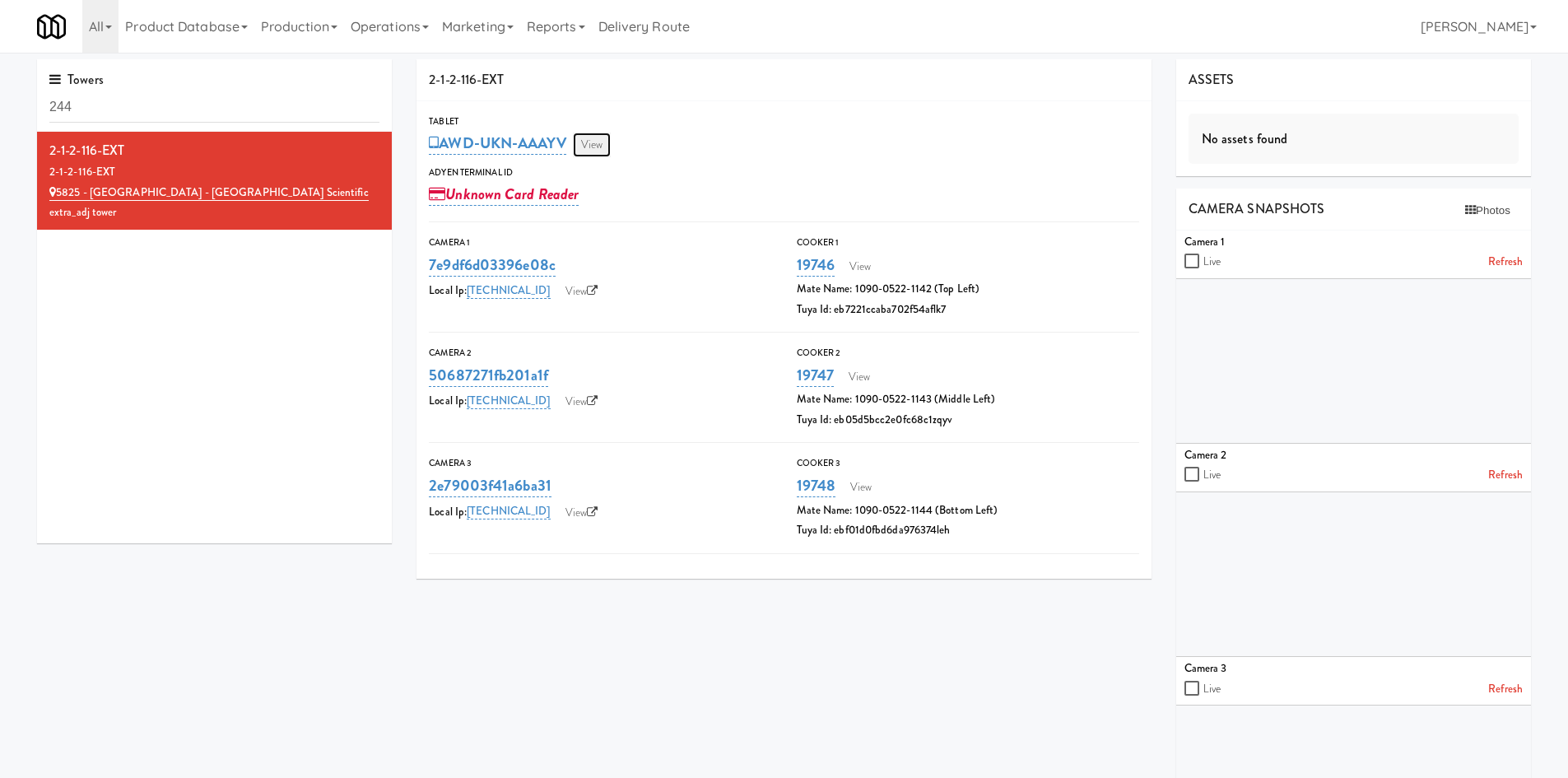
click at [595, 142] on link "View" at bounding box center [592, 144] width 38 height 25
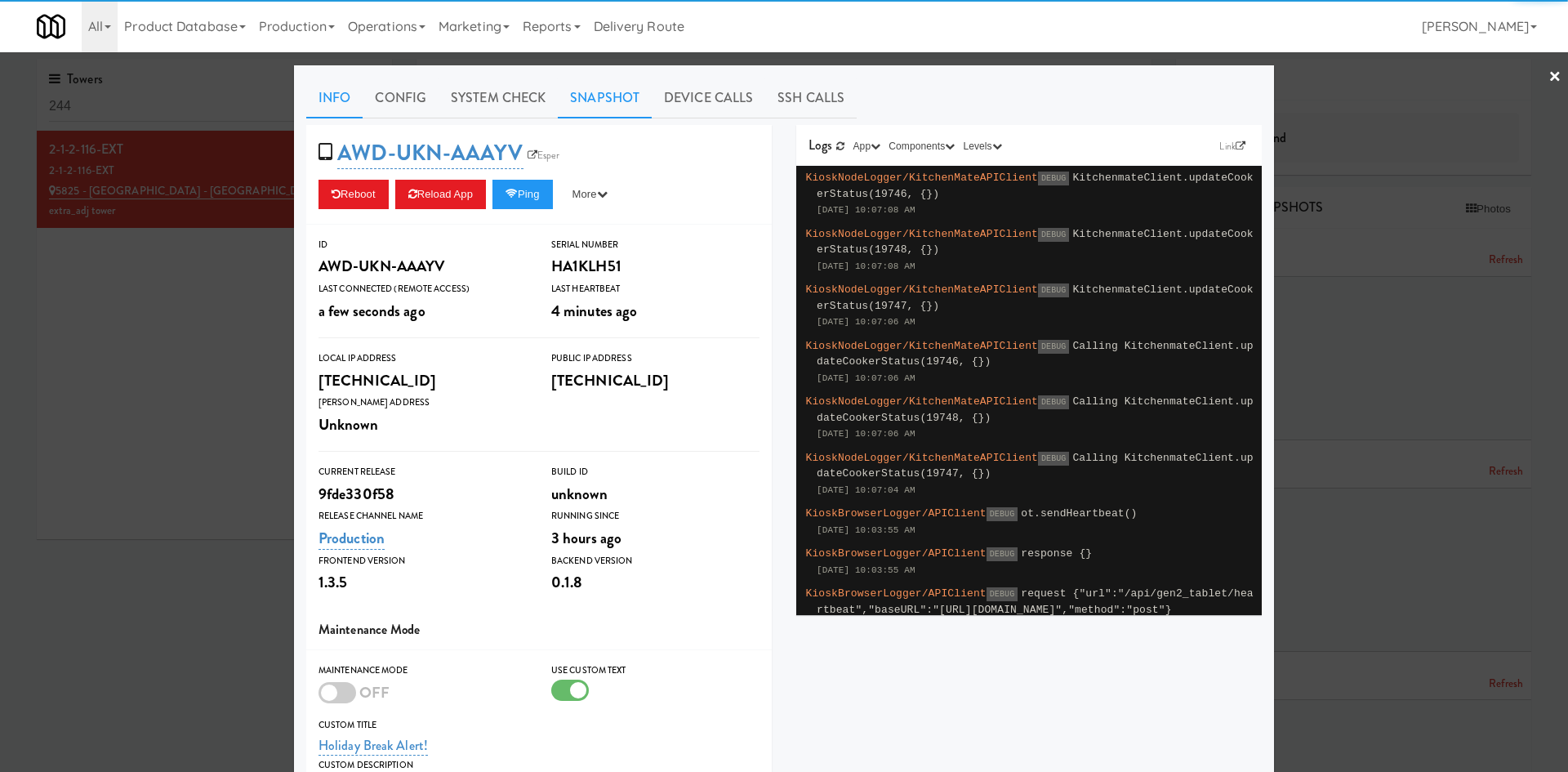
click at [613, 101] on link "Snapshot" at bounding box center [604, 97] width 94 height 41
click at [482, 94] on link "System Check" at bounding box center [498, 97] width 119 height 41
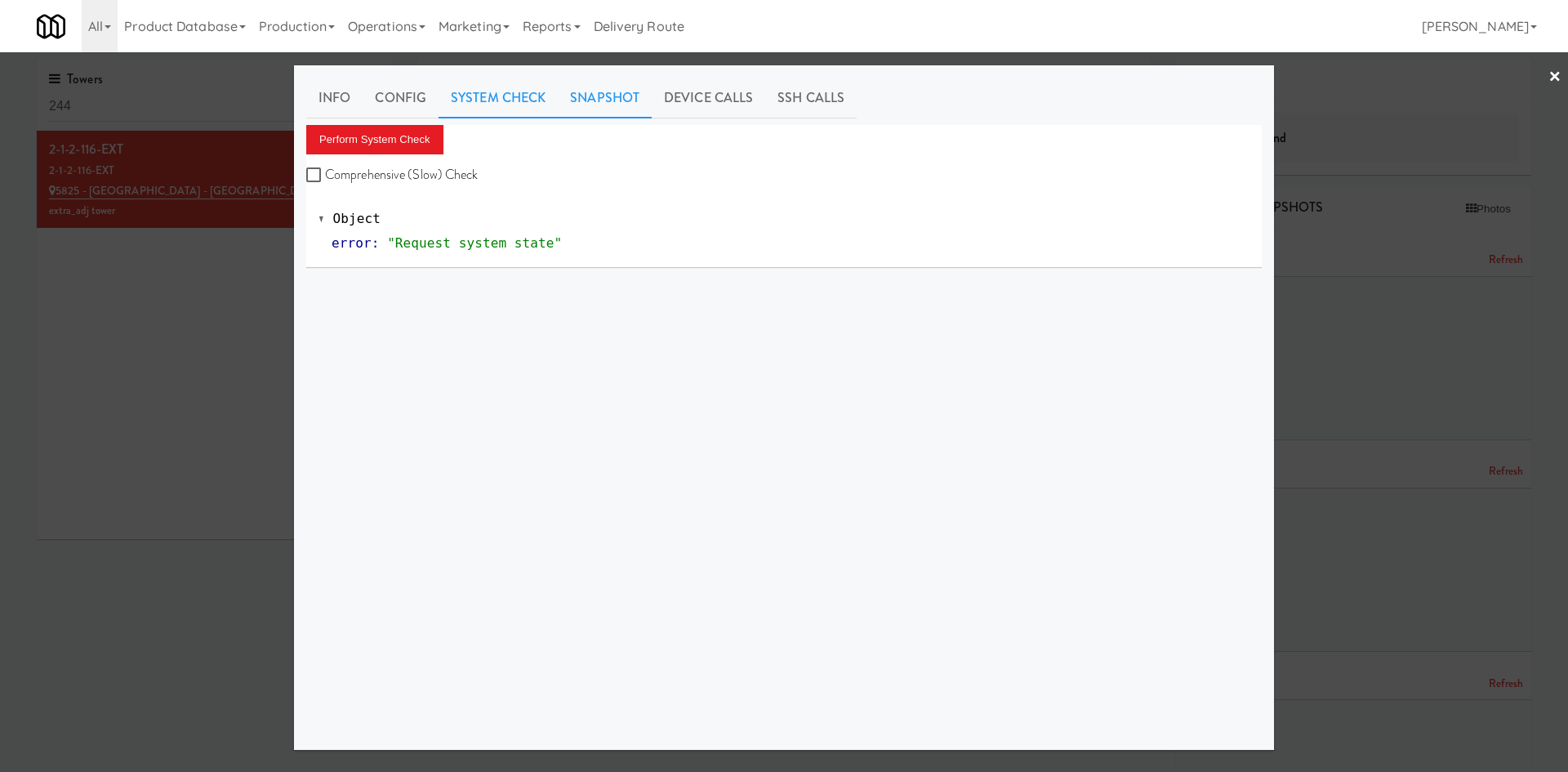
click at [591, 91] on link "Snapshot" at bounding box center [604, 97] width 94 height 41
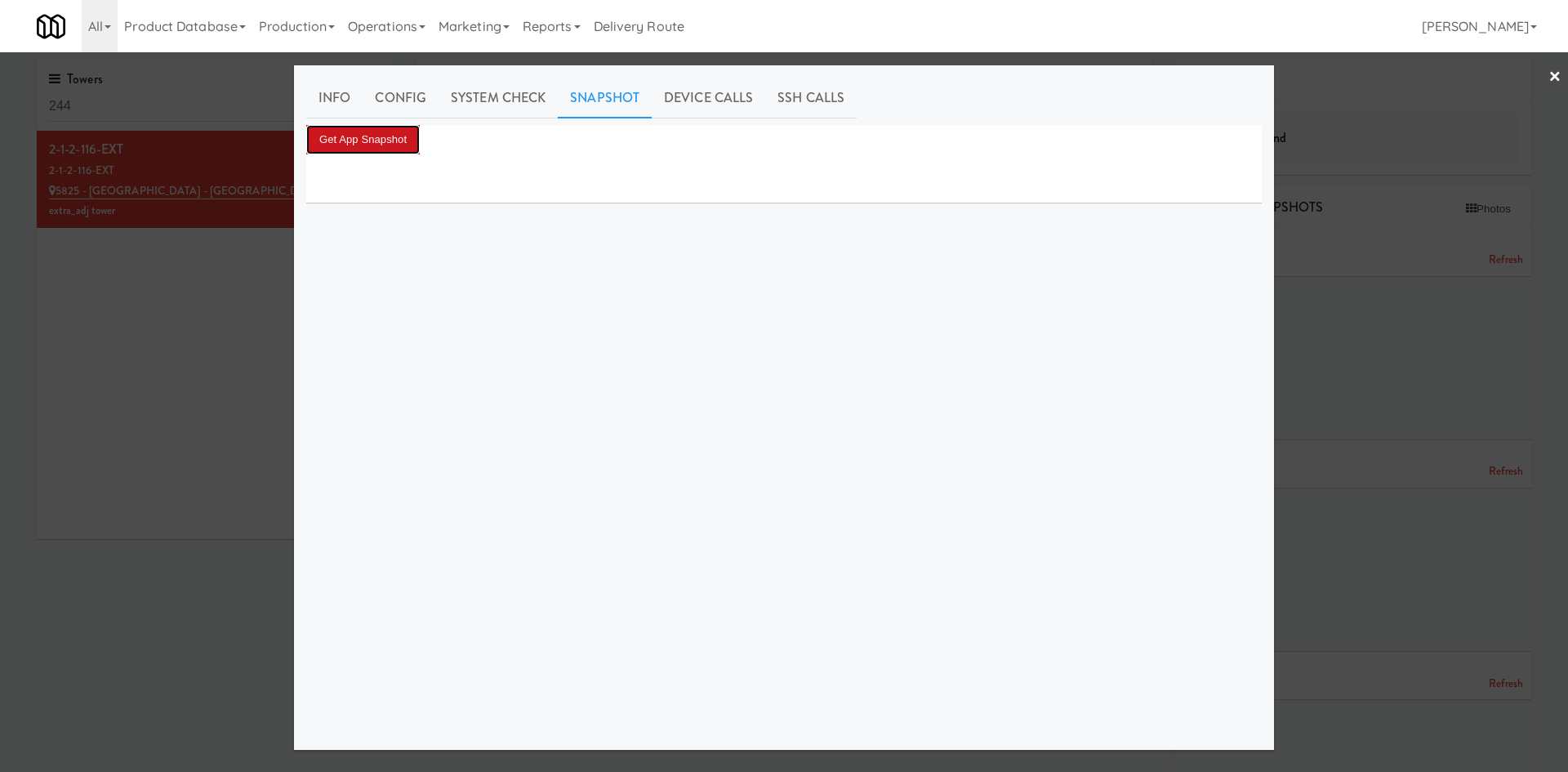
click at [359, 136] on button "Get App Snapshot" at bounding box center [363, 140] width 113 height 30
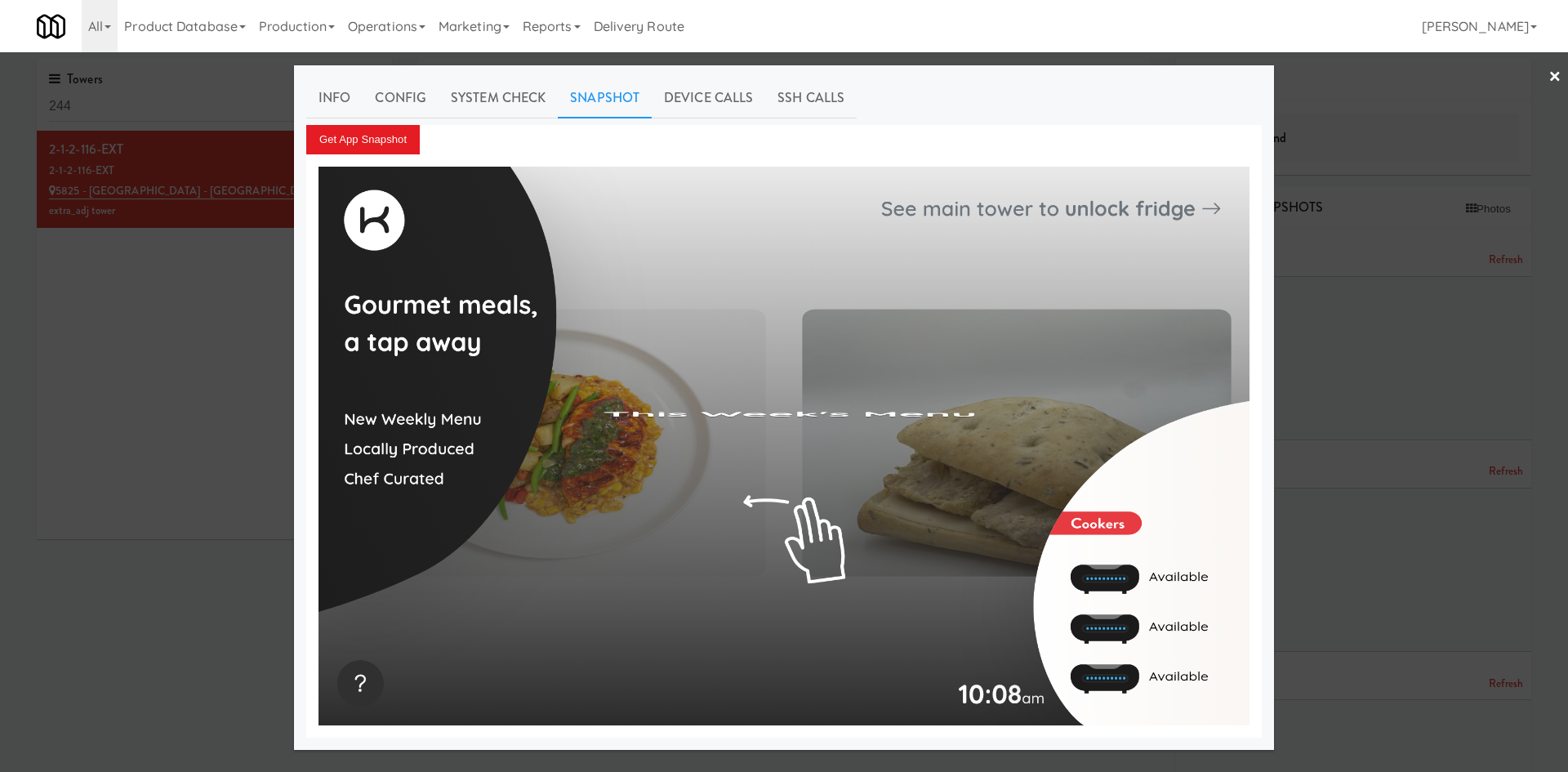
click at [244, 320] on div at bounding box center [784, 386] width 1568 height 772
